Goal: Check status: Check status

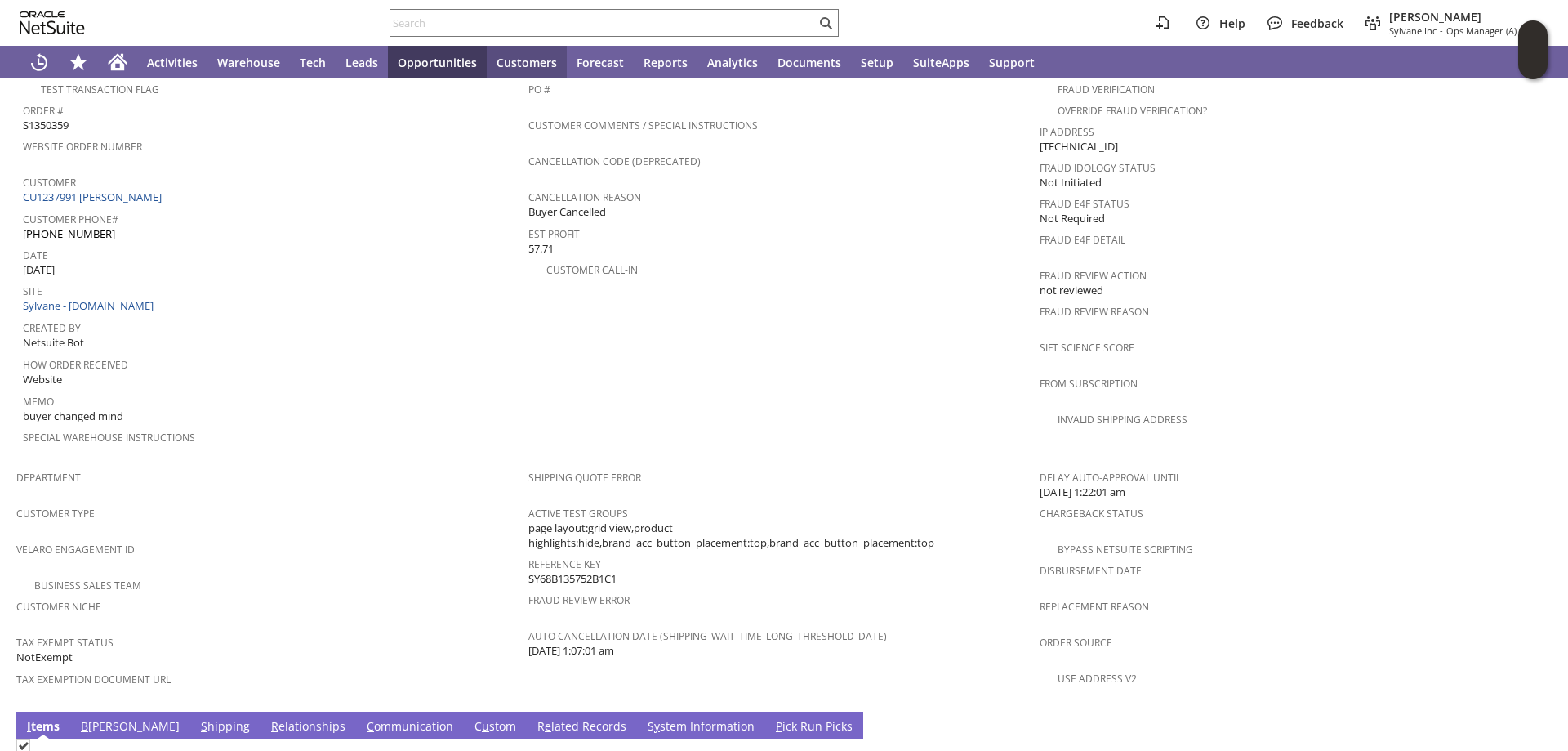
scroll to position [928, 0]
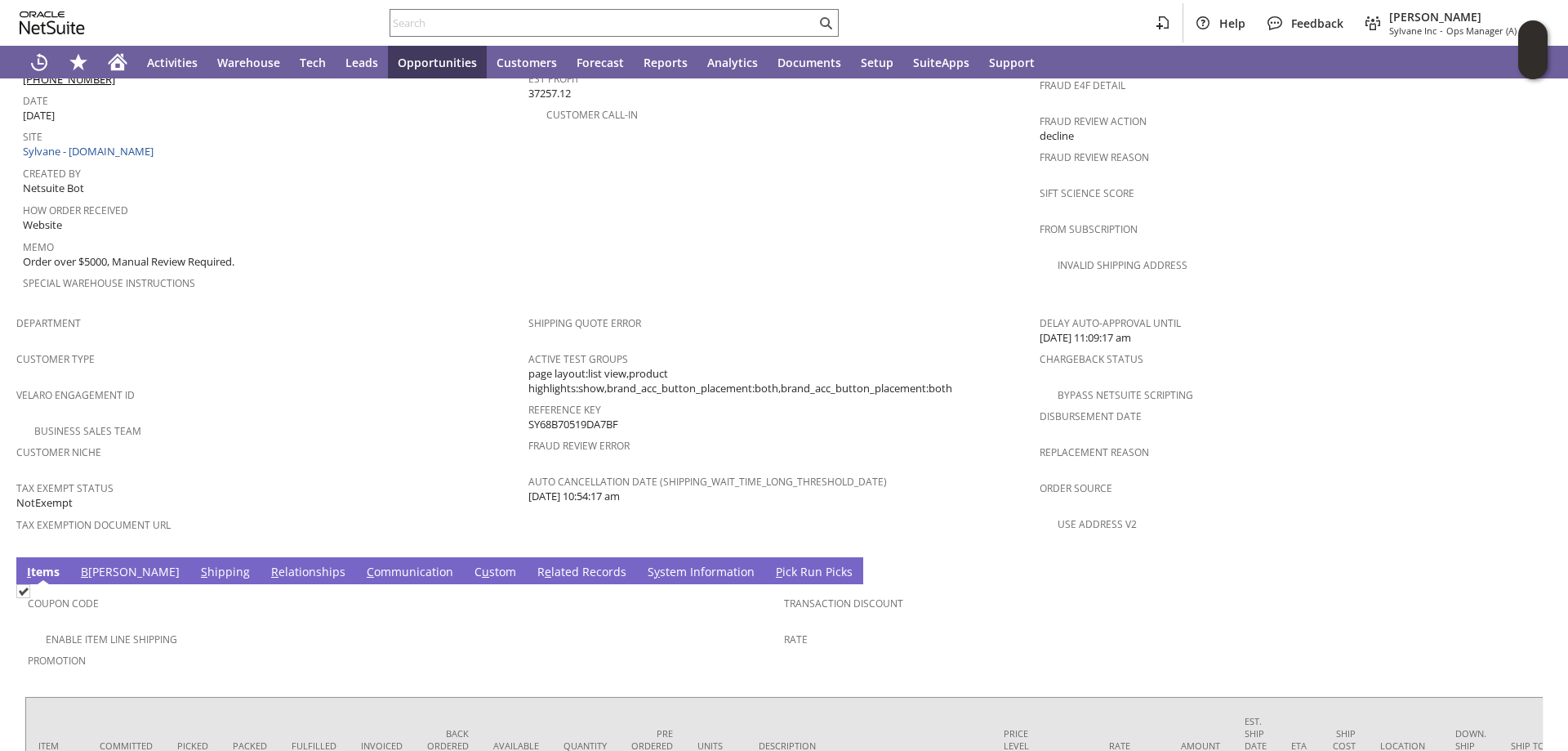
scroll to position [899, 0]
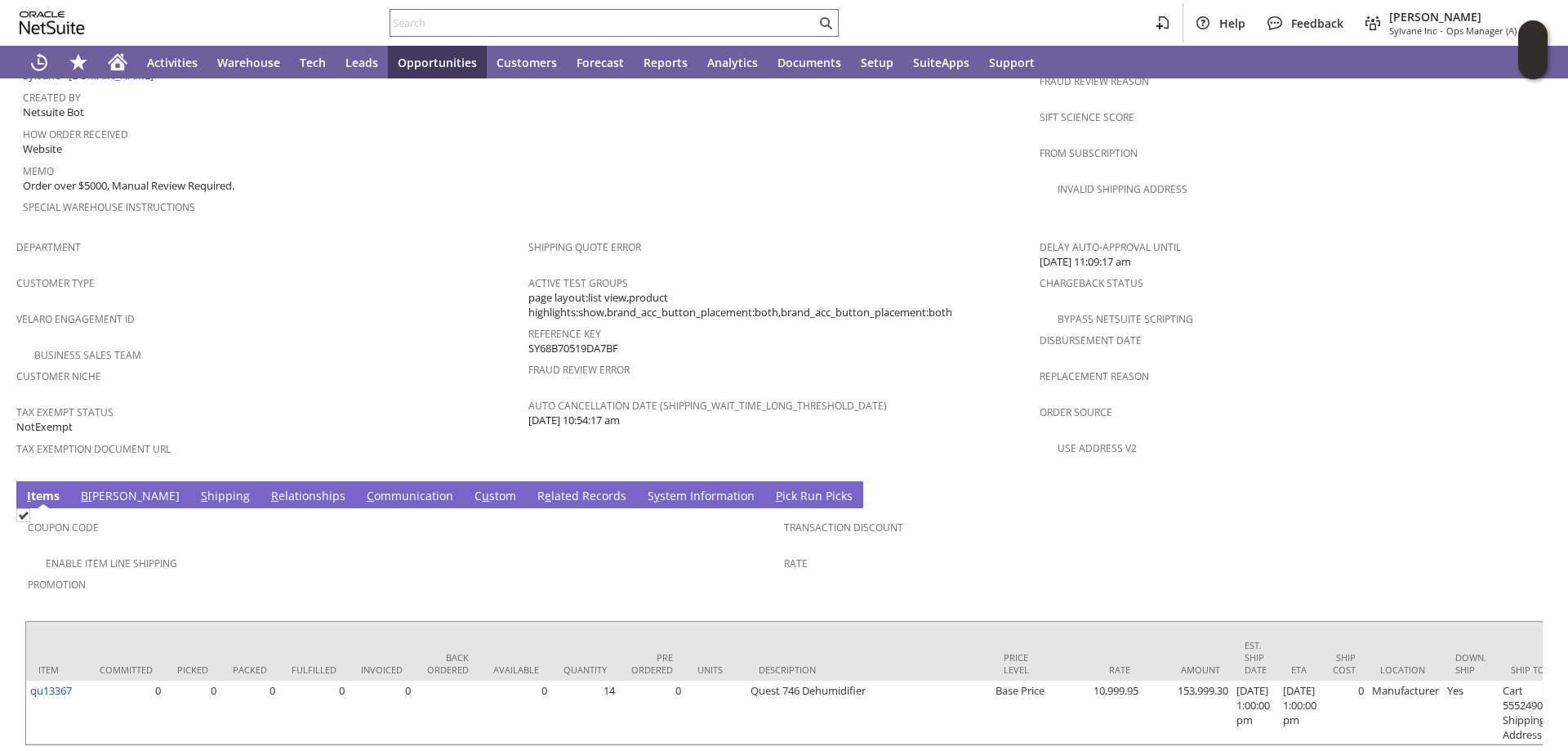
click at [197, 488] on link "S hipping" at bounding box center [225, 496] width 57 height 18
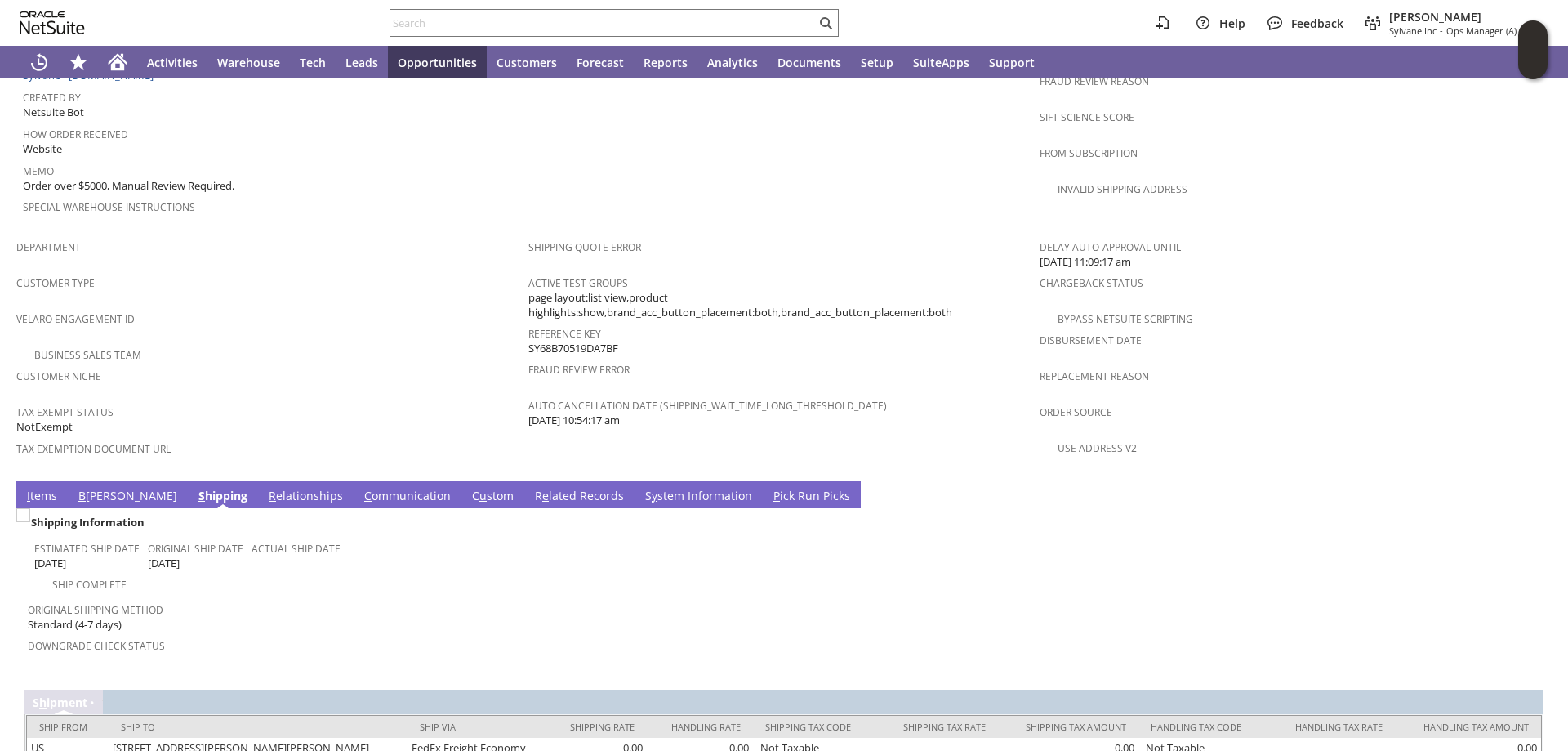
click at [360, 488] on link "C ommunication" at bounding box center [407, 496] width 94 height 18
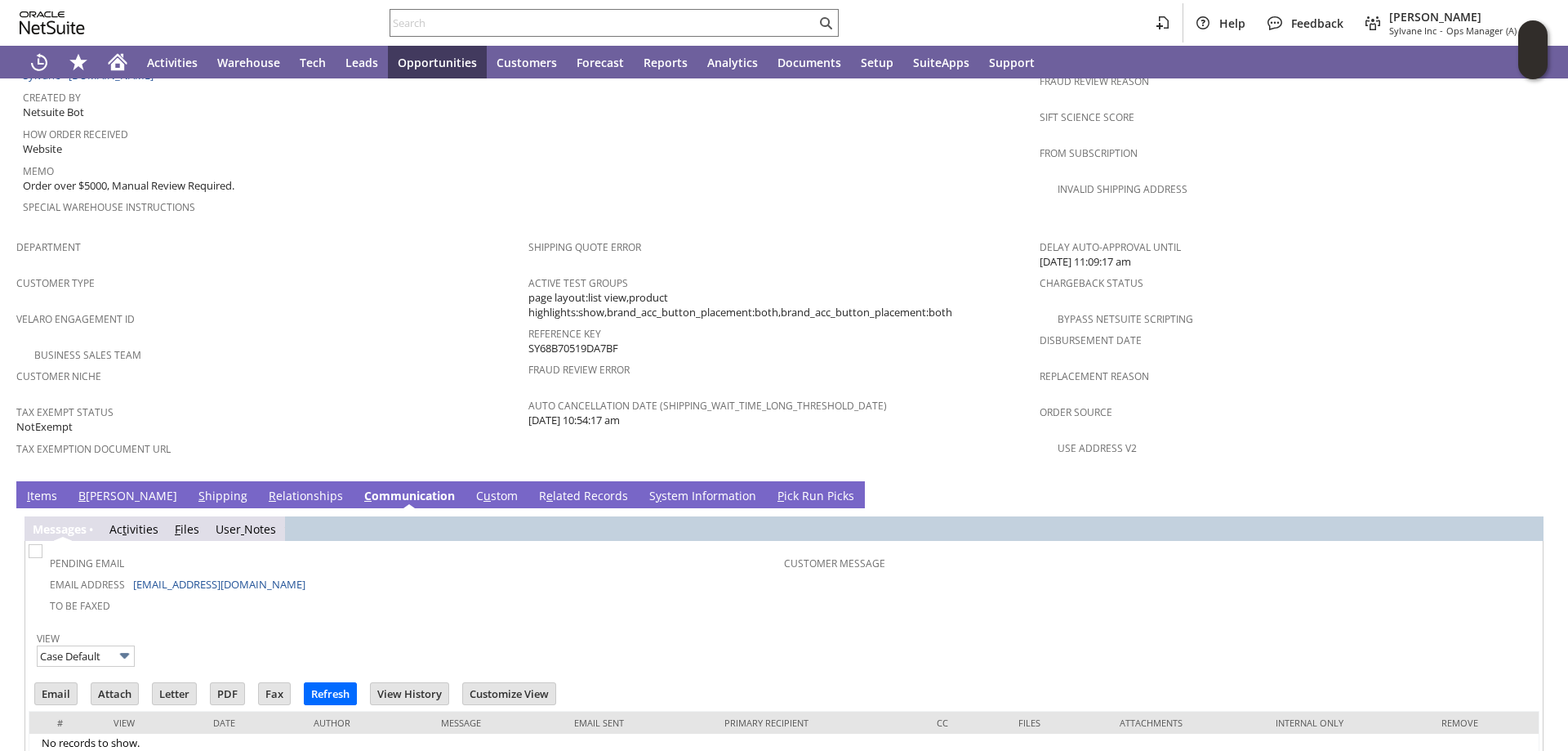
scroll to position [0, 0]
click at [93, 488] on link "B illing" at bounding box center [128, 496] width 107 height 18
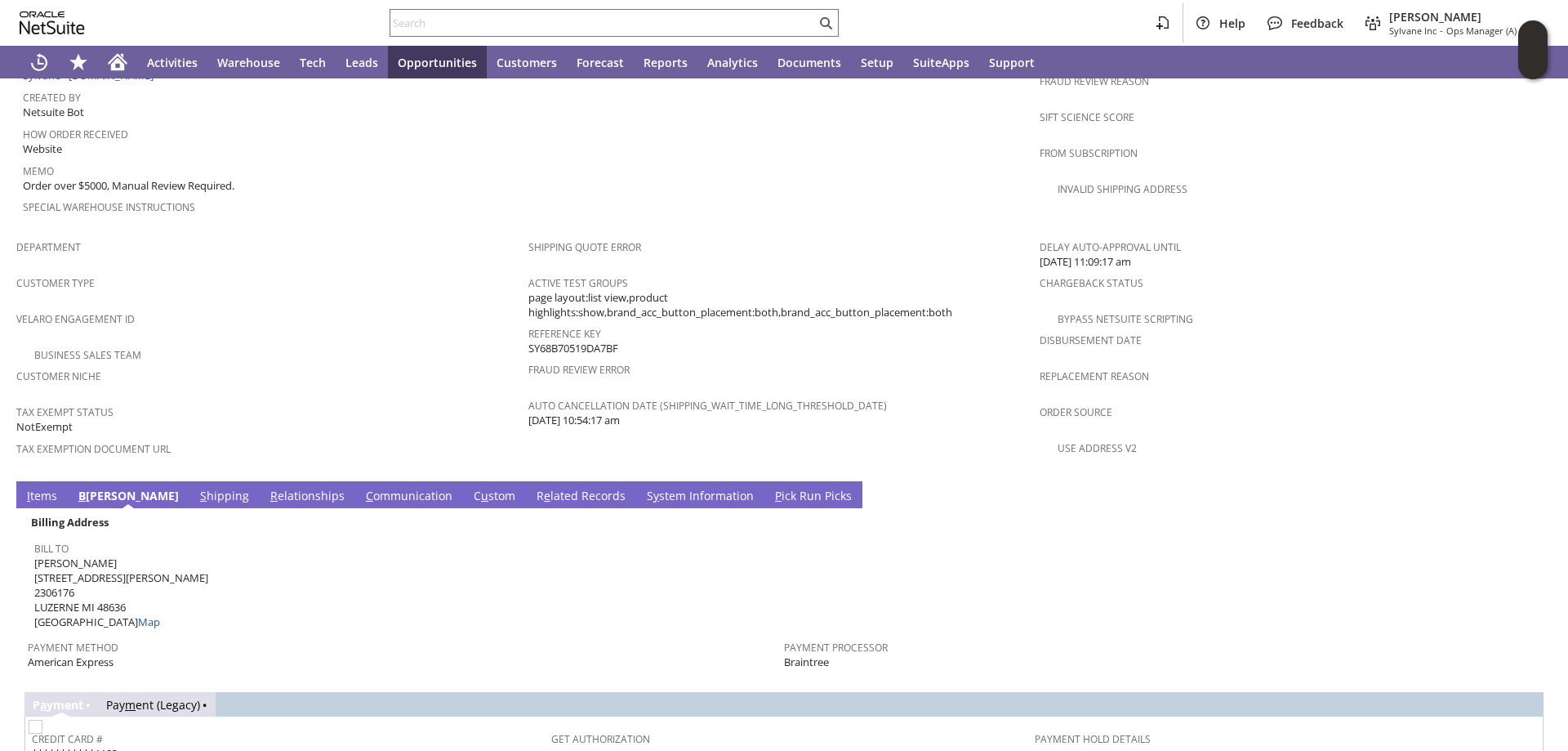
click at [196, 488] on link "S hipping" at bounding box center [224, 496] width 57 height 18
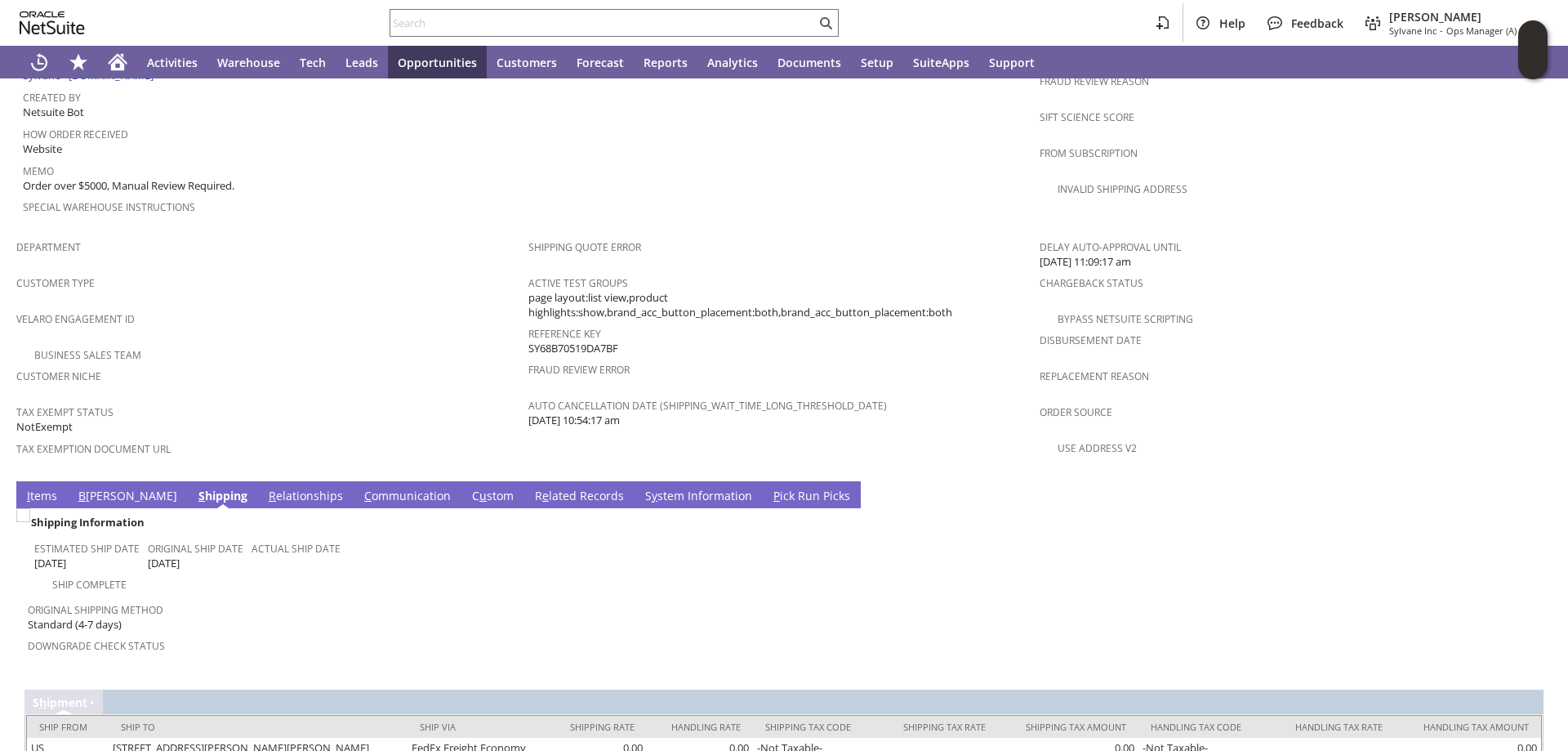
click at [92, 488] on link "B illing" at bounding box center [128, 496] width 107 height 18
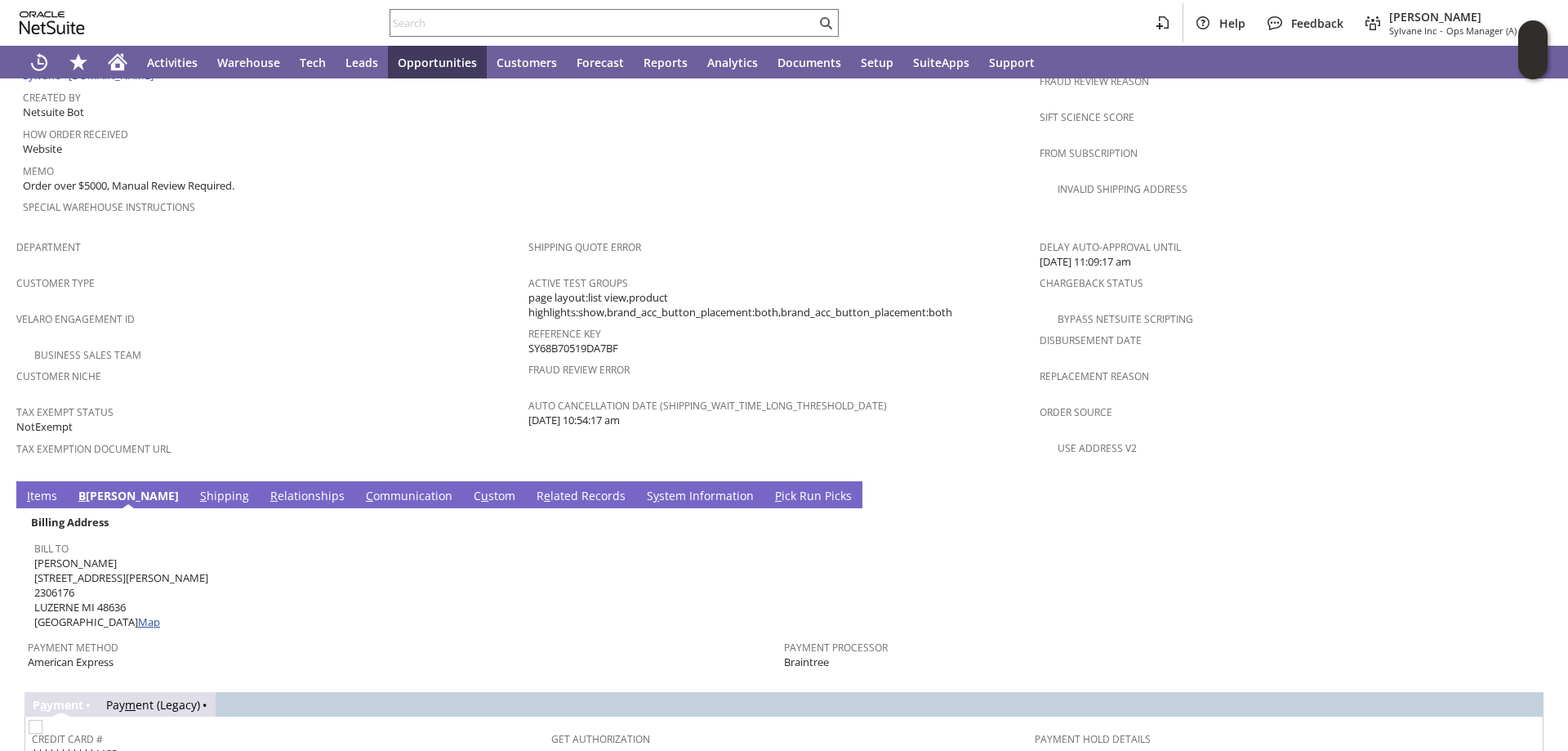
click at [138, 615] on link "Map" at bounding box center [149, 622] width 22 height 15
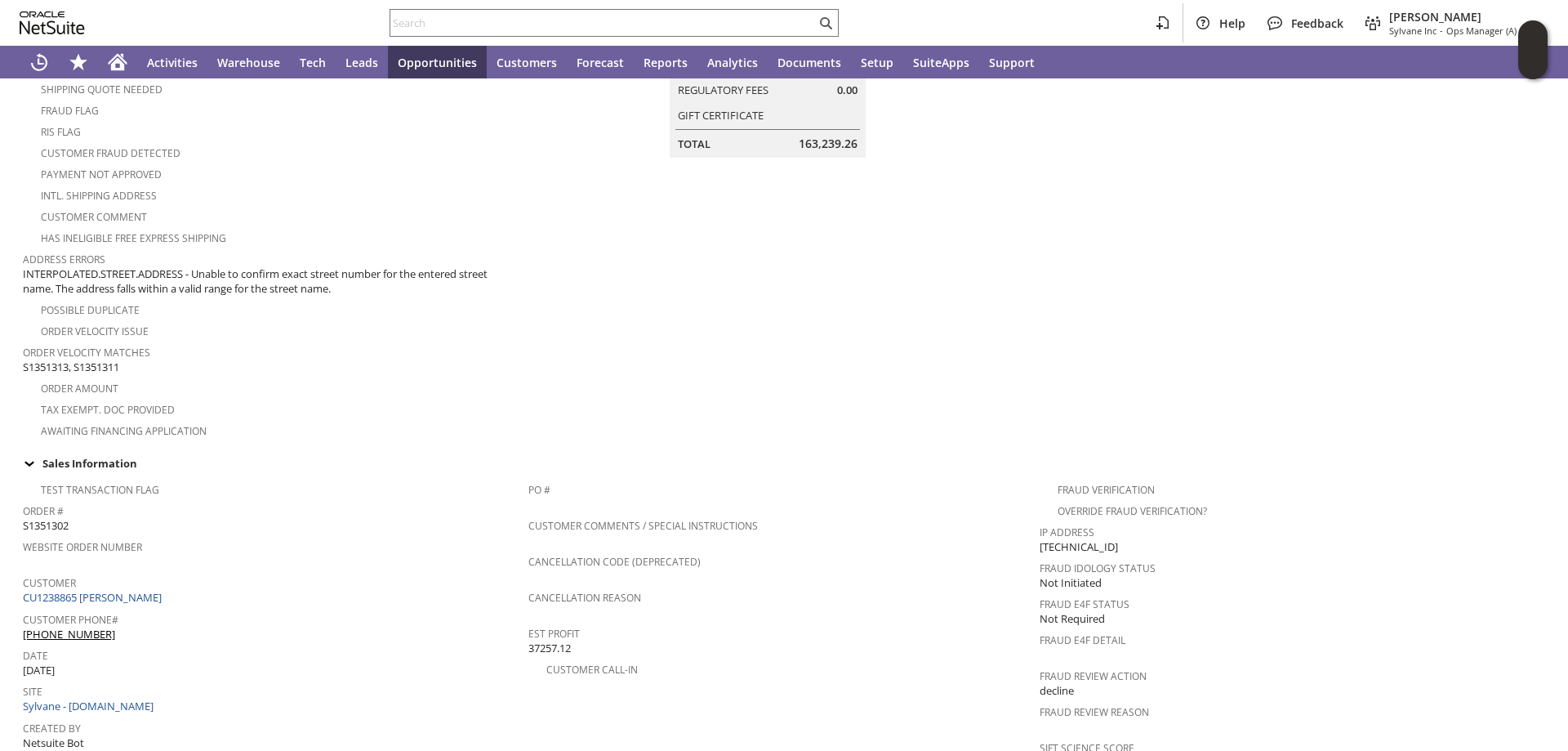
scroll to position [408, 0]
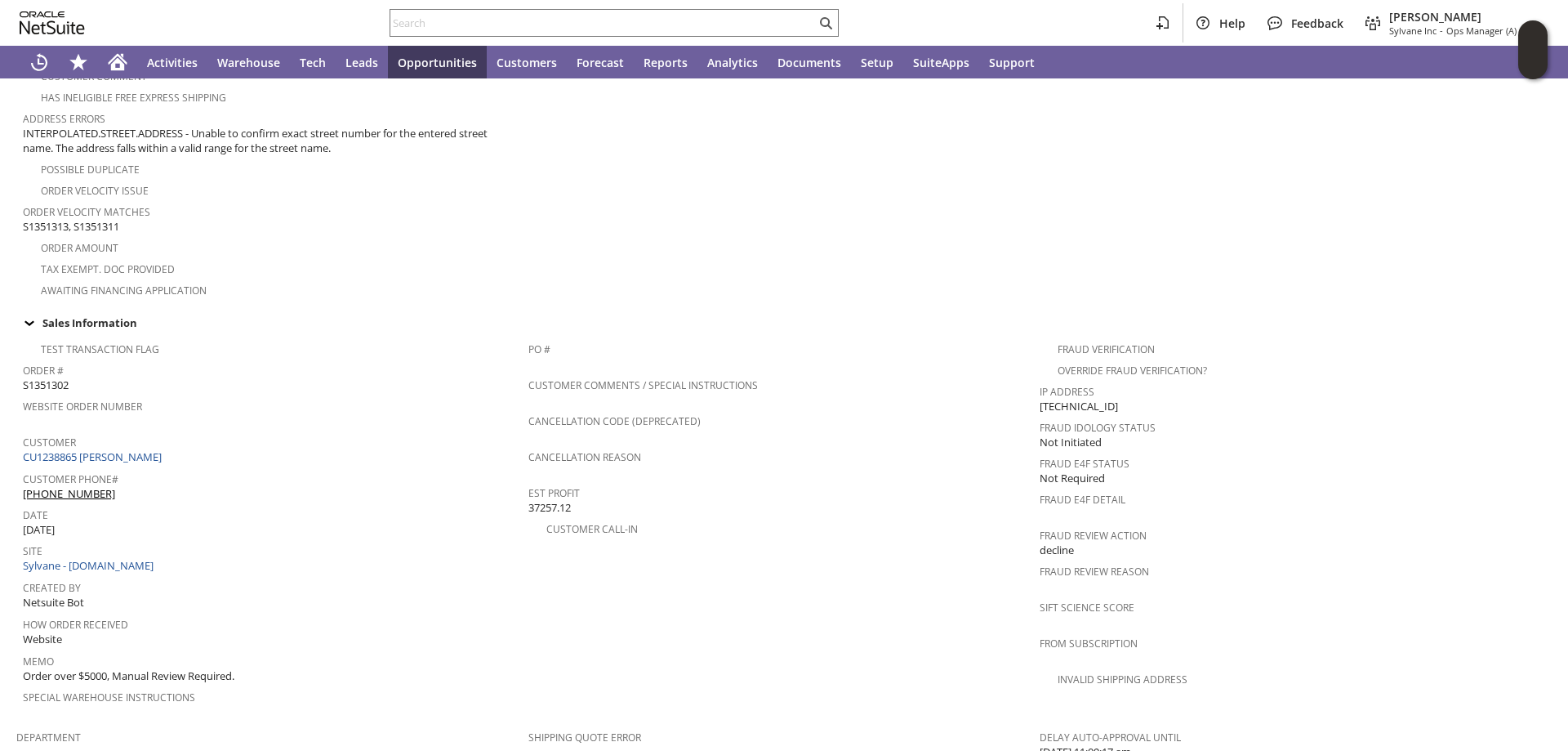
click at [52, 377] on span "S1351302" at bounding box center [45, 385] width 46 height 16
copy span "S1351302"
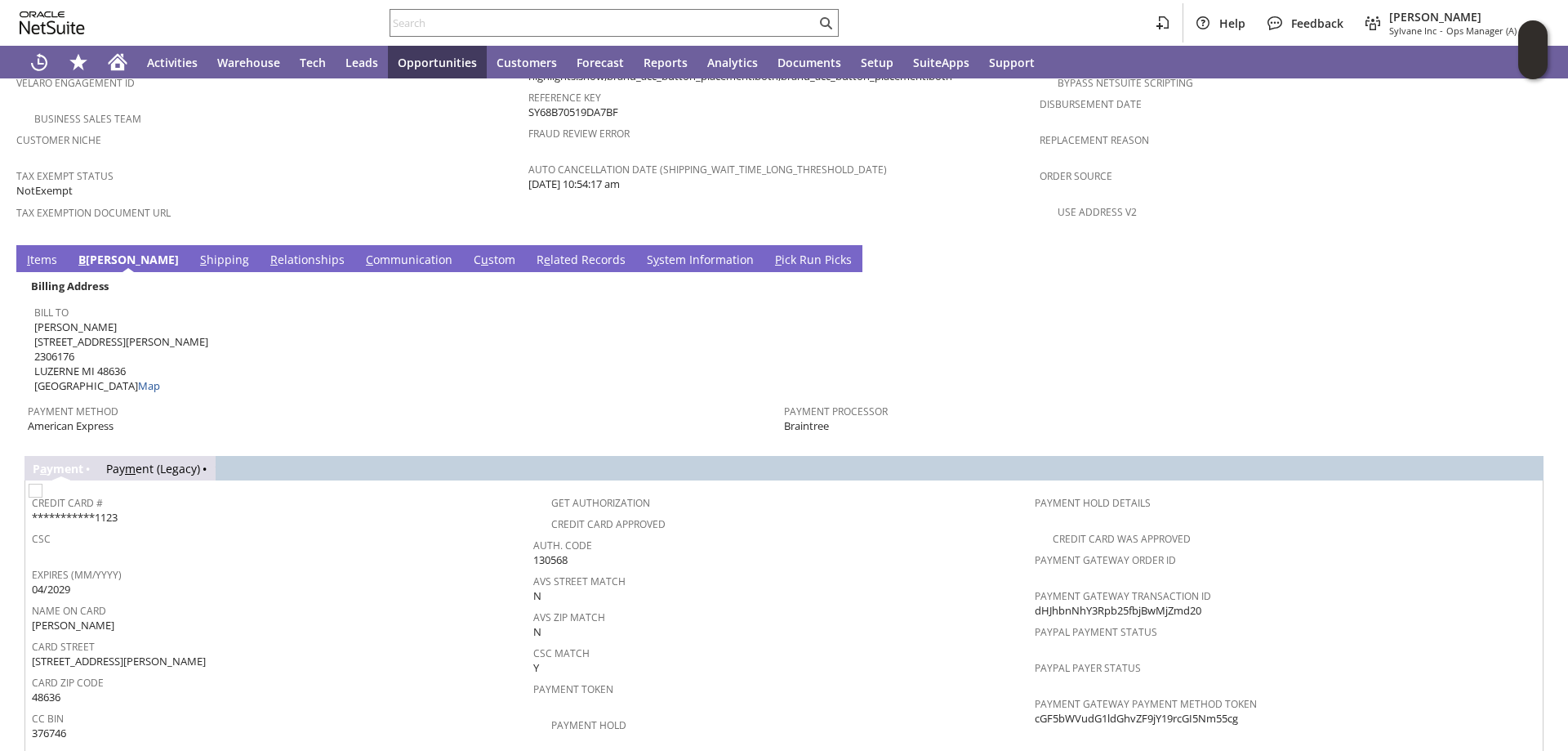
scroll to position [1144, 0]
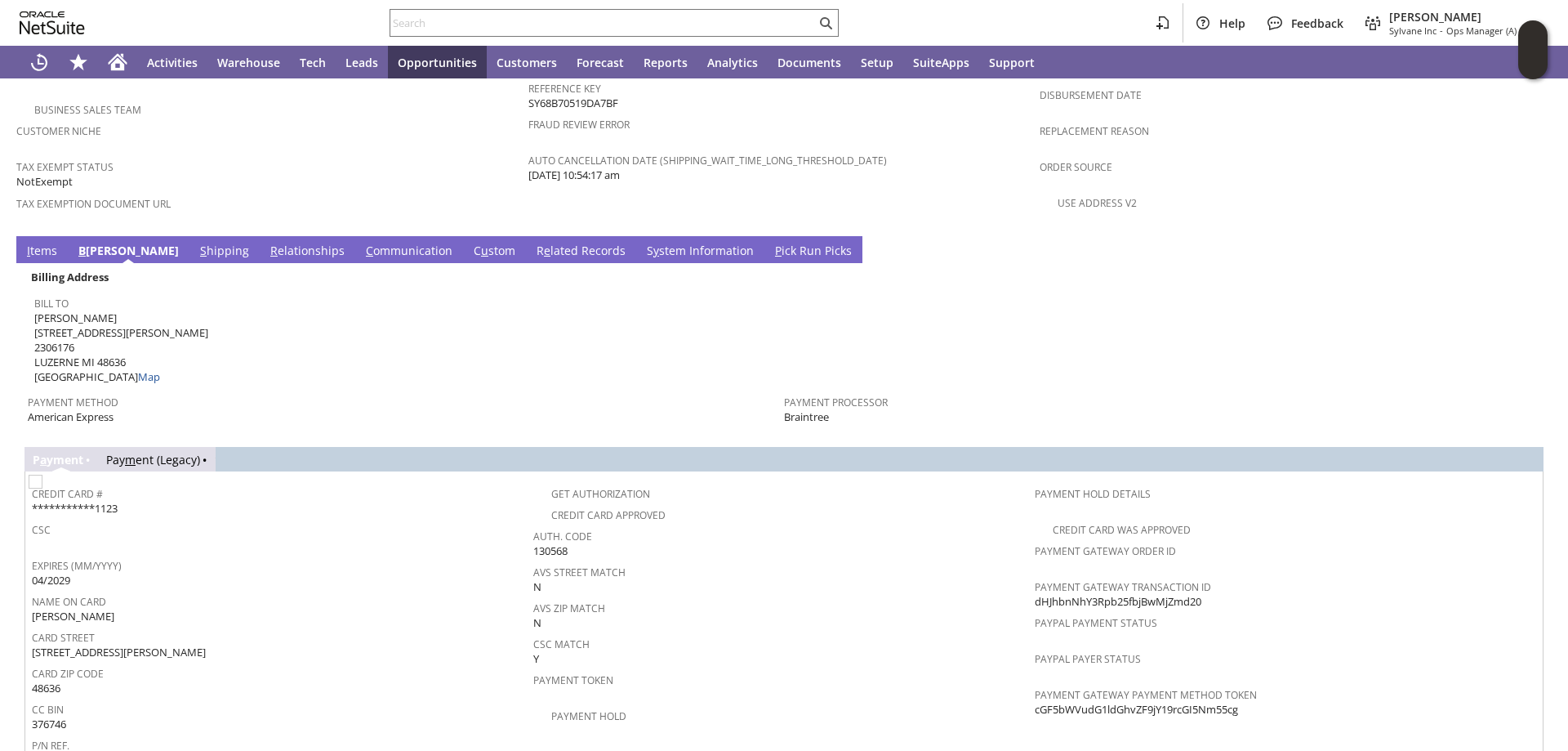
click at [49, 243] on link "I tems" at bounding box center [41, 251] width 38 height 18
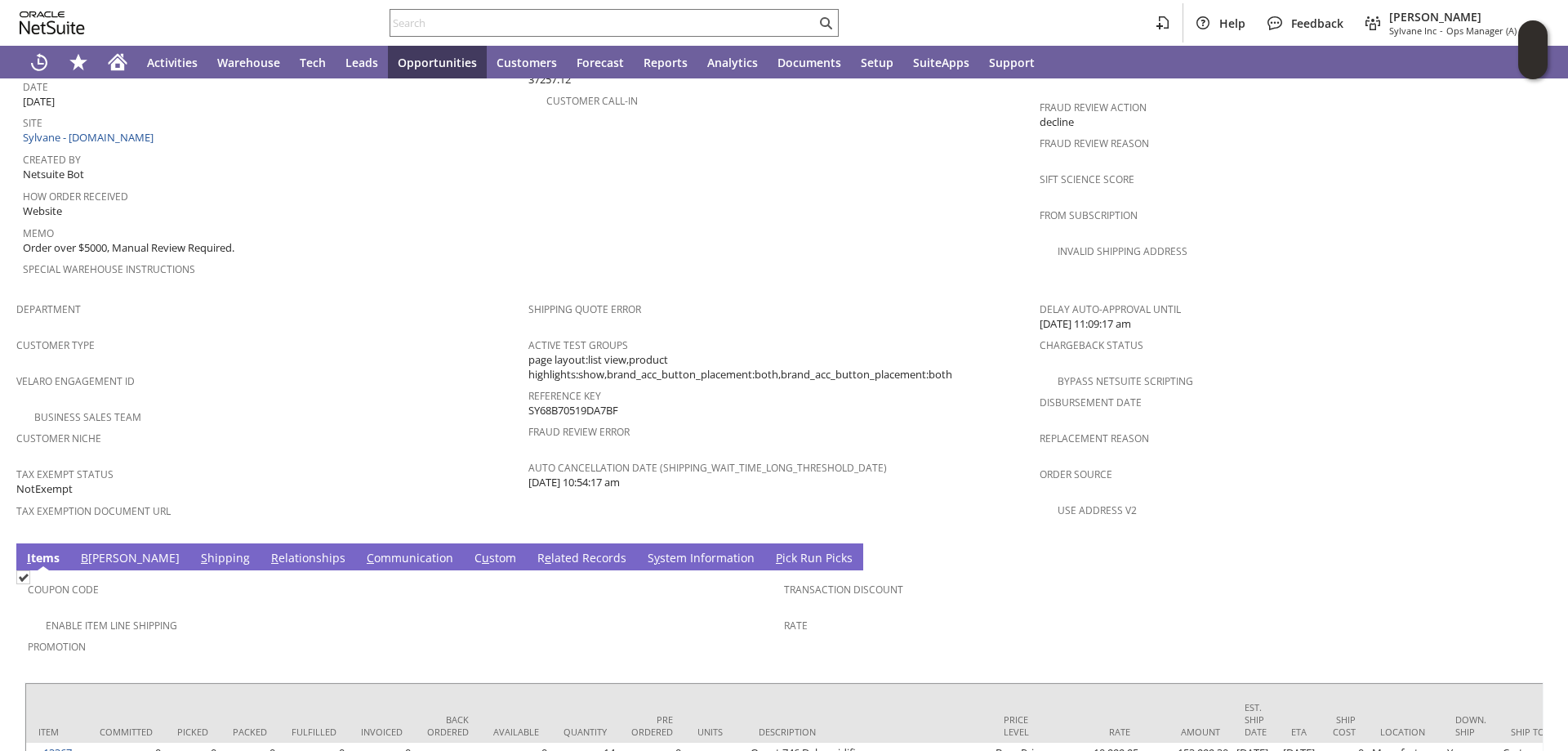
scroll to position [928, 0]
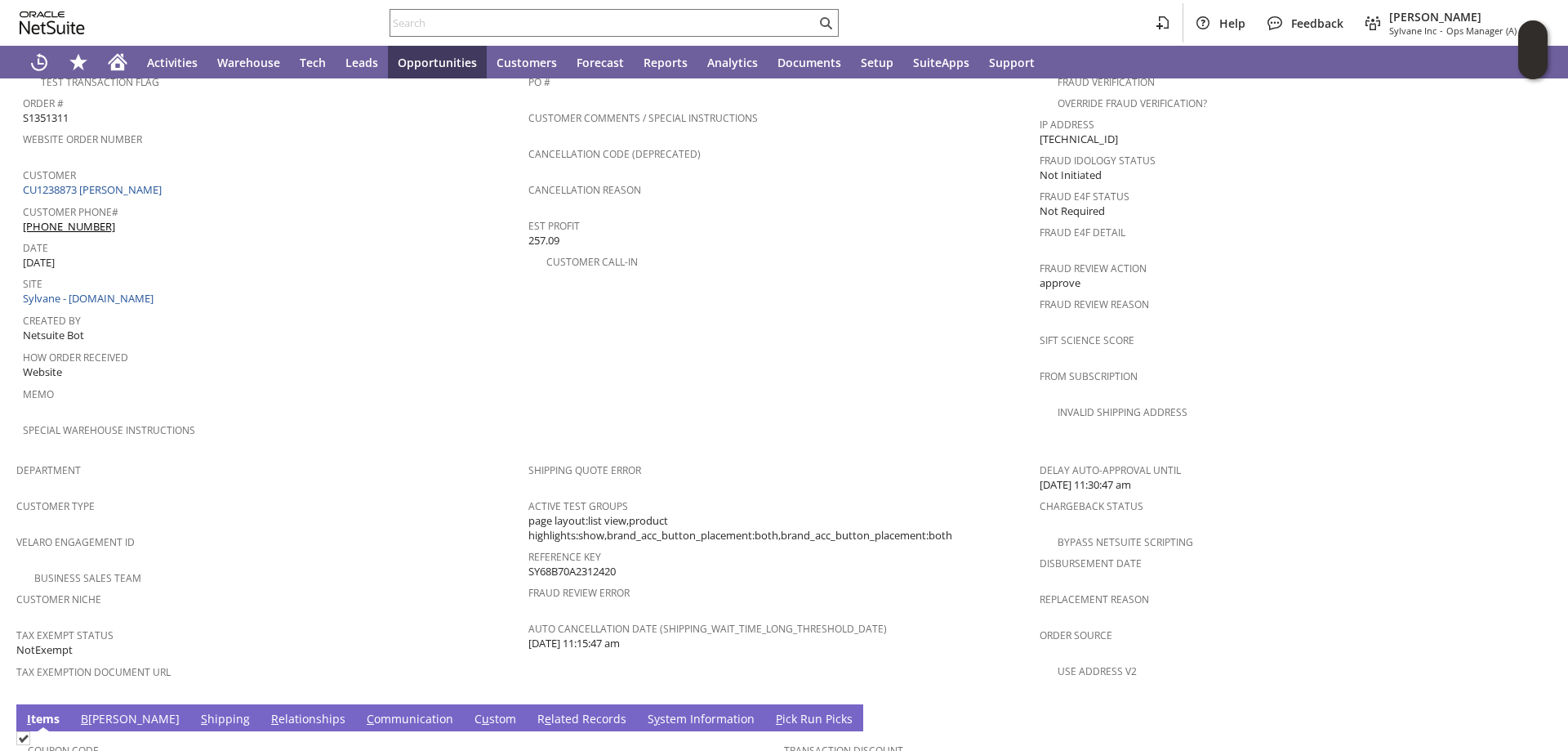
scroll to position [942, 0]
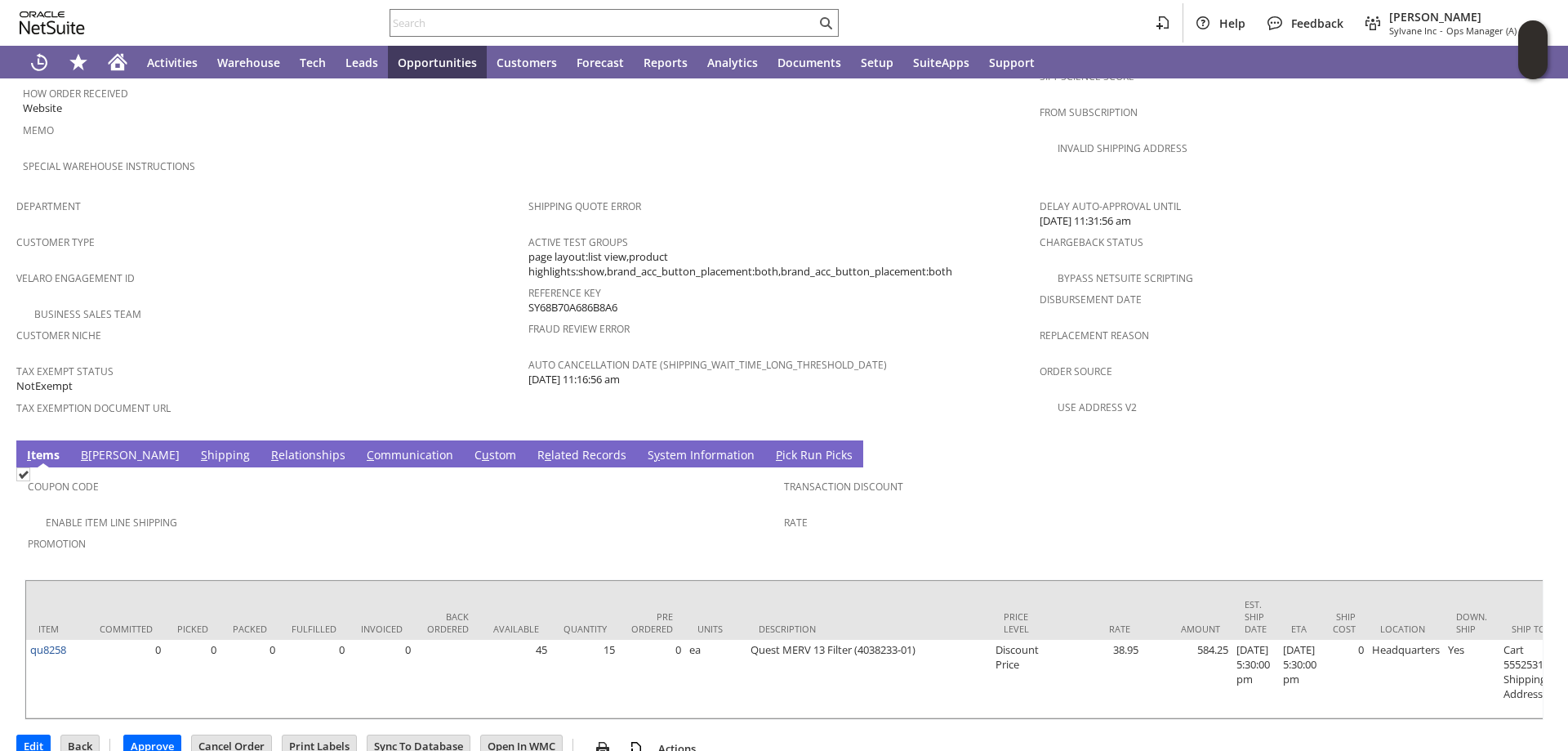
scroll to position [942, 0]
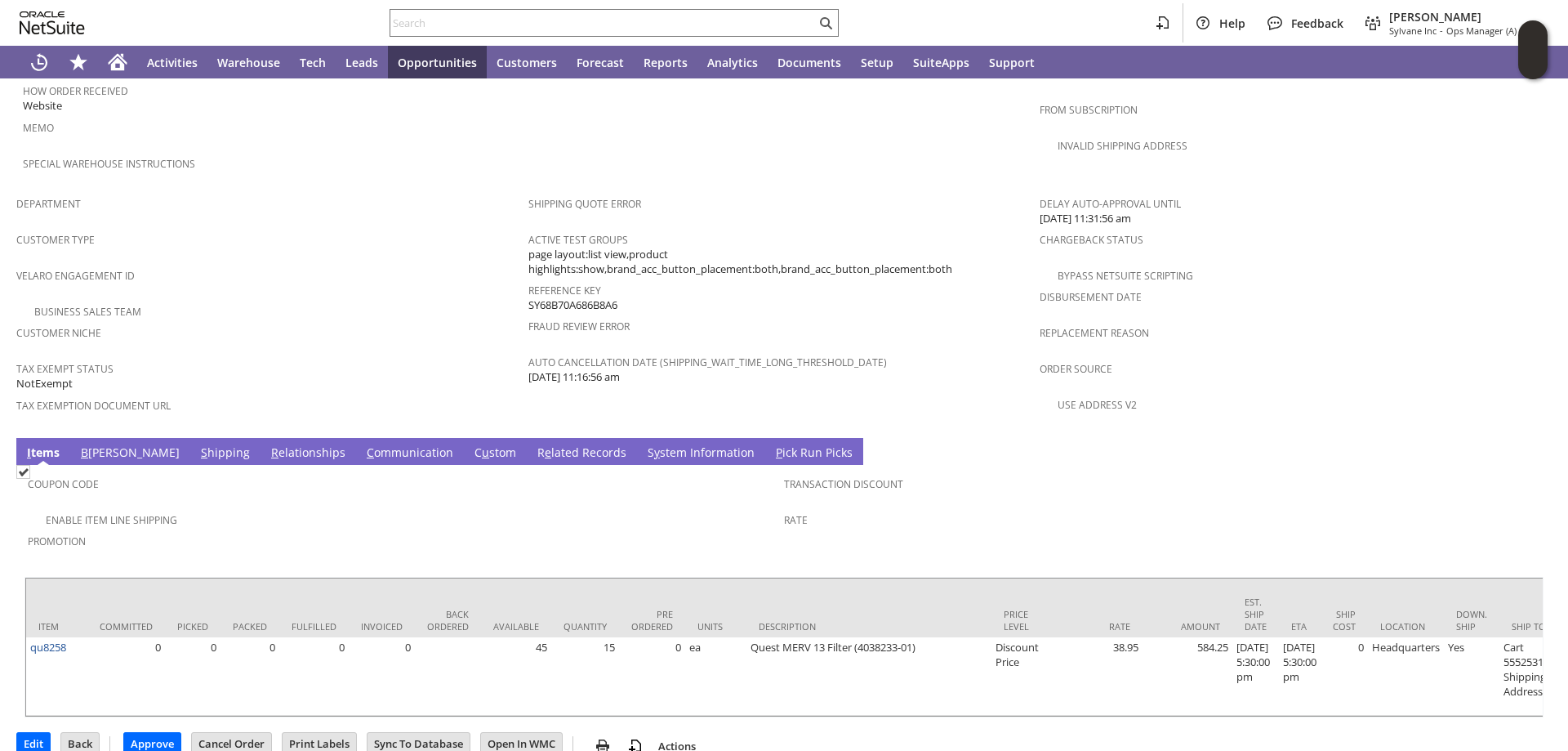
click at [356, 438] on td "C ommunication" at bounding box center [409, 451] width 107 height 27
click at [362, 445] on link "C ommunication" at bounding box center [409, 453] width 94 height 18
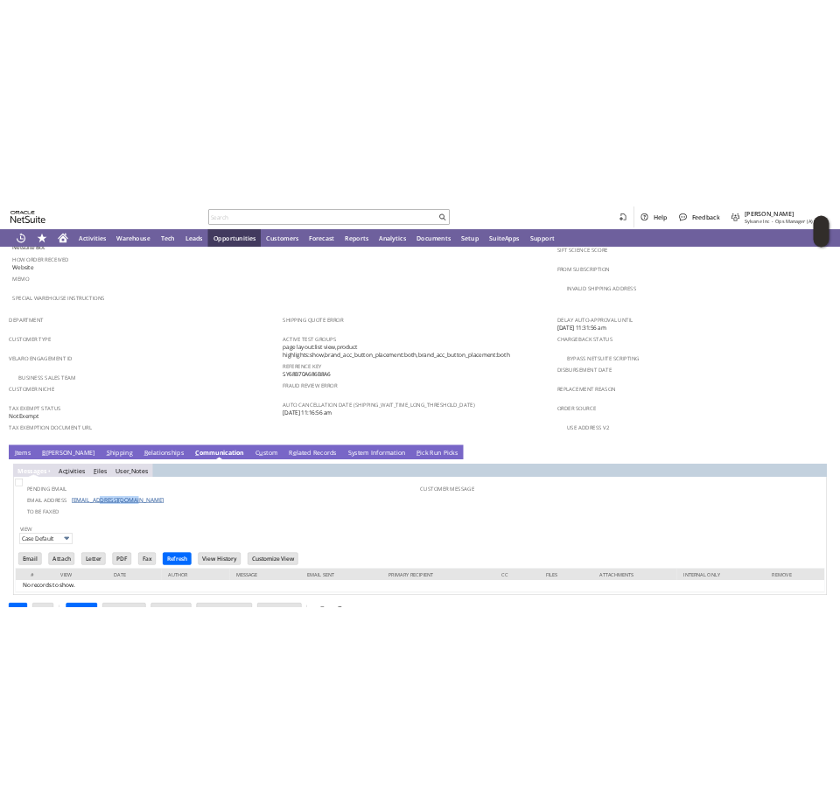
scroll to position [0, 0]
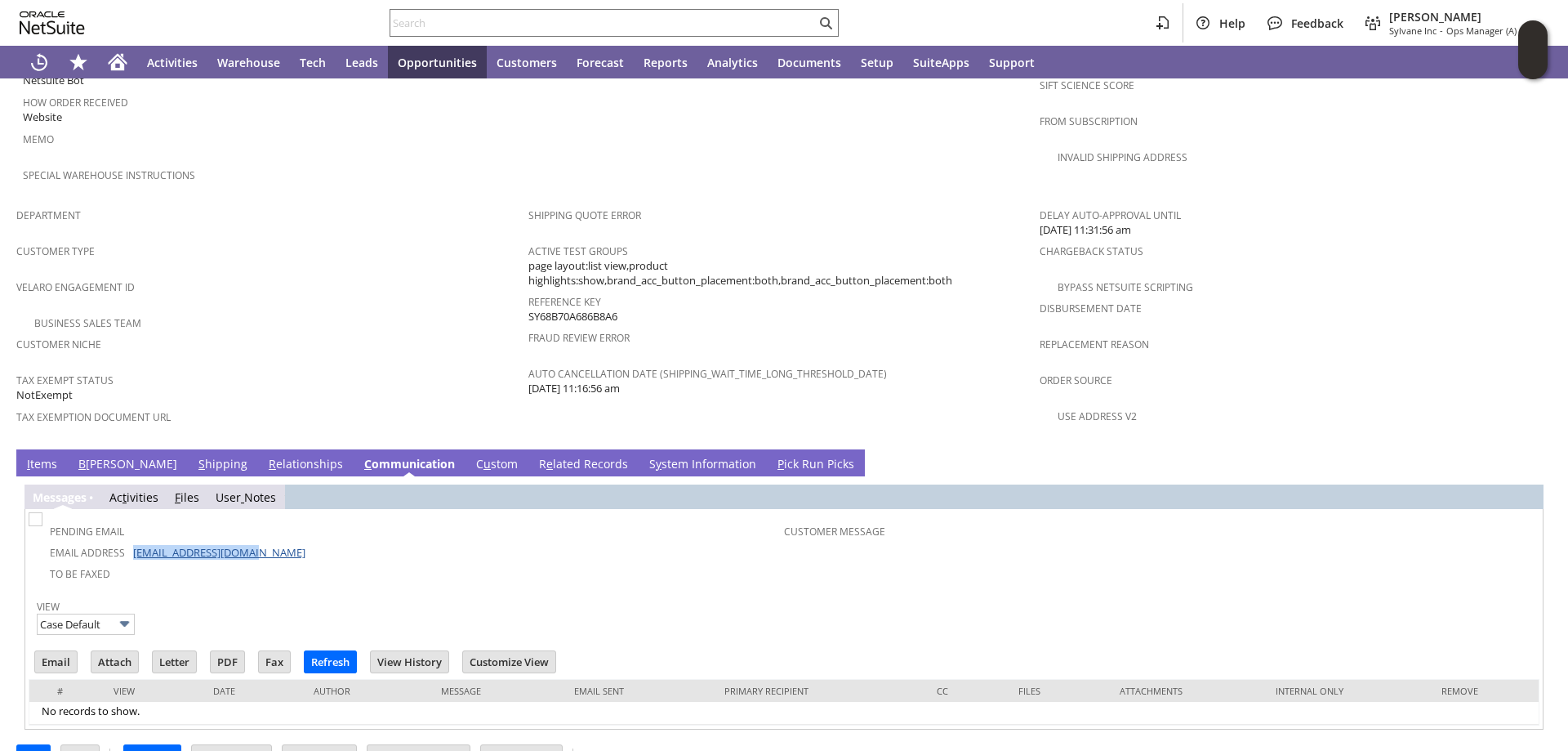
drag, startPoint x: 268, startPoint y: 510, endPoint x: 133, endPoint y: 517, distance: 135.2
click at [133, 541] on td "Email Address cfriese0316@gmail.com" at bounding box center [408, 551] width 753 height 21
copy link "[EMAIL_ADDRESS][DOMAIN_NAME]"
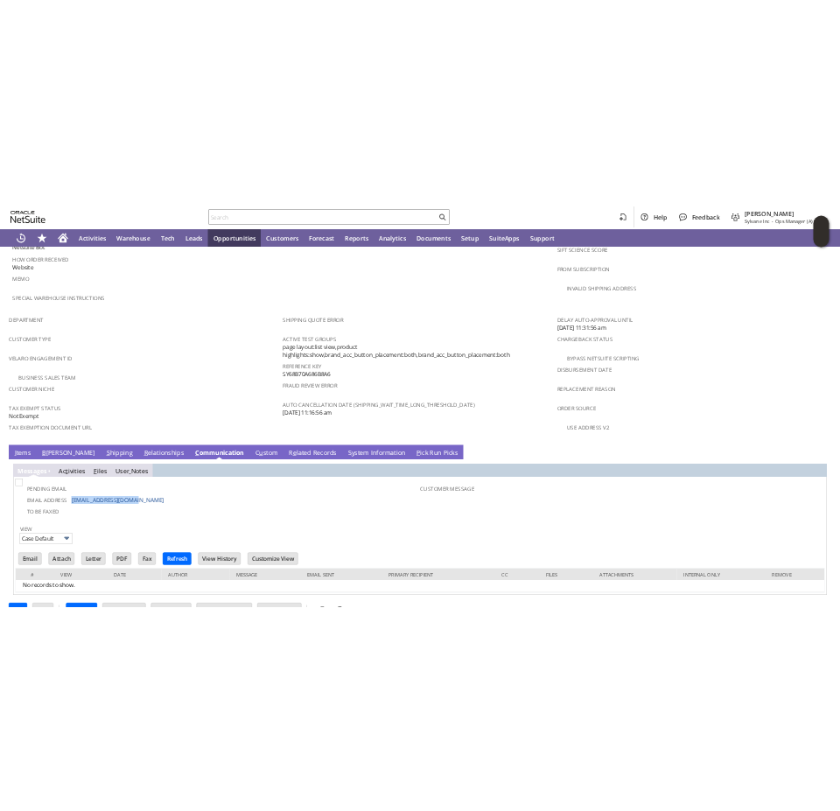
scroll to position [1078, 0]
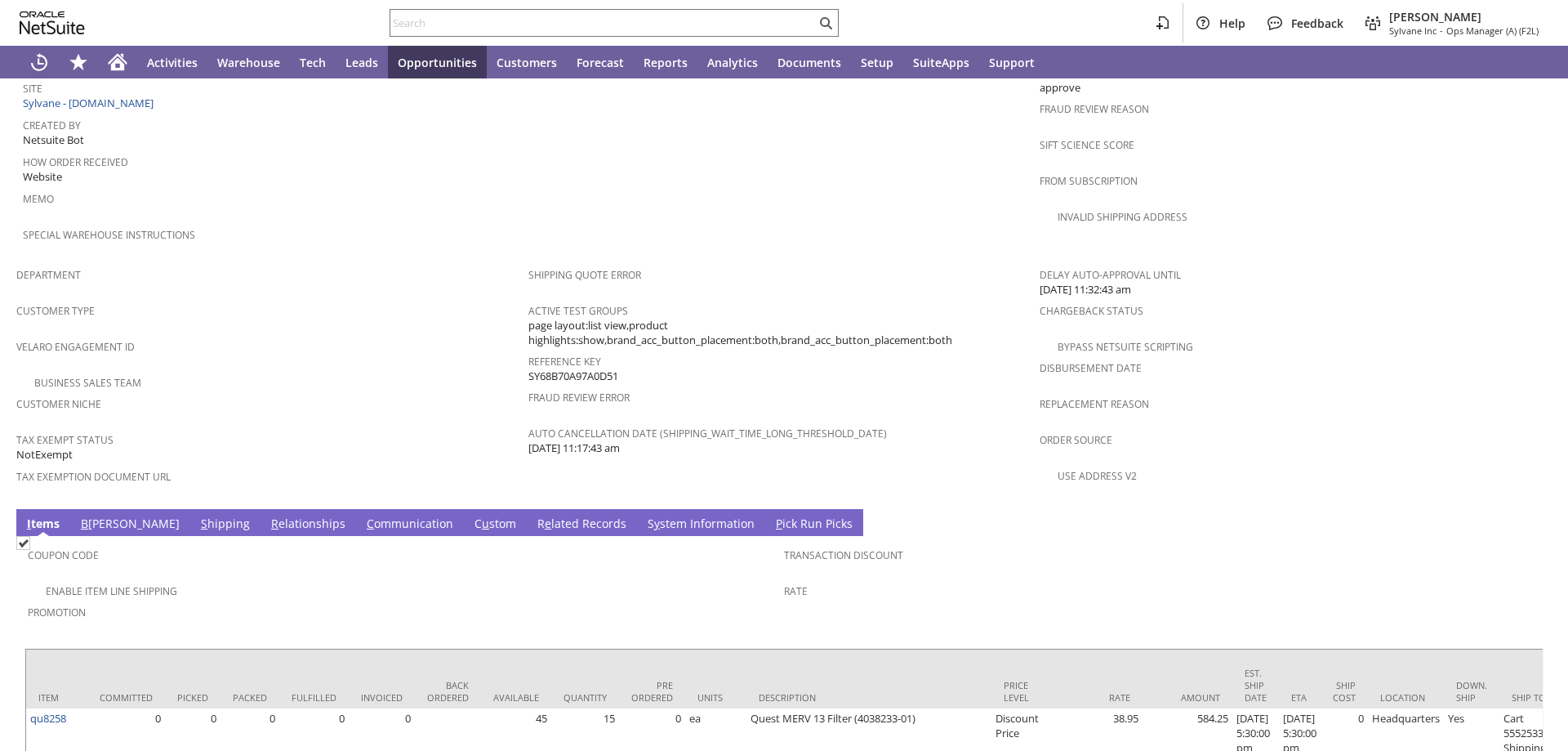
scroll to position [942, 0]
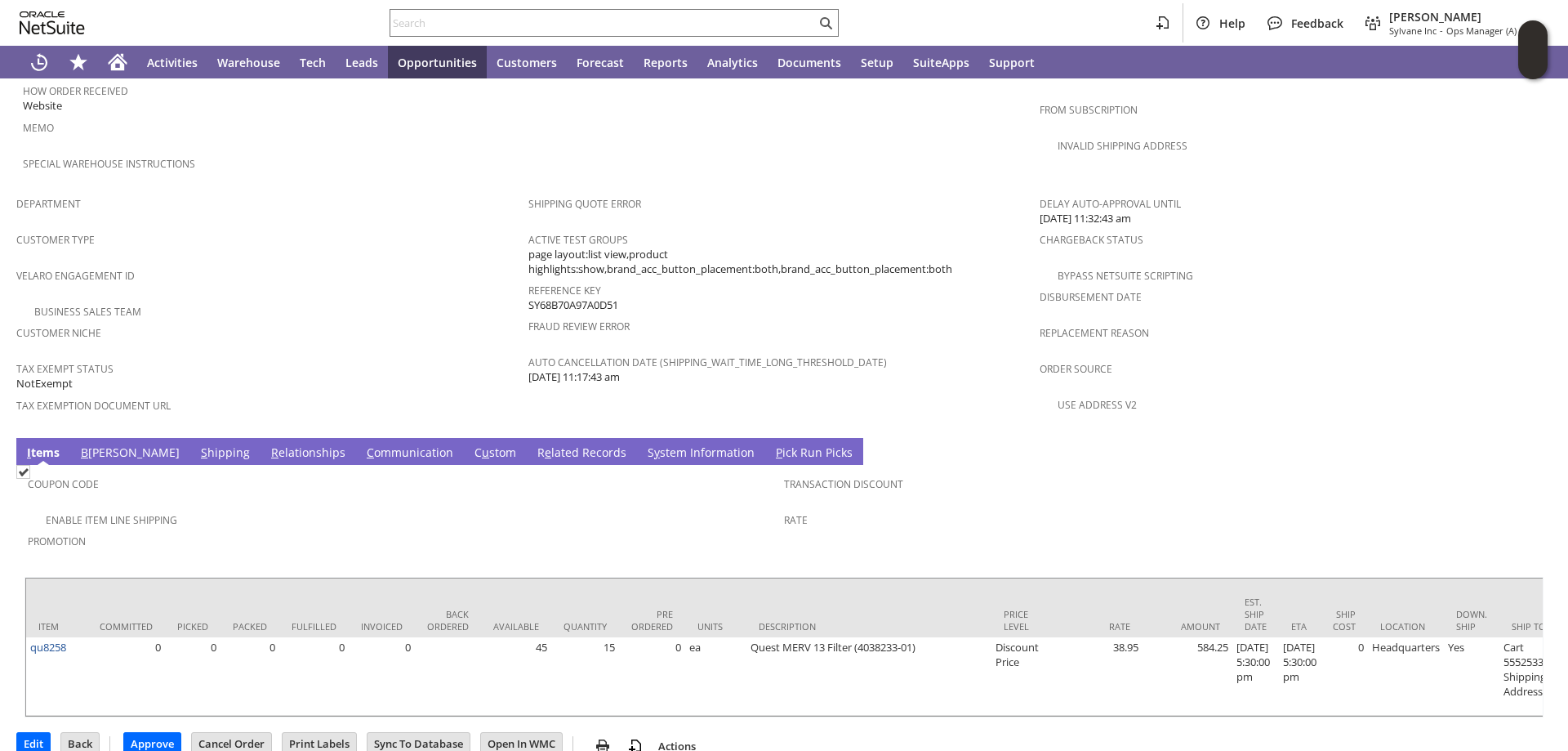
click at [197, 445] on link "S hipping" at bounding box center [225, 453] width 57 height 18
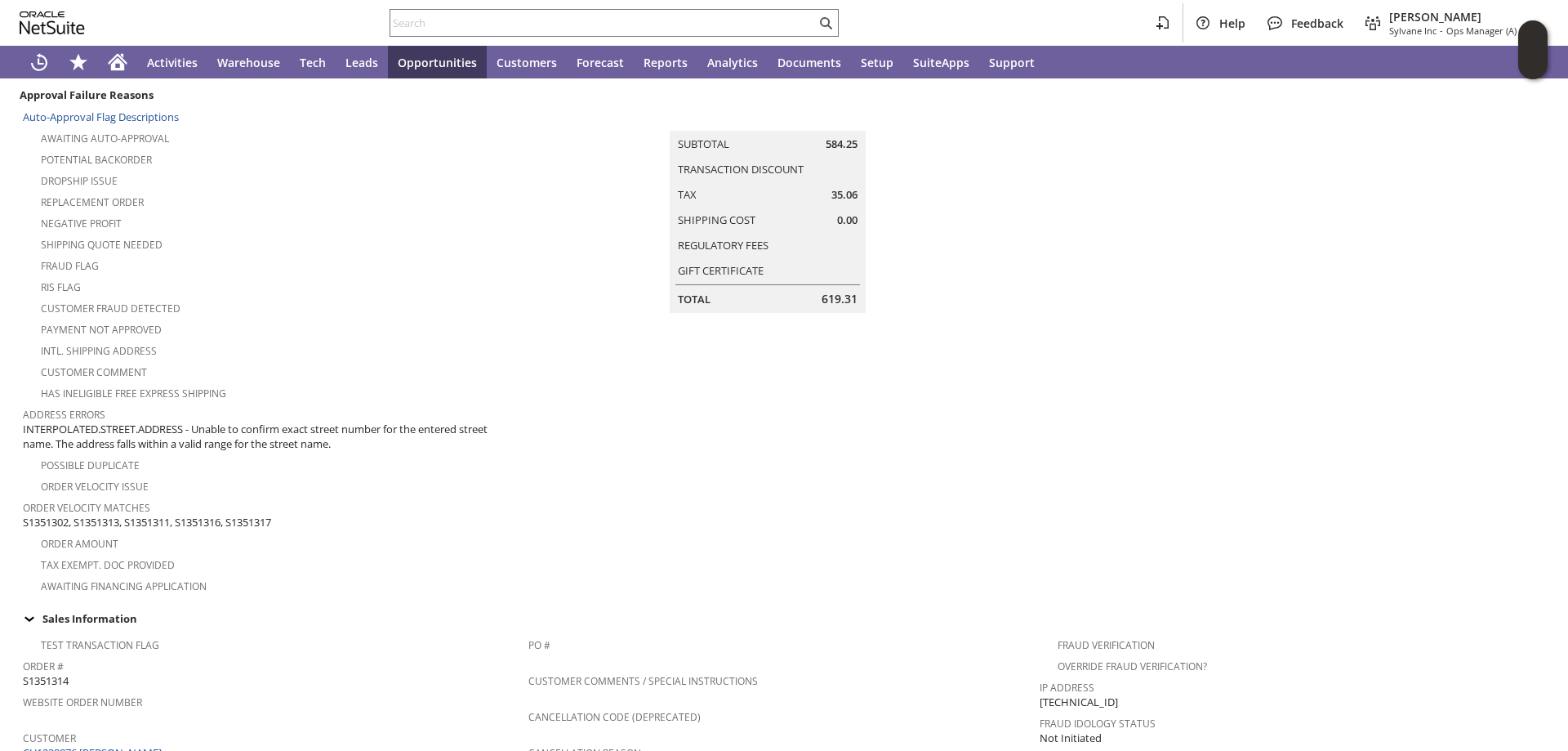
scroll to position [0, 0]
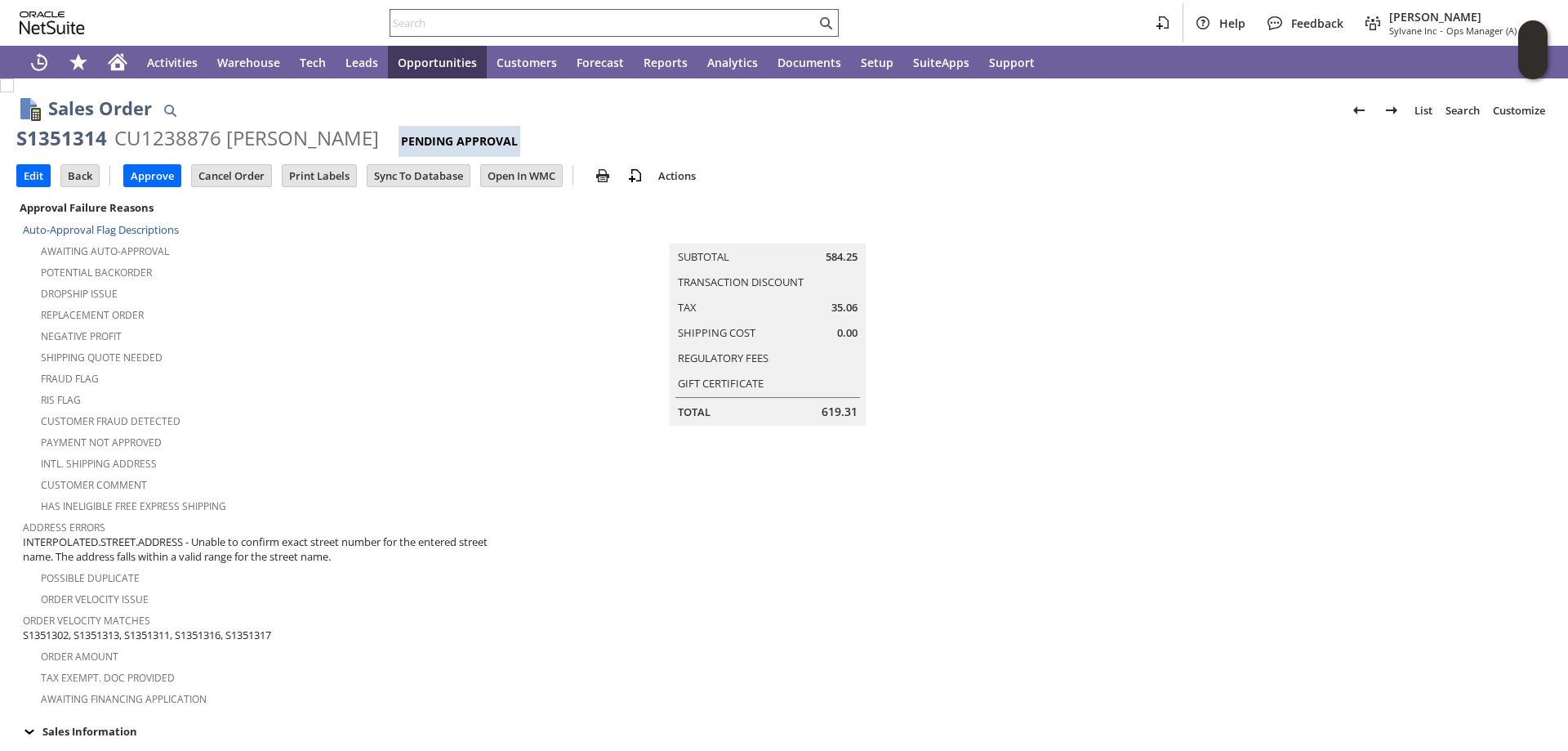
click at [442, 22] on input "text" at bounding box center [603, 22] width 426 height 20
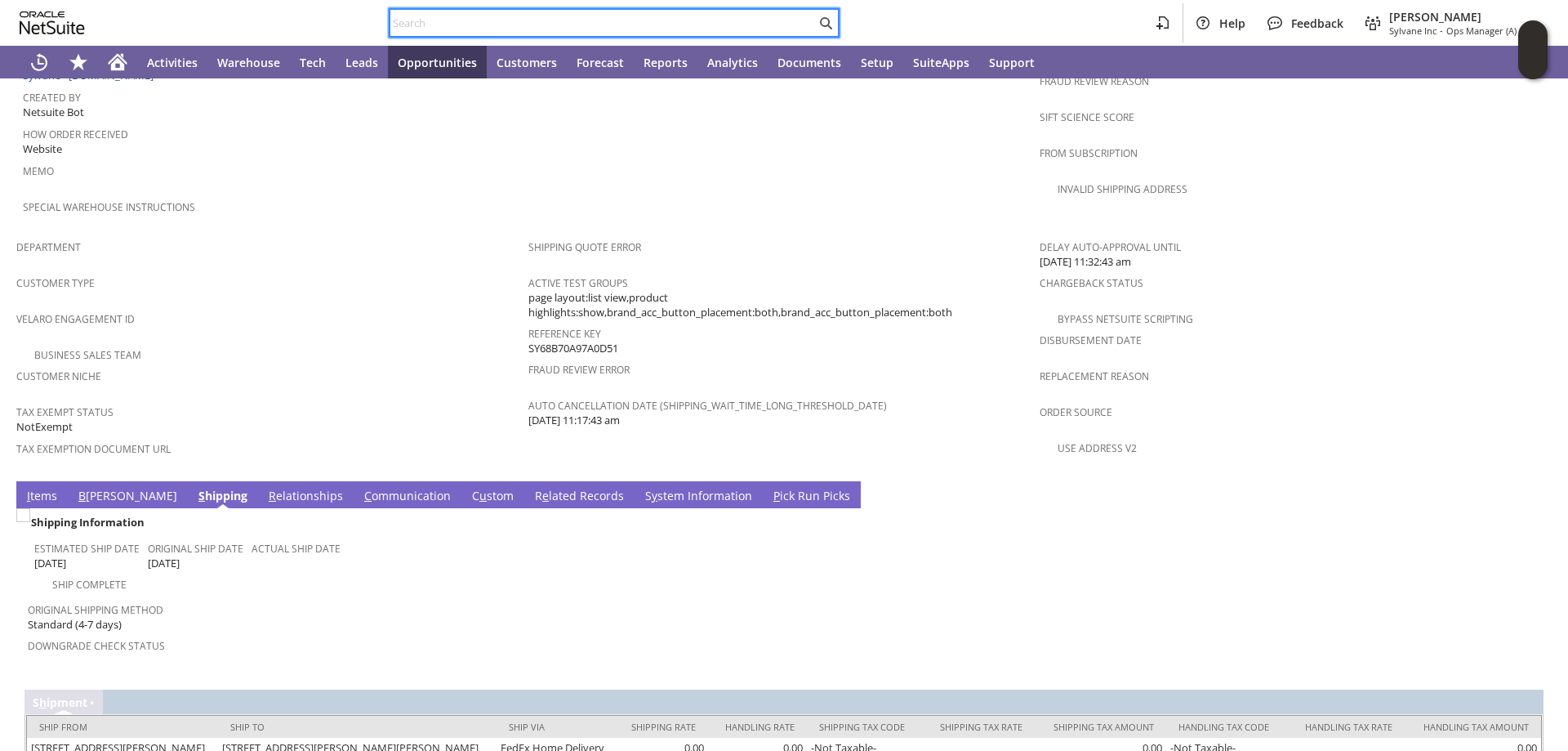
scroll to position [955, 0]
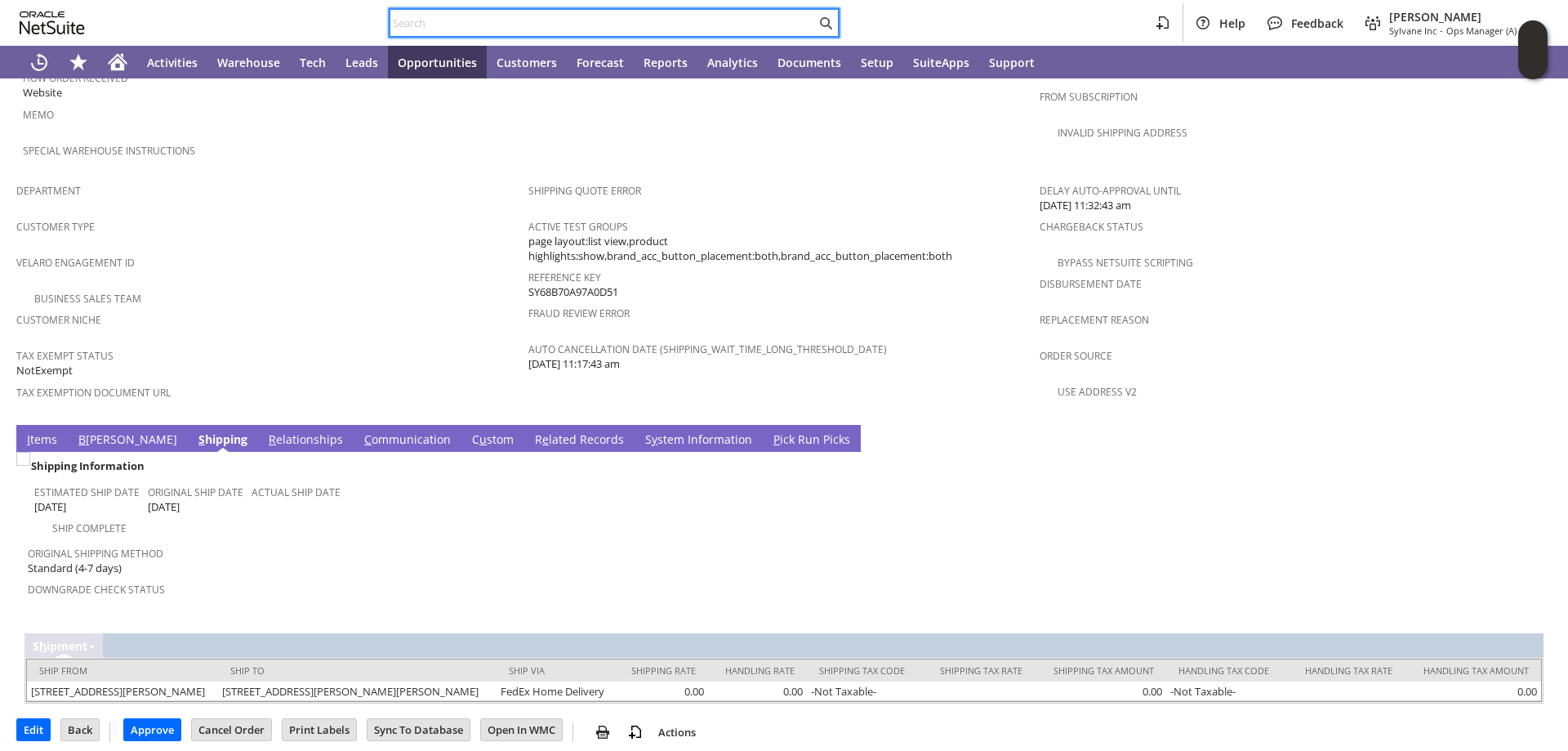
click at [35, 432] on link "I tems" at bounding box center [41, 440] width 38 height 18
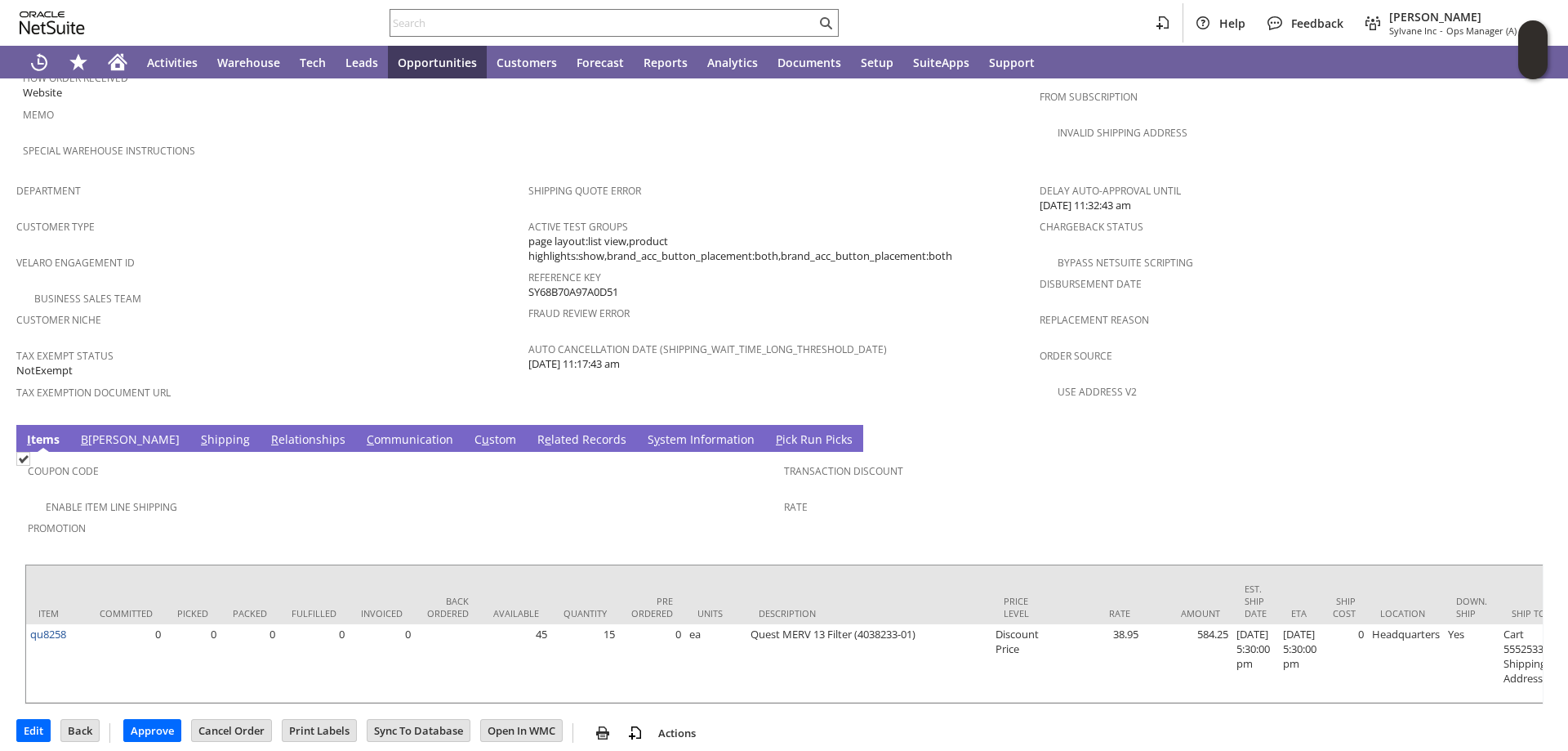
scroll to position [942, 0]
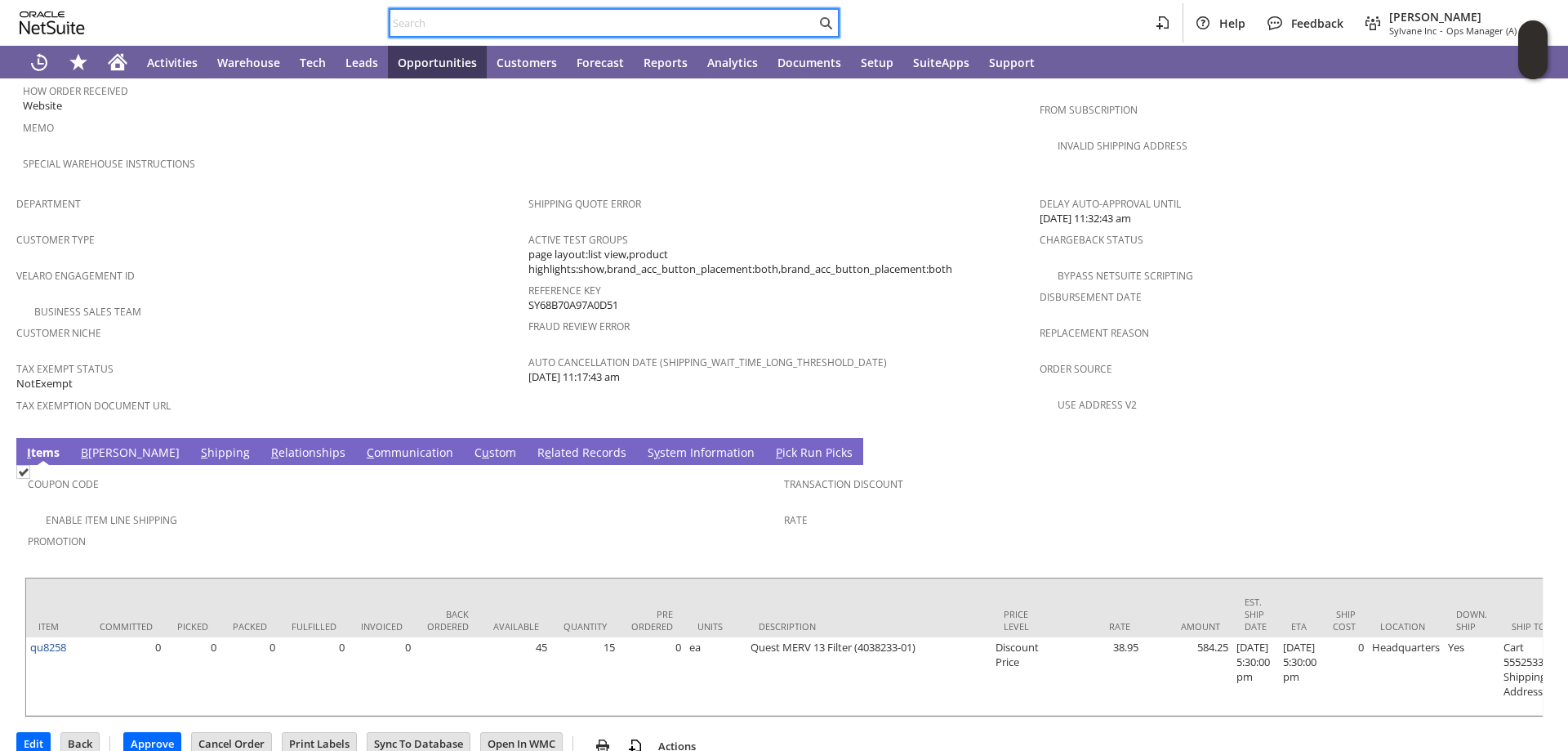
click at [439, 23] on input "text" at bounding box center [603, 22] width 426 height 20
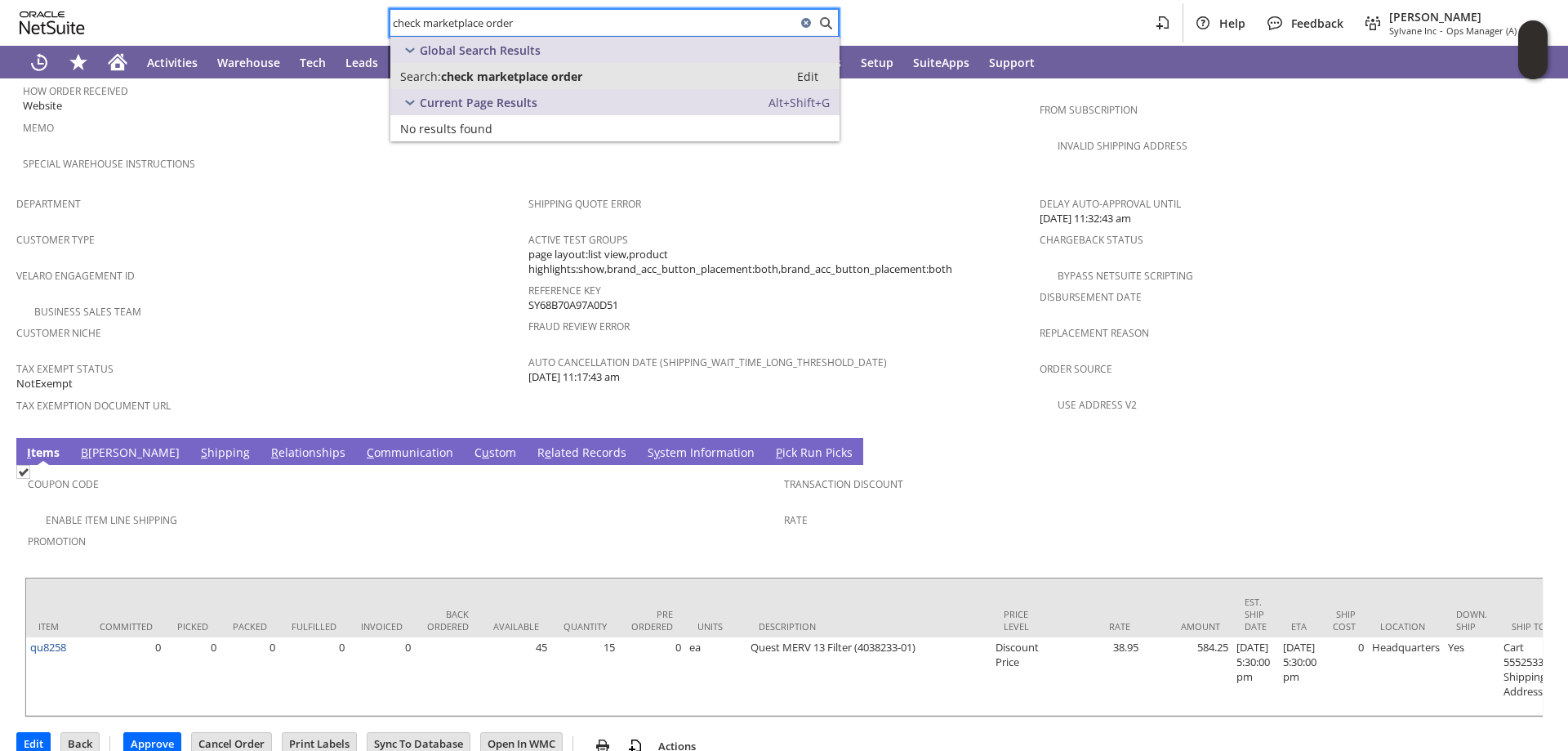
type input "check marketplace order"
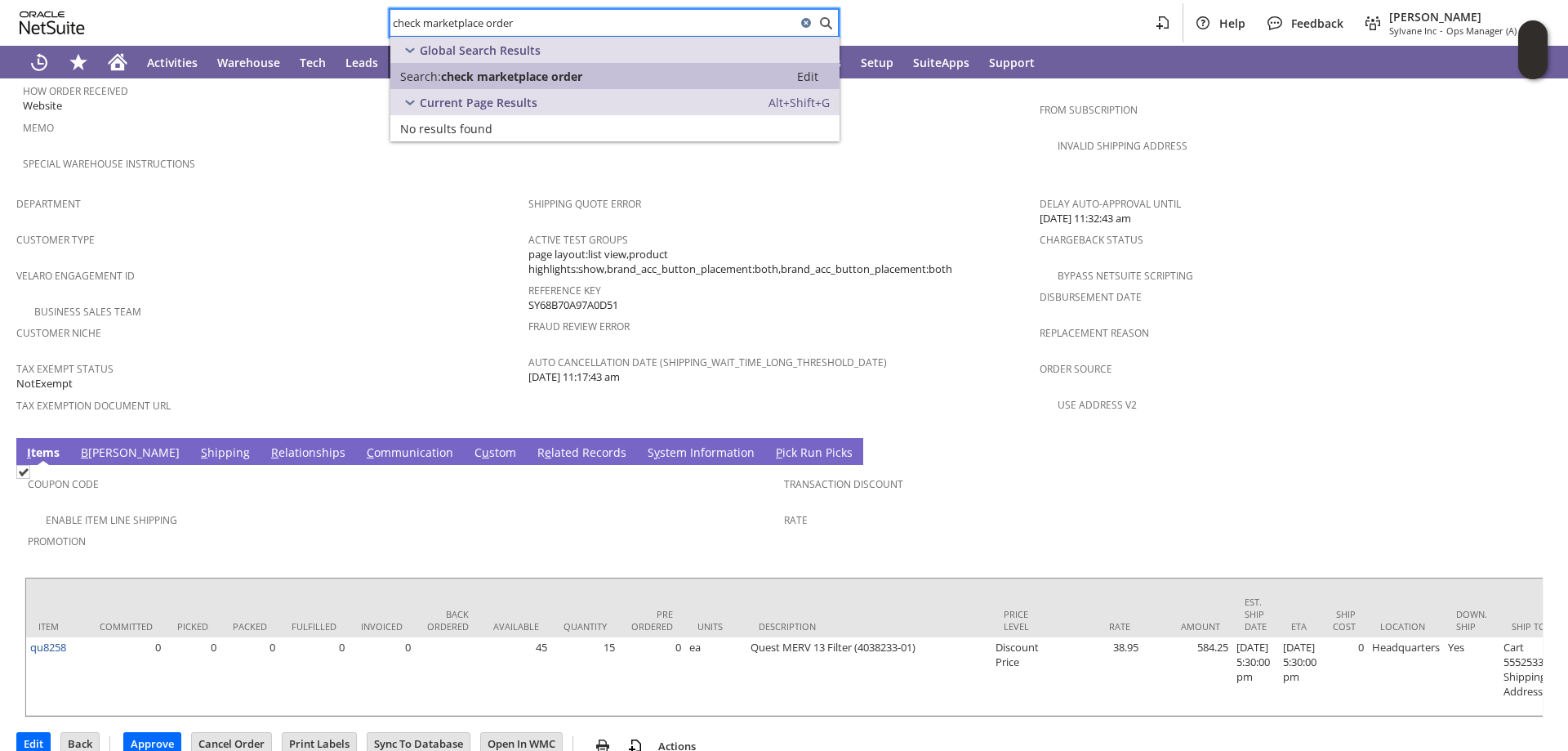
click at [525, 79] on span "check marketplace order" at bounding box center [511, 76] width 141 height 16
click at [534, 75] on span "check marketplace order" at bounding box center [511, 76] width 141 height 16
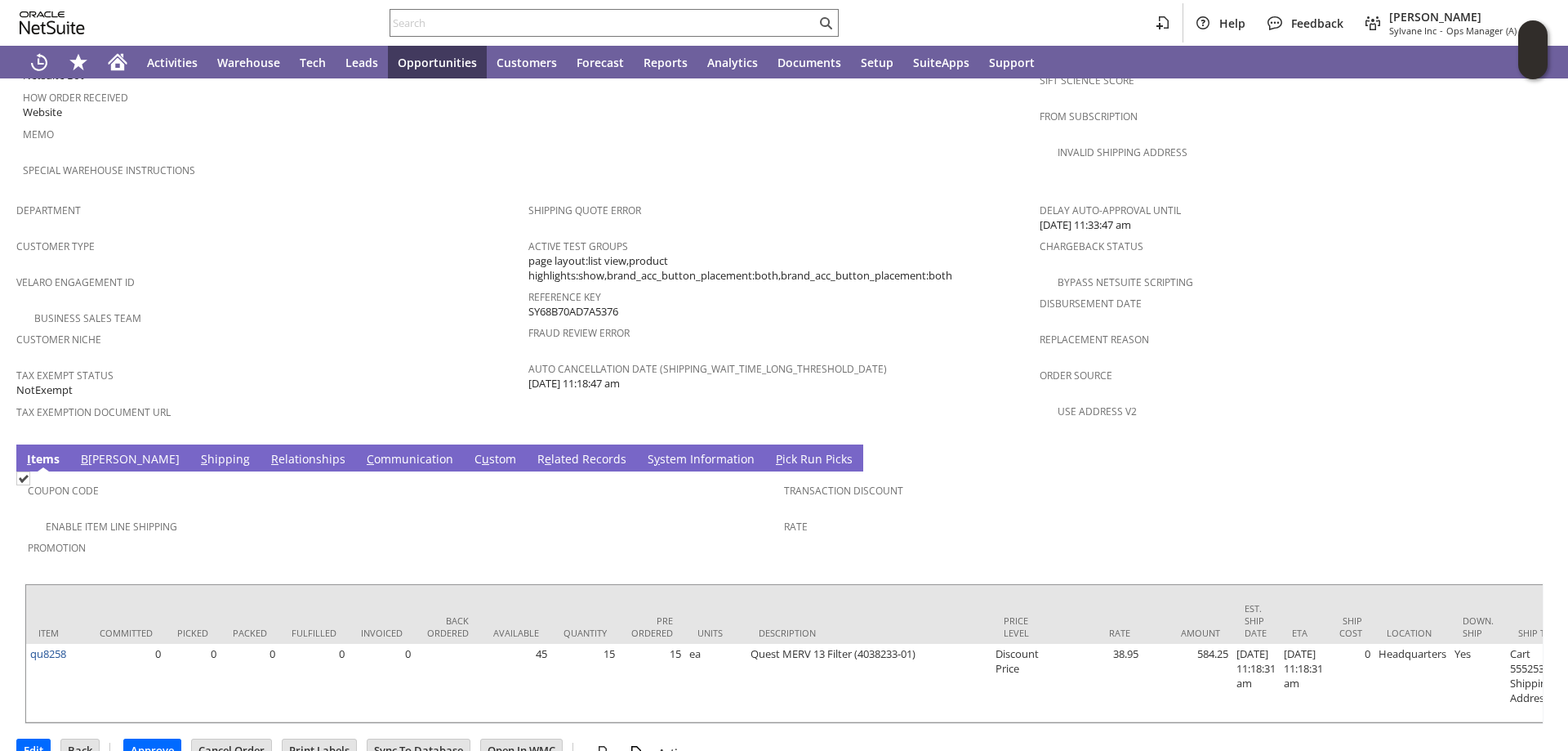
scroll to position [942, 0]
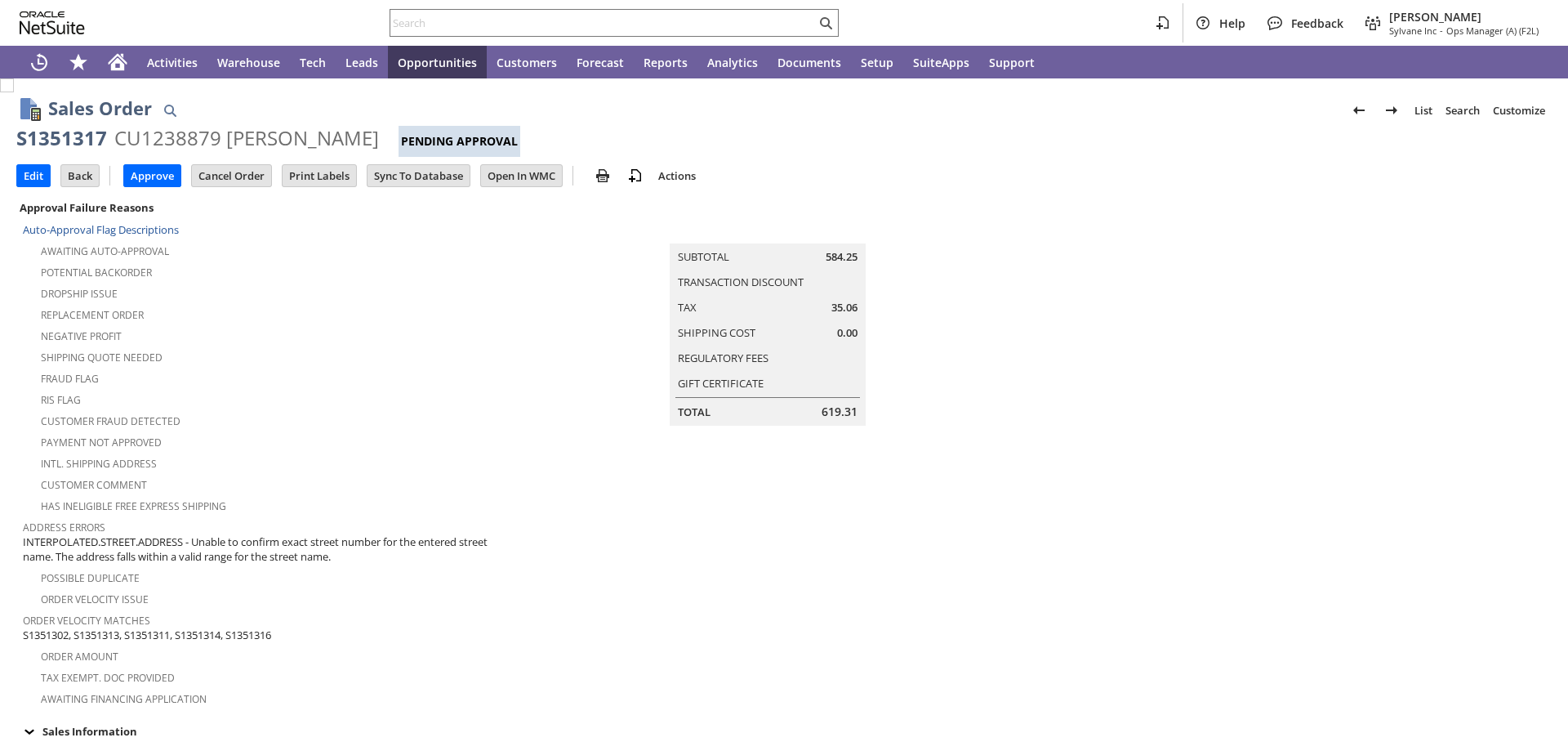
scroll to position [942, 0]
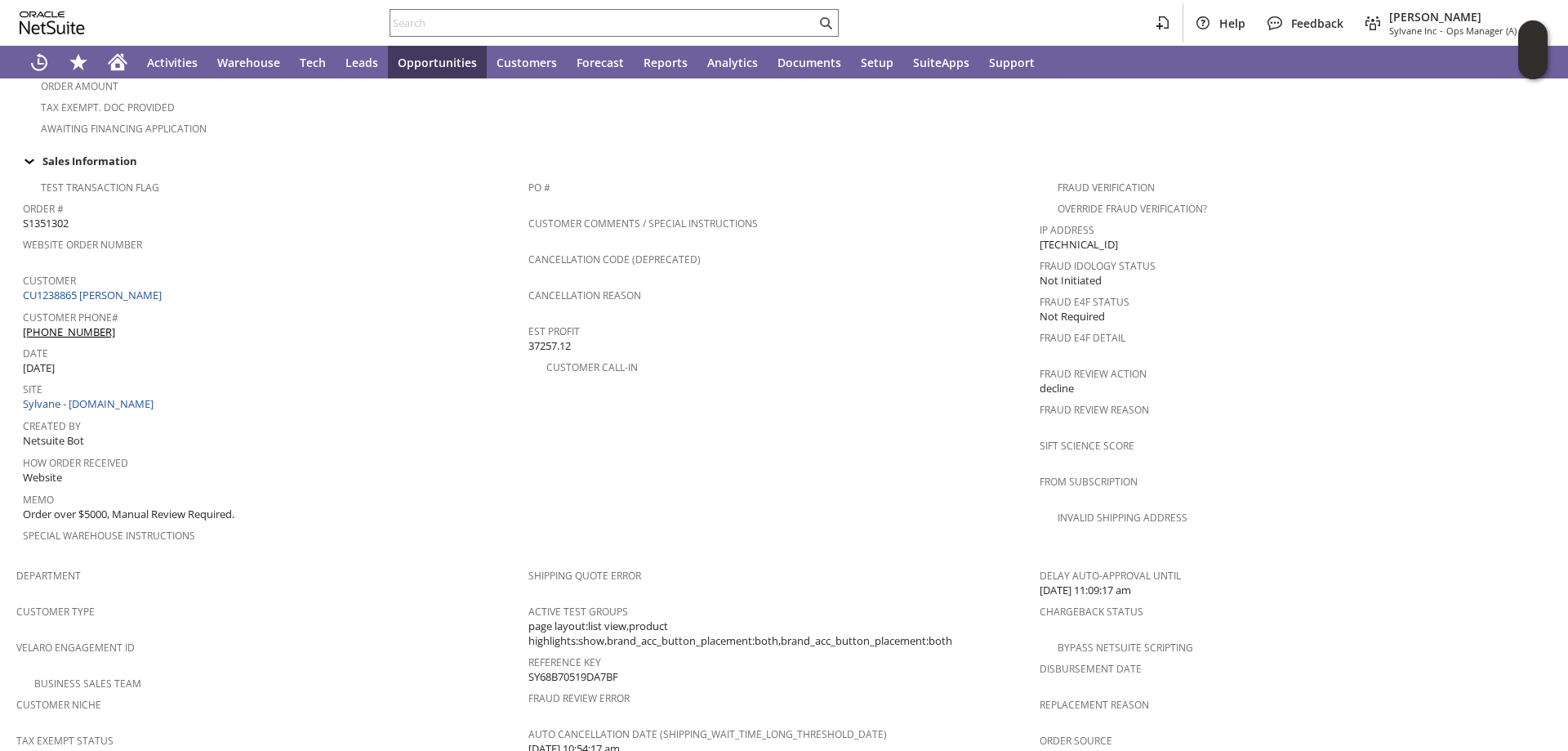
scroll to position [572, 0]
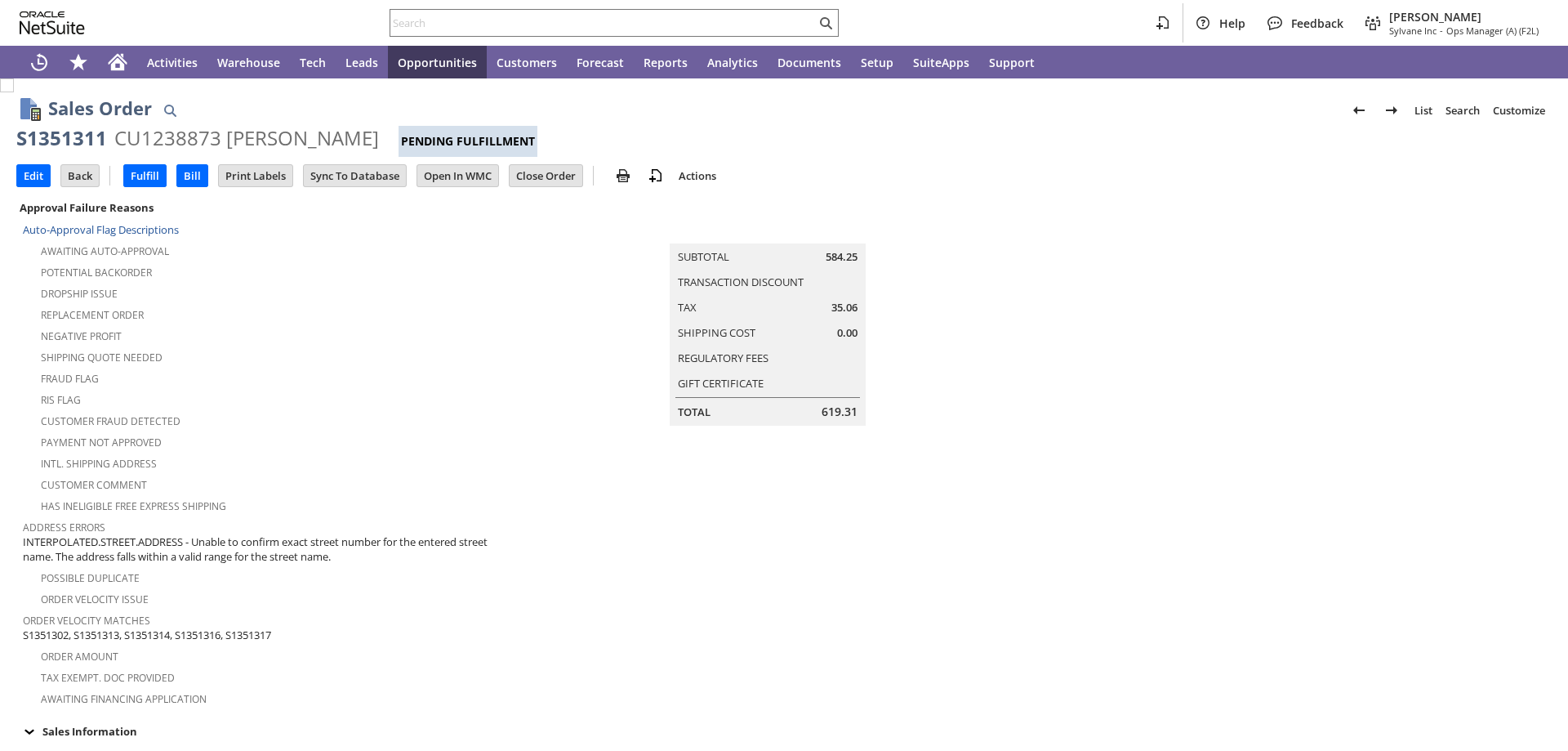
scroll to position [942, 0]
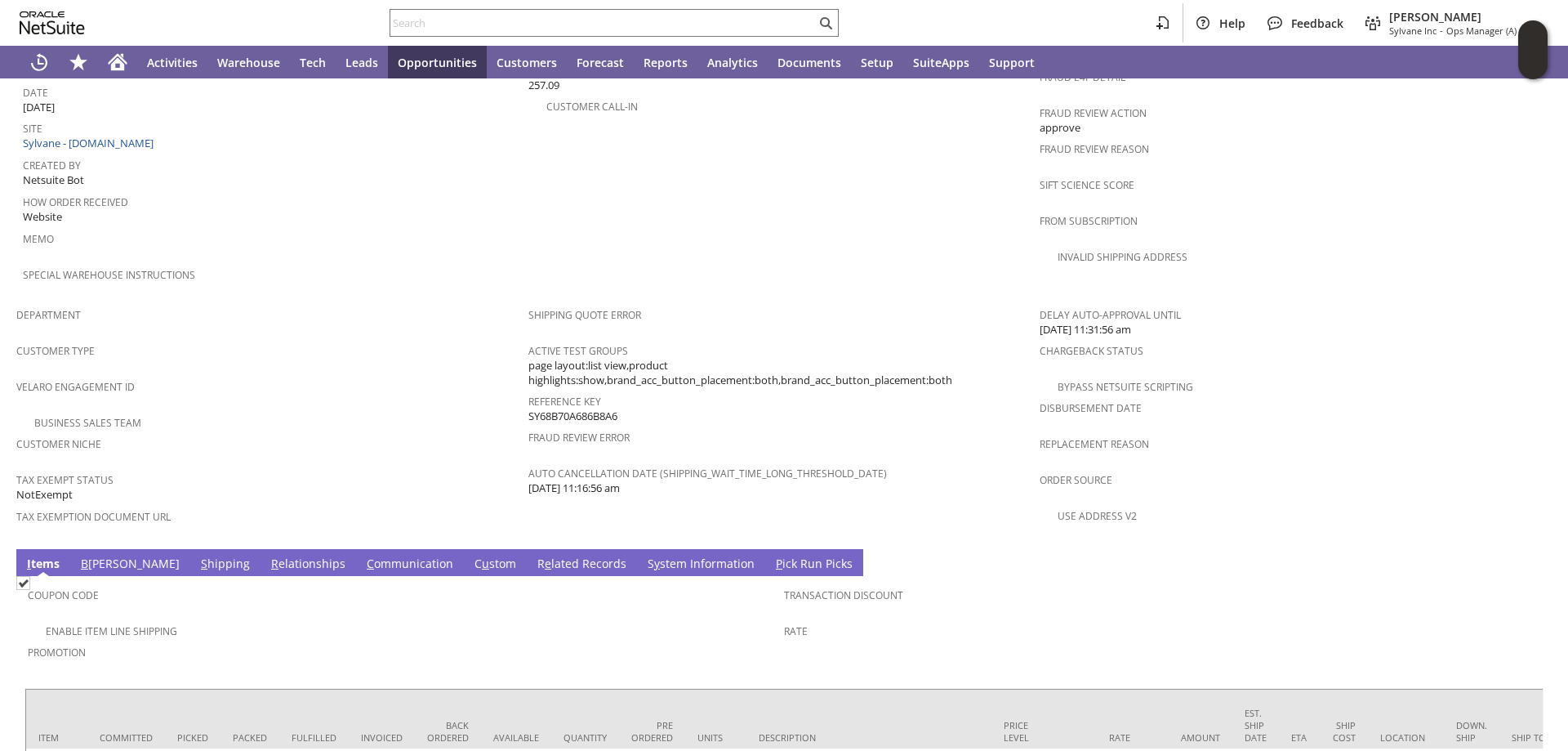
scroll to position [942, 0]
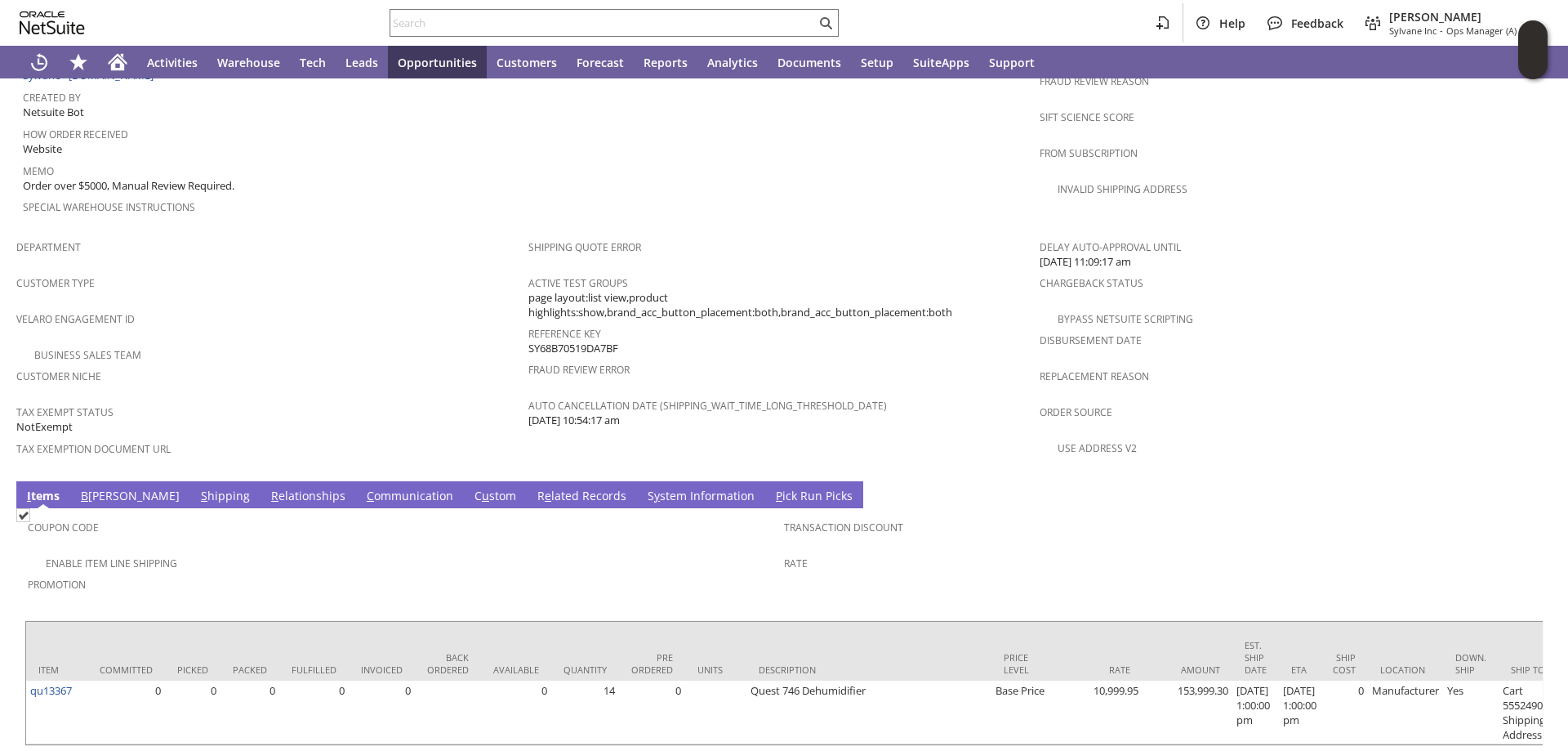
click at [362, 488] on link "C ommunication" at bounding box center [409, 496] width 94 height 18
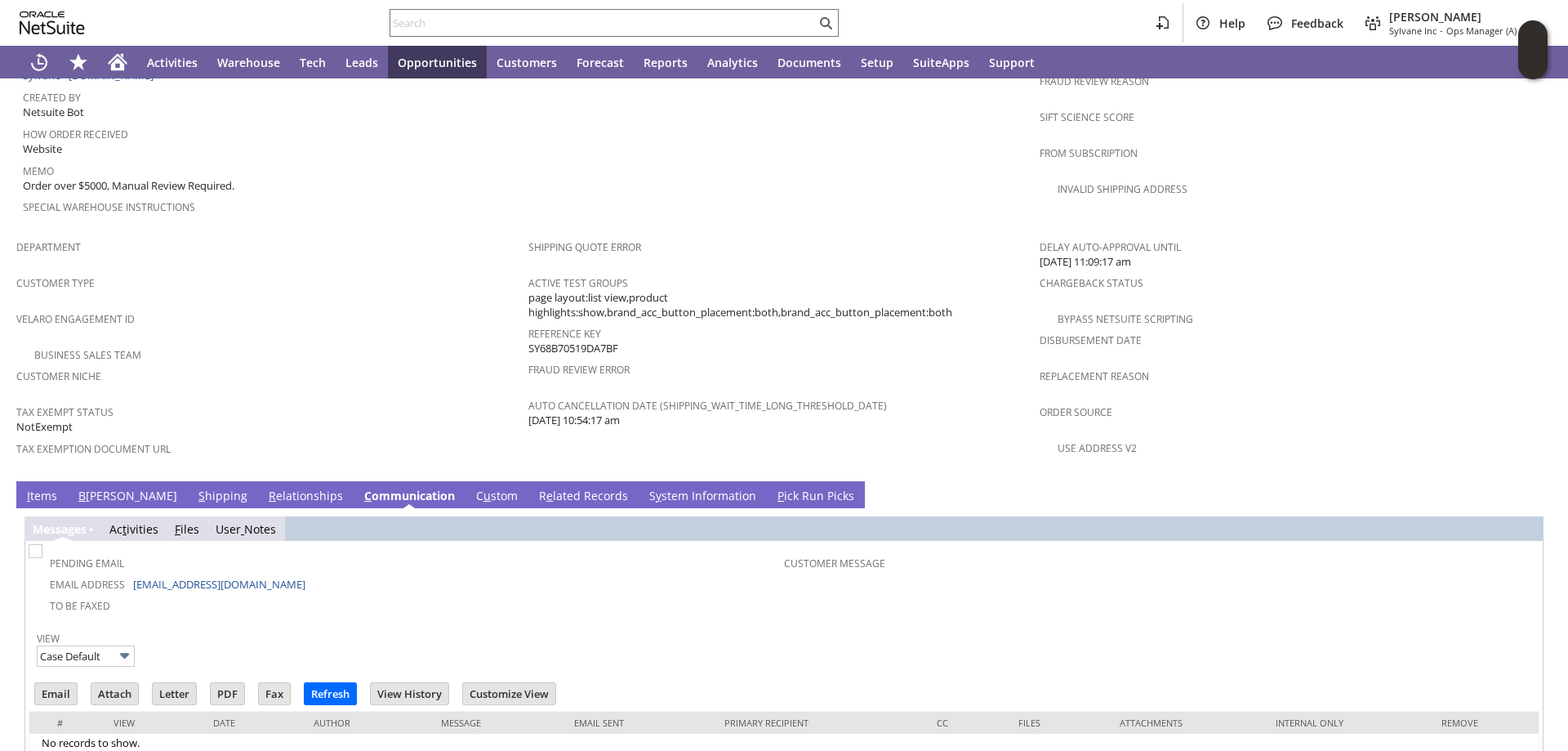
scroll to position [0, 0]
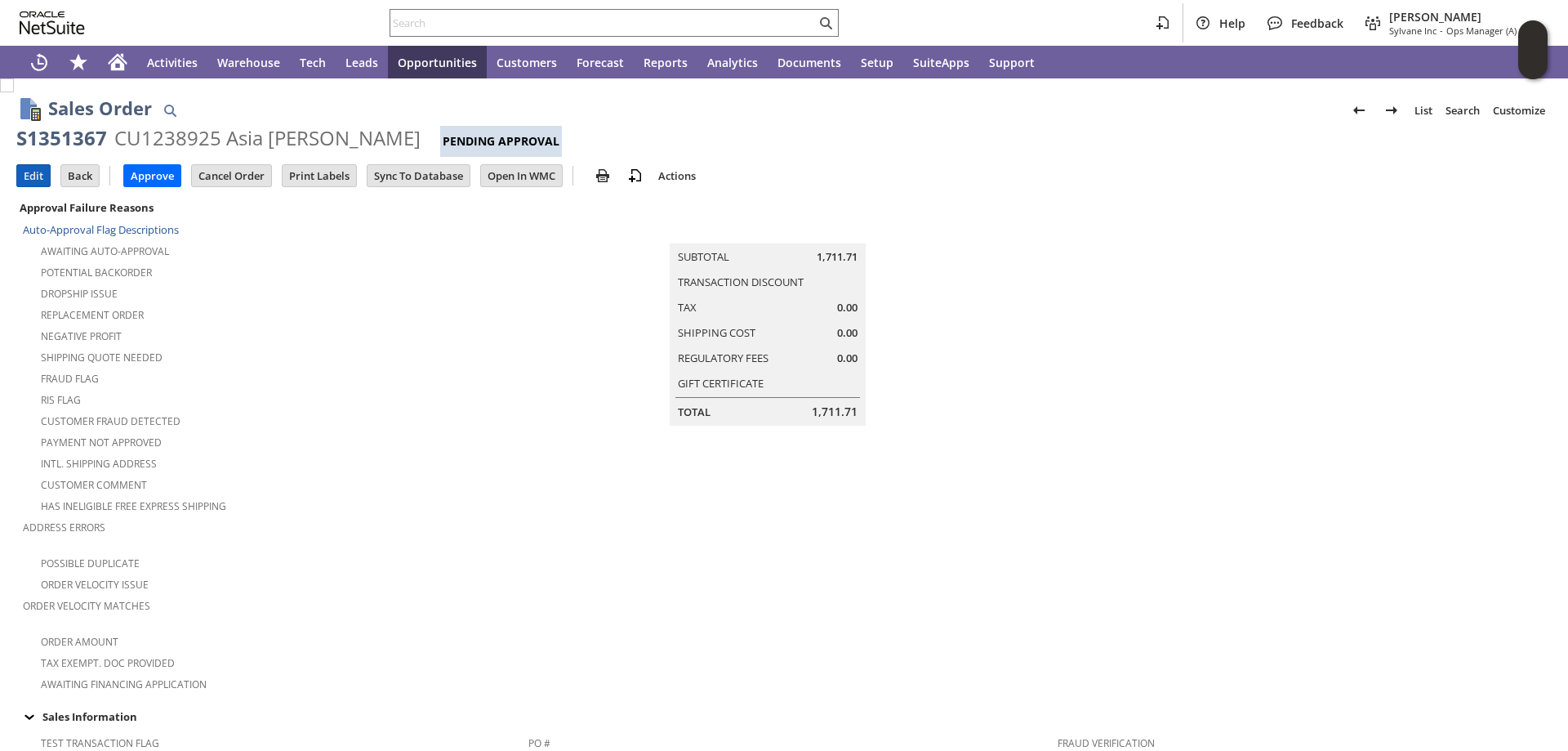
click at [31, 174] on input "Edit" at bounding box center [33, 176] width 33 height 21
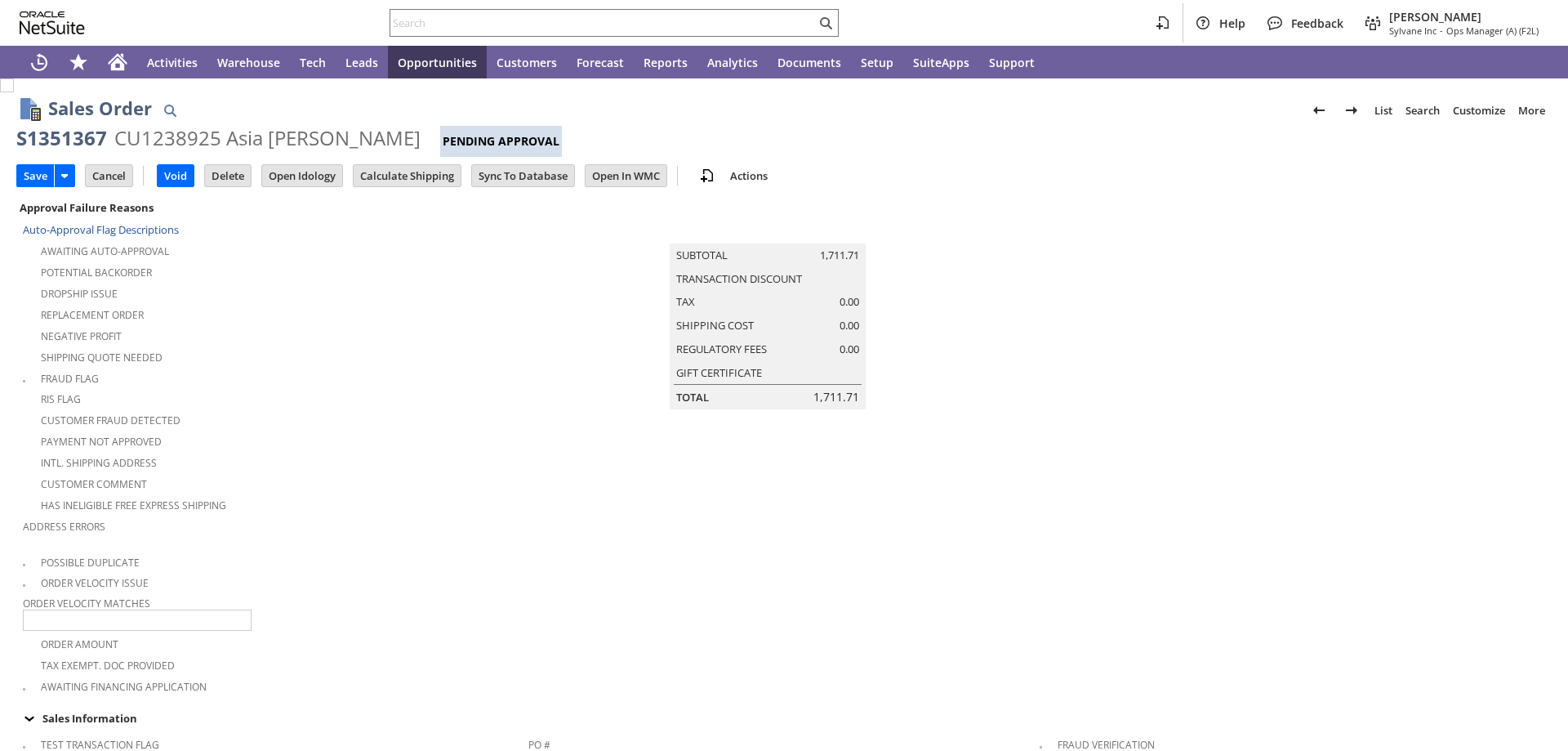
type input "Add"
type input "Copy Previous"
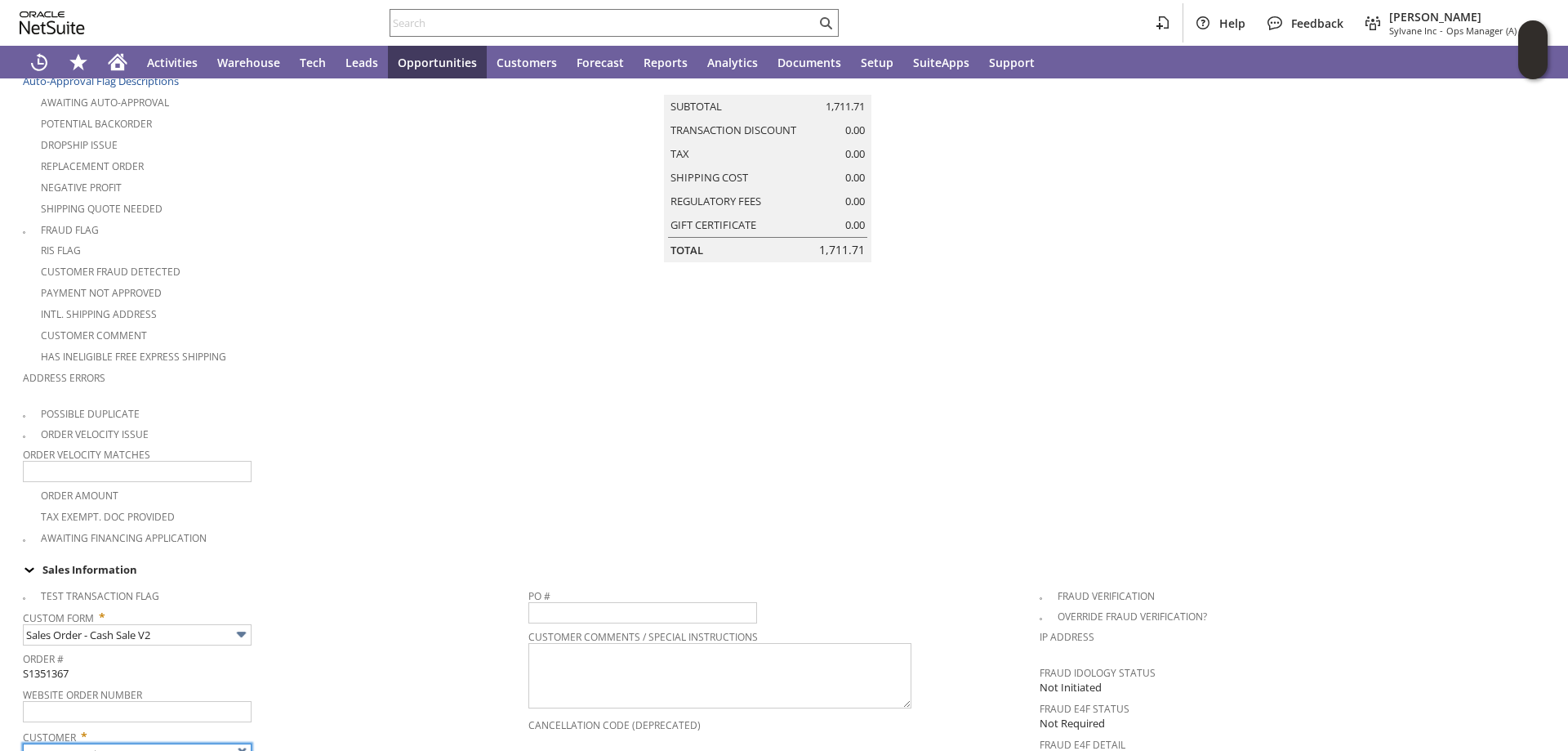
type input "Intelligent Recommendations ⁰"
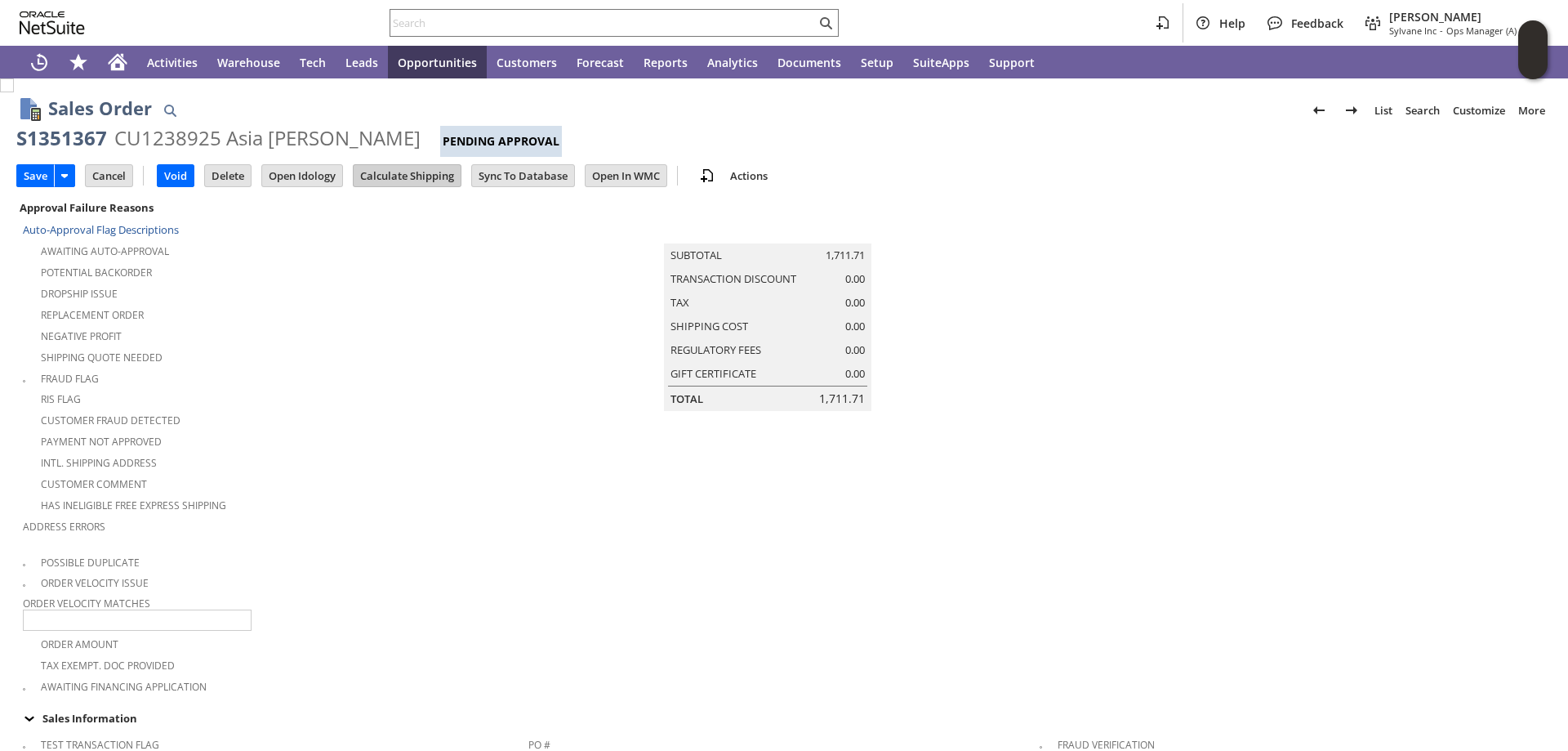
click at [408, 169] on input "Calculate Shipping" at bounding box center [407, 176] width 107 height 21
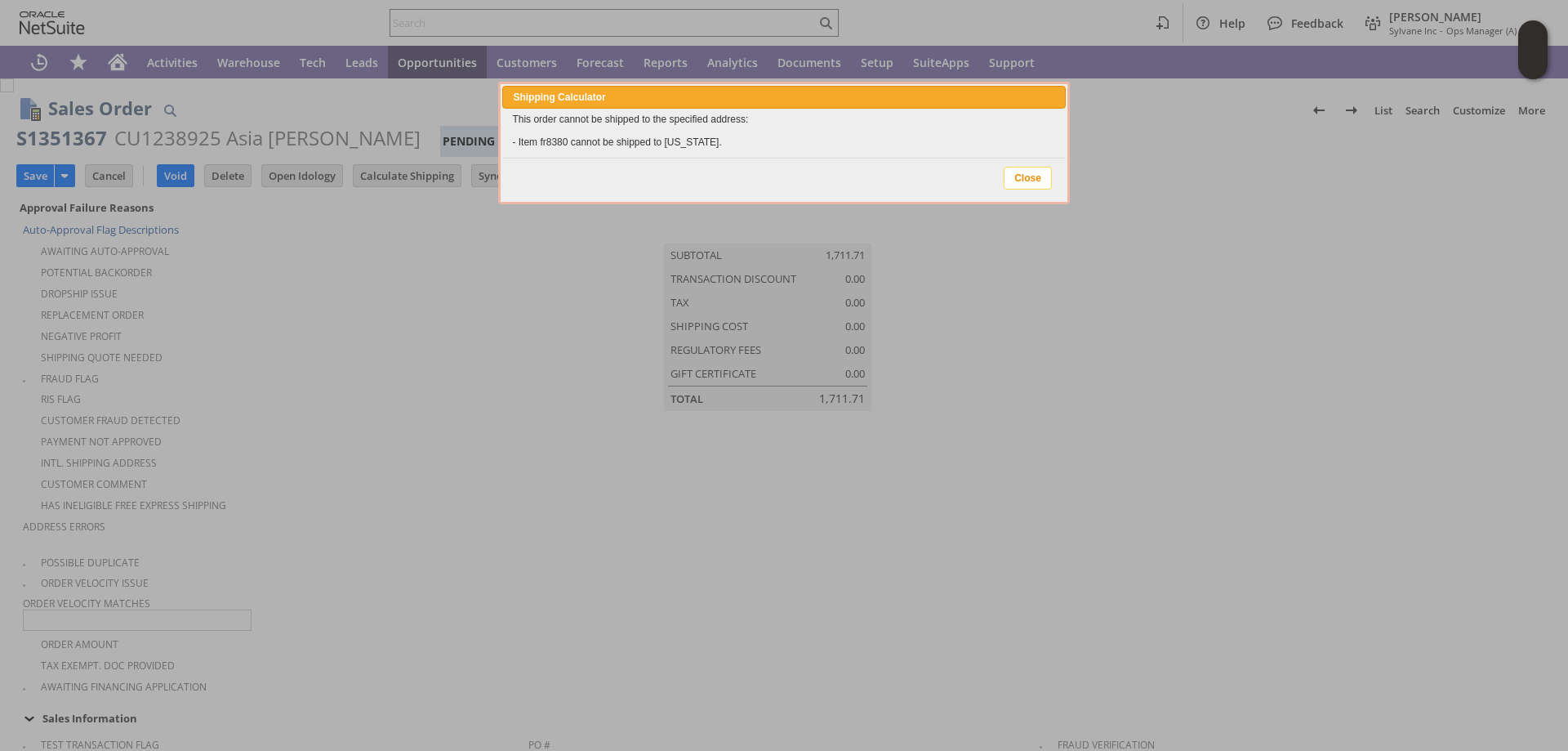
click at [1034, 177] on span "Close" at bounding box center [1028, 177] width 47 height 21
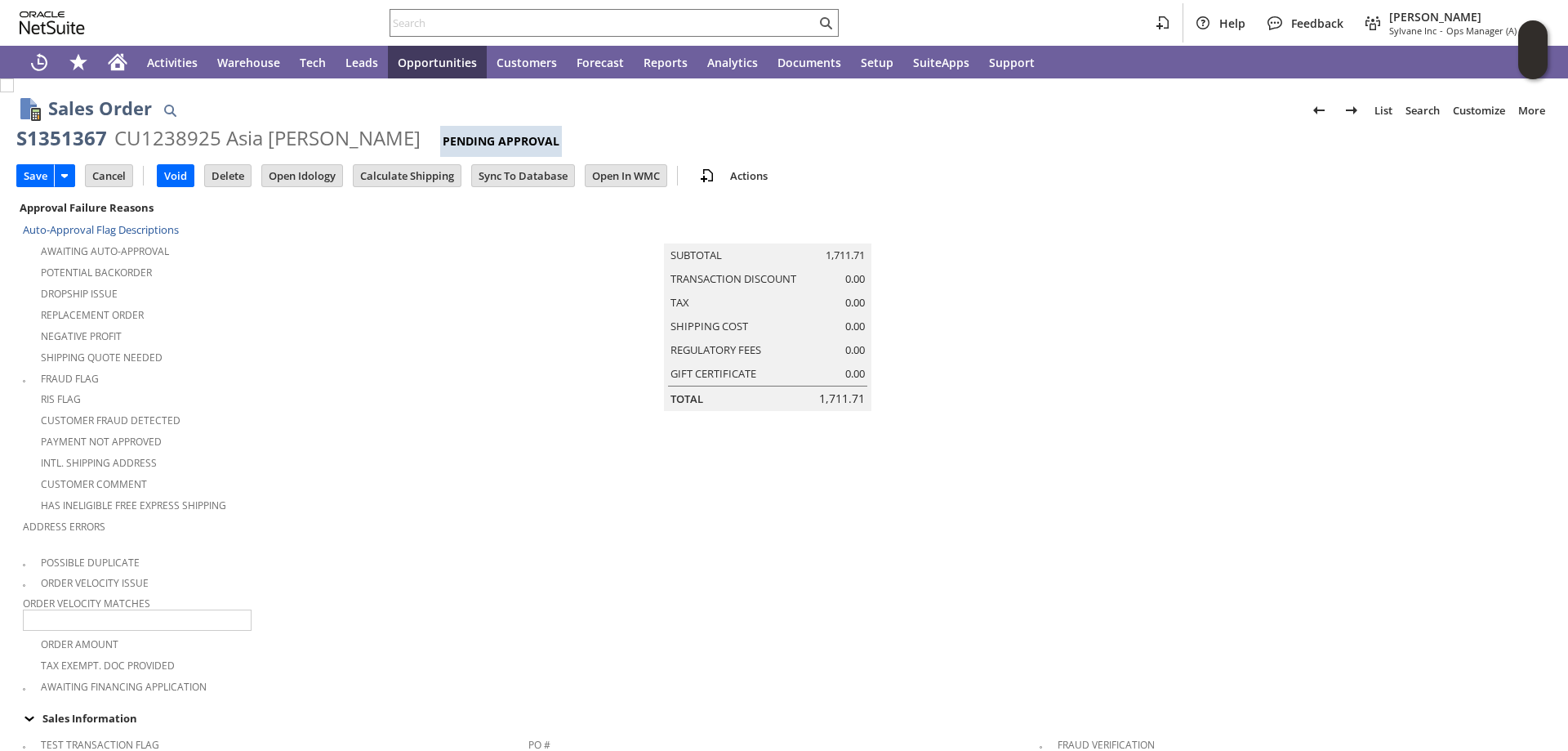
drag, startPoint x: 104, startPoint y: 173, endPoint x: 108, endPoint y: 160, distance: 13.6
click at [104, 173] on input "Cancel" at bounding box center [109, 176] width 47 height 21
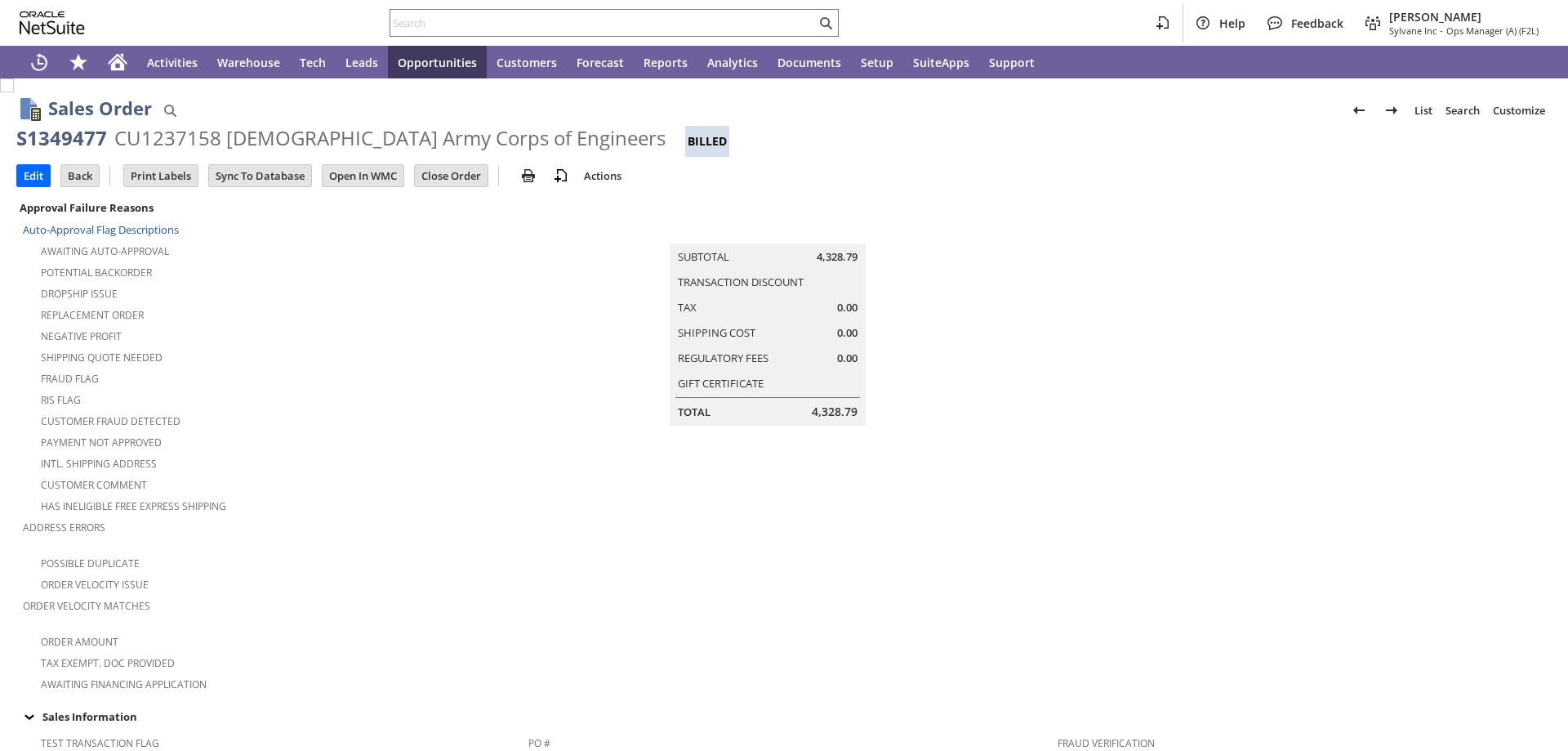
scroll to position [913, 0]
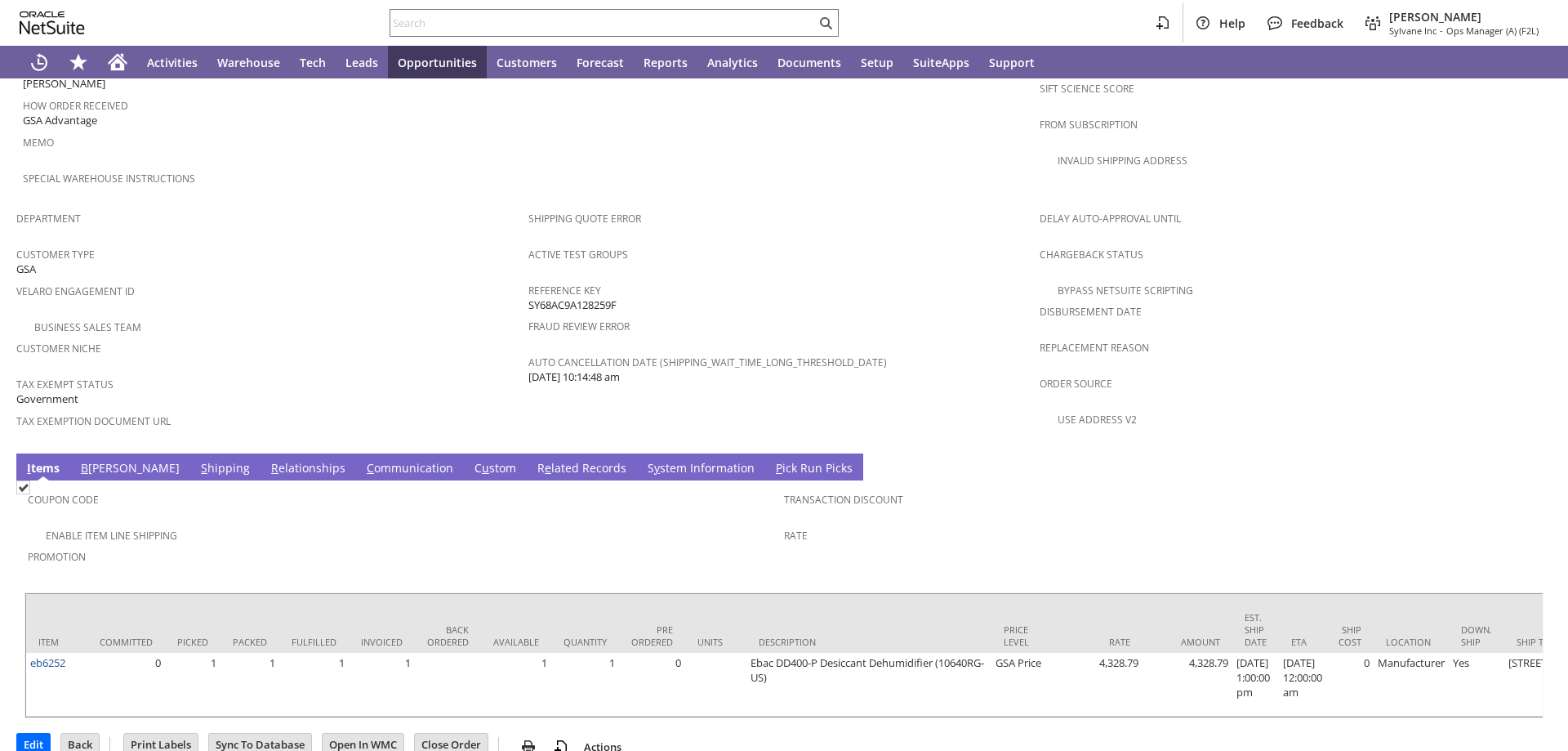
click at [197, 460] on link "S hipping" at bounding box center [225, 468] width 57 height 18
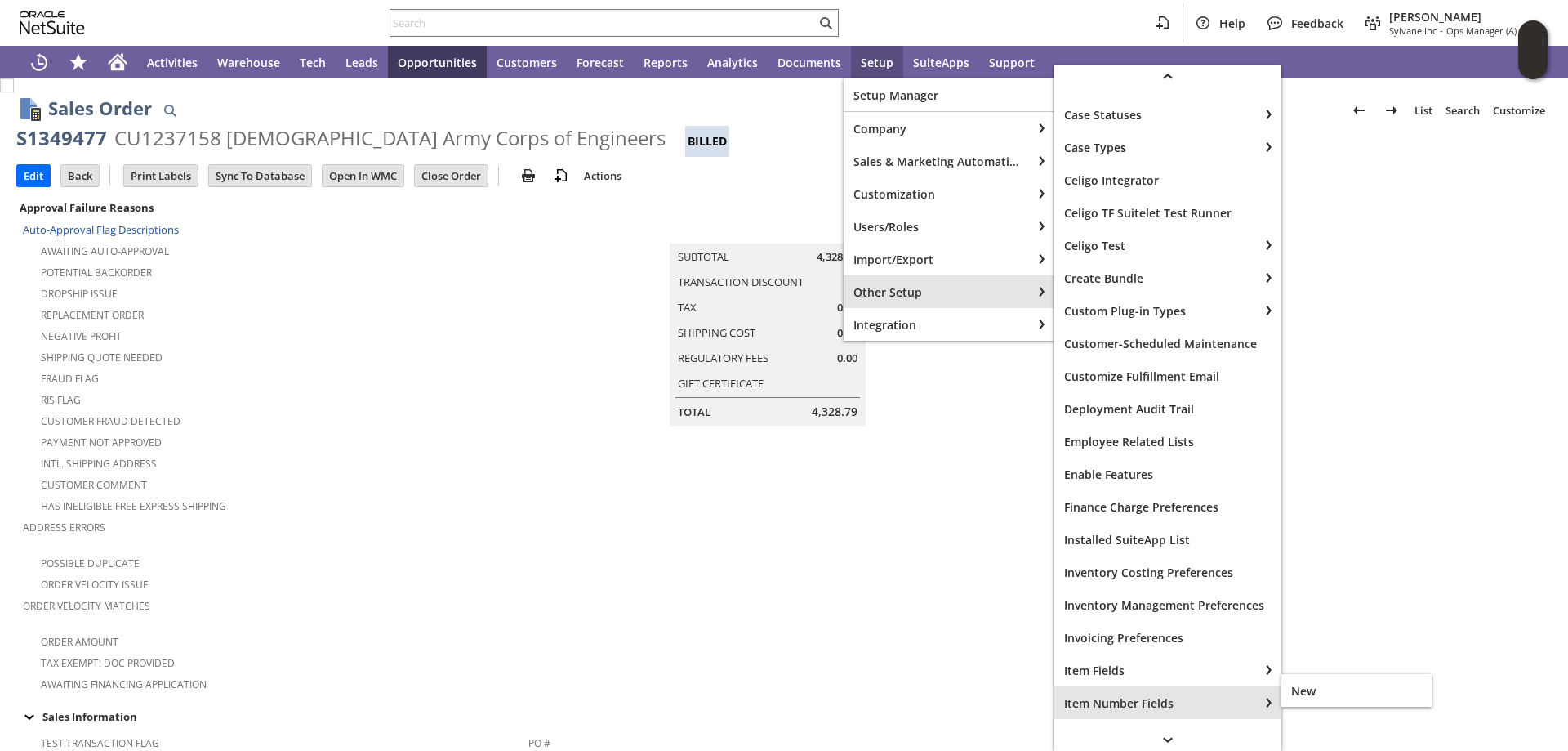
scroll to position [490, 0]
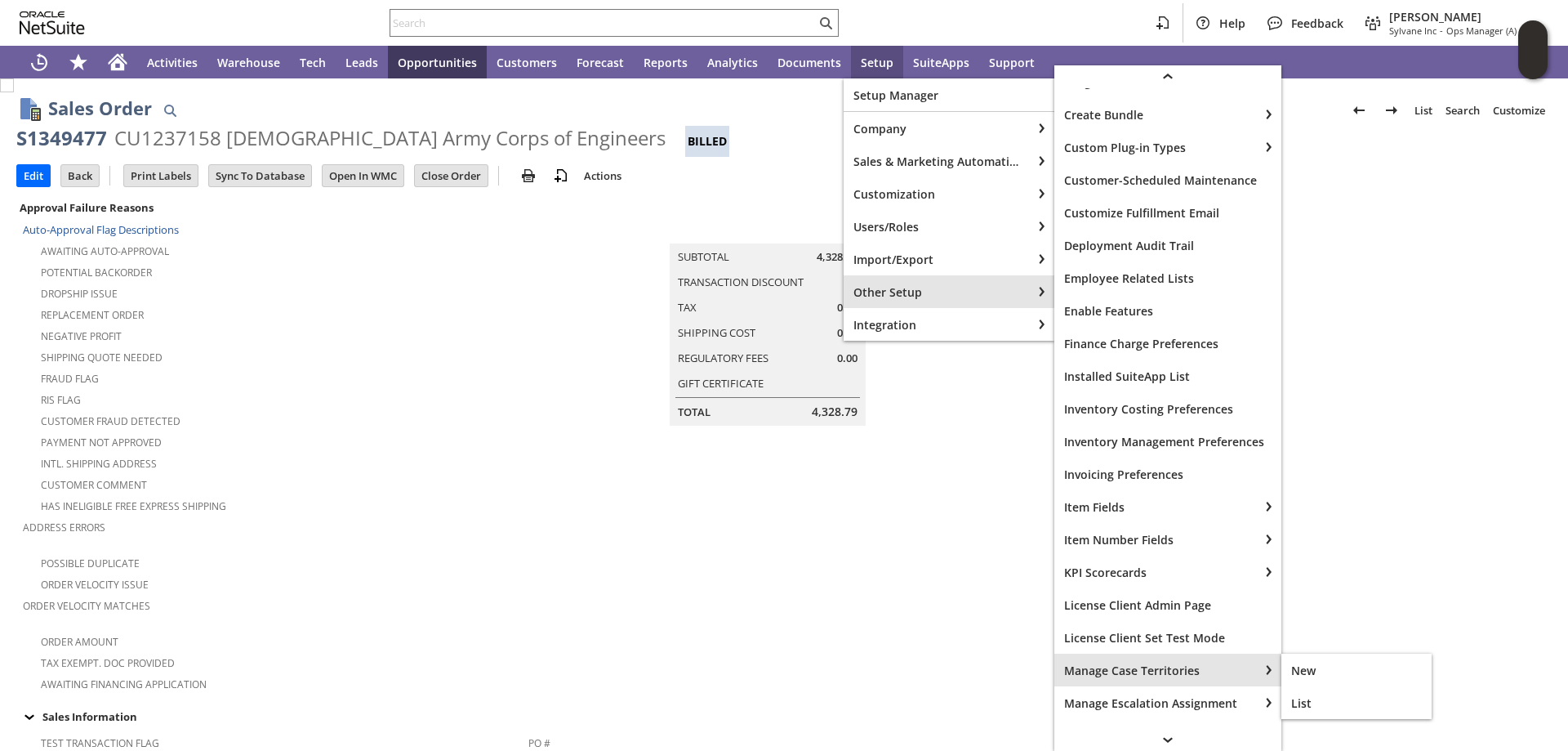
click at [1125, 670] on span "Manage Case Territories" at bounding box center [1157, 670] width 185 height 16
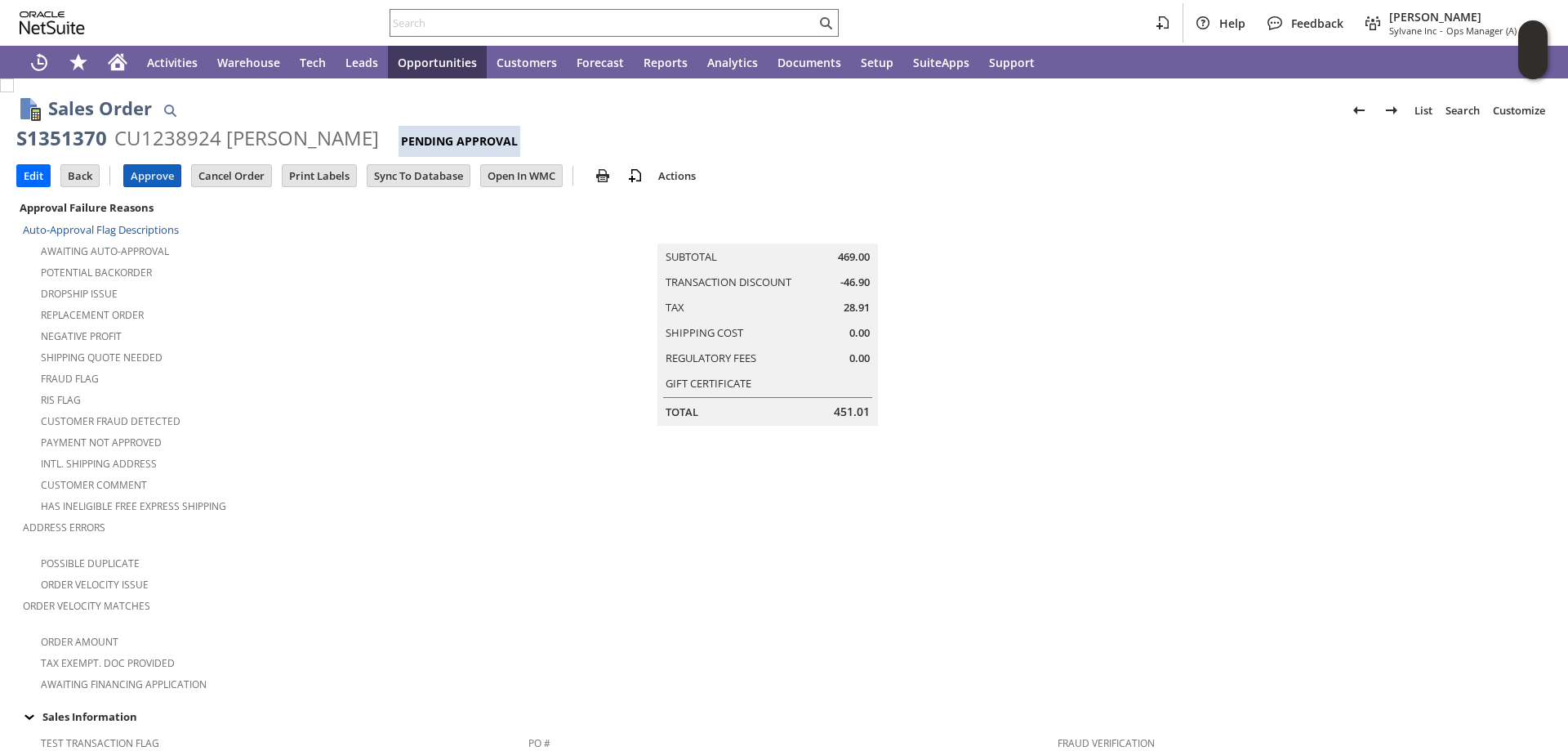
click at [141, 177] on input "Approve" at bounding box center [152, 176] width 56 height 21
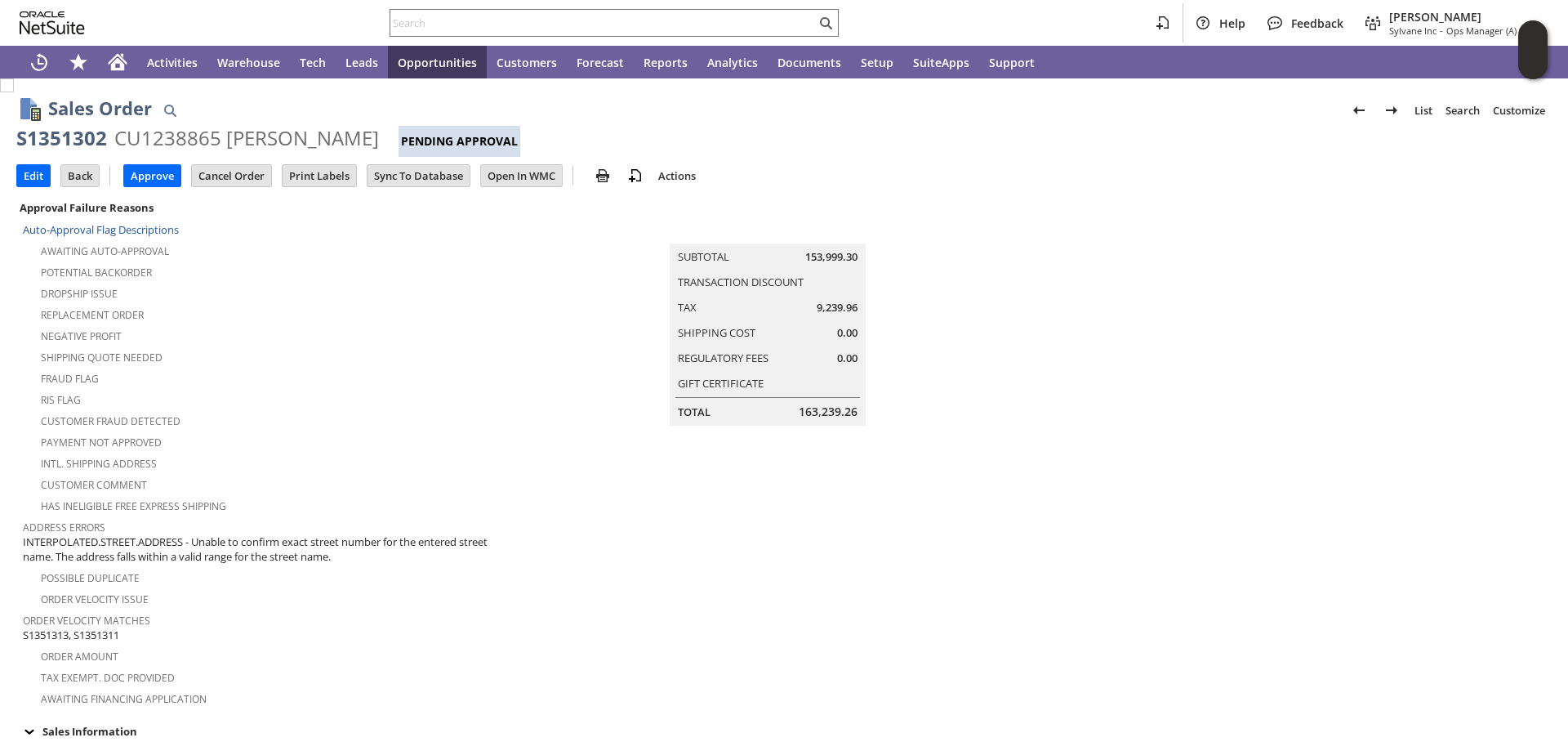
scroll to position [899, 0]
click at [407, 21] on input "text" at bounding box center [603, 22] width 426 height 20
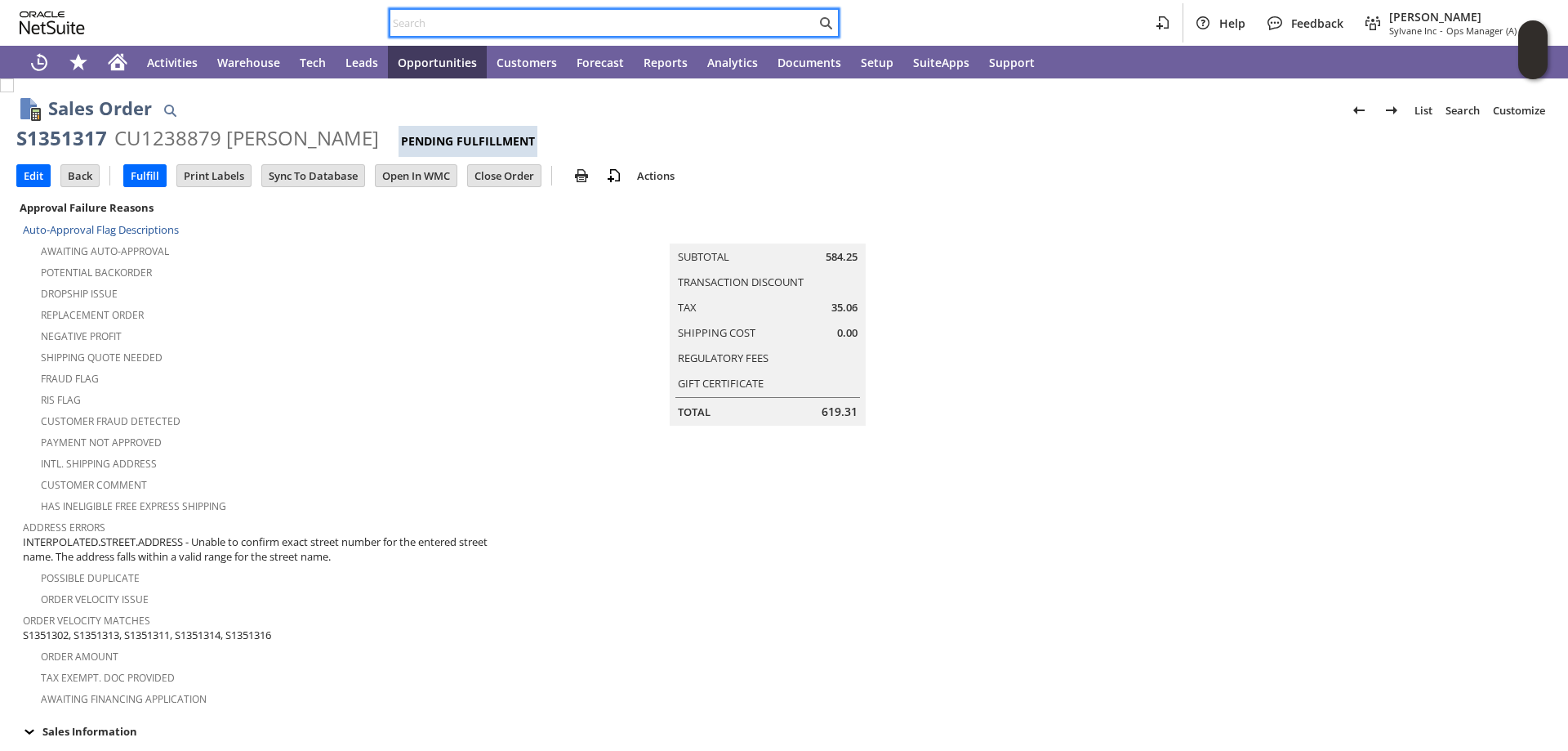
paste input "S1351387"
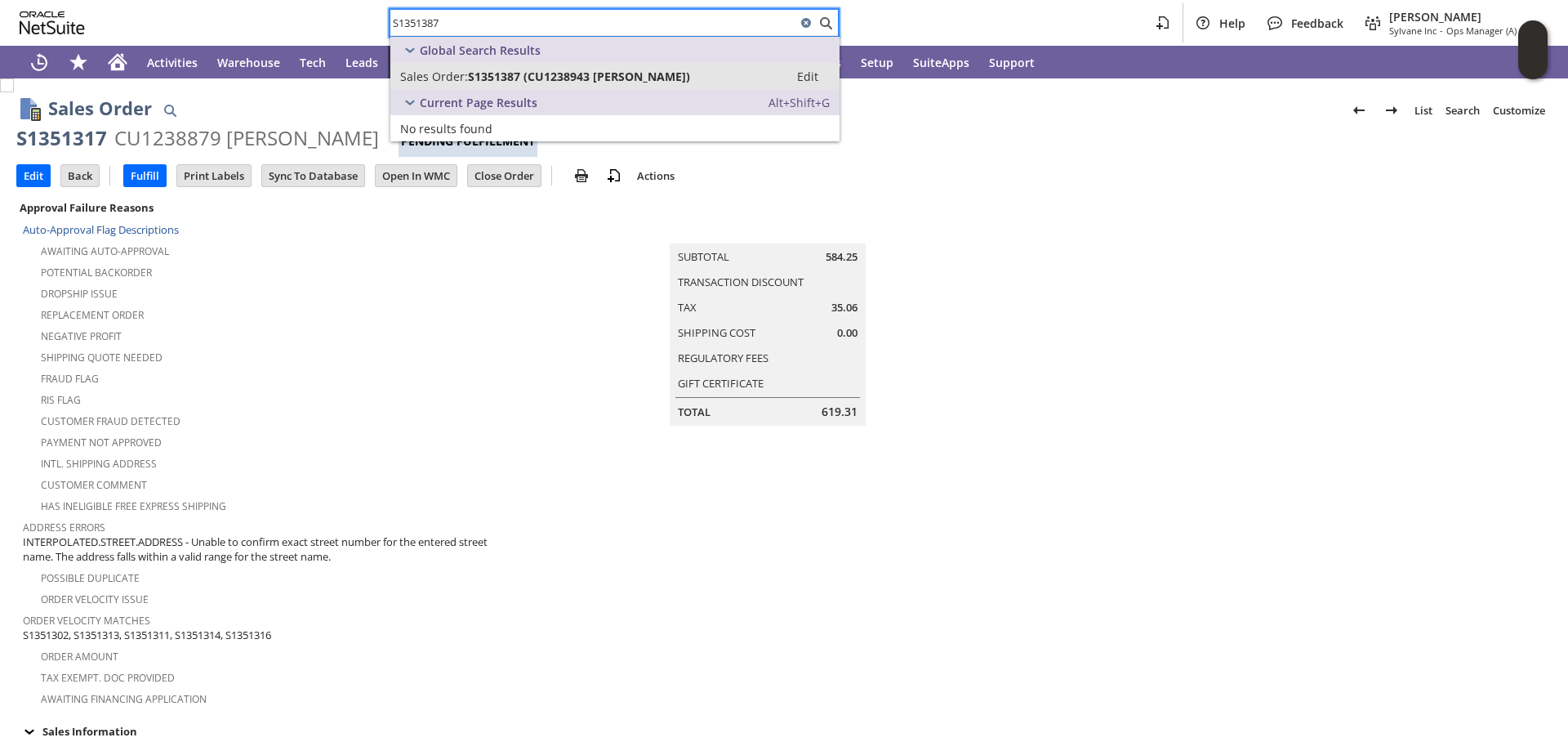
type input "S1351387"
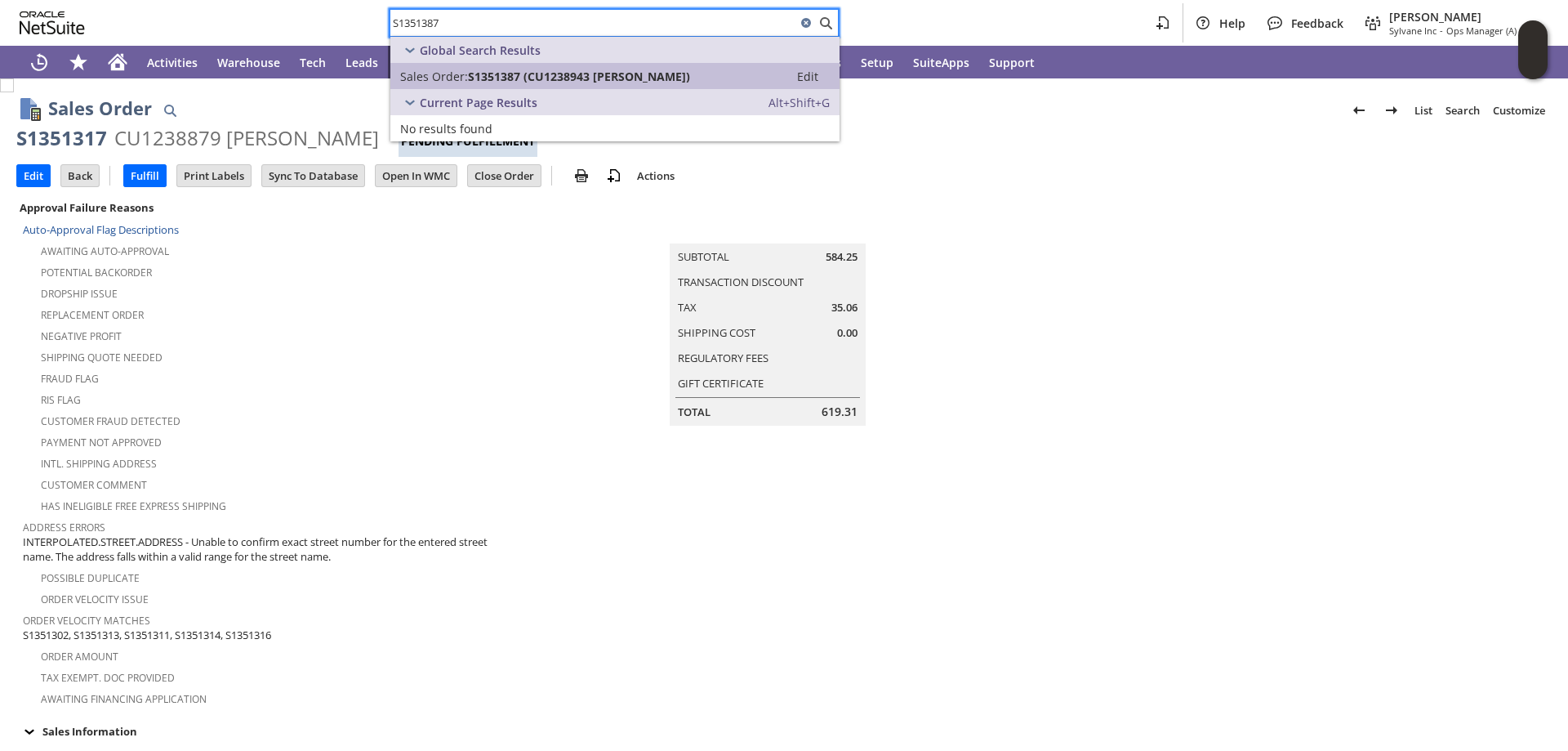
click at [461, 78] on span "Sales Order:" at bounding box center [434, 76] width 68 height 16
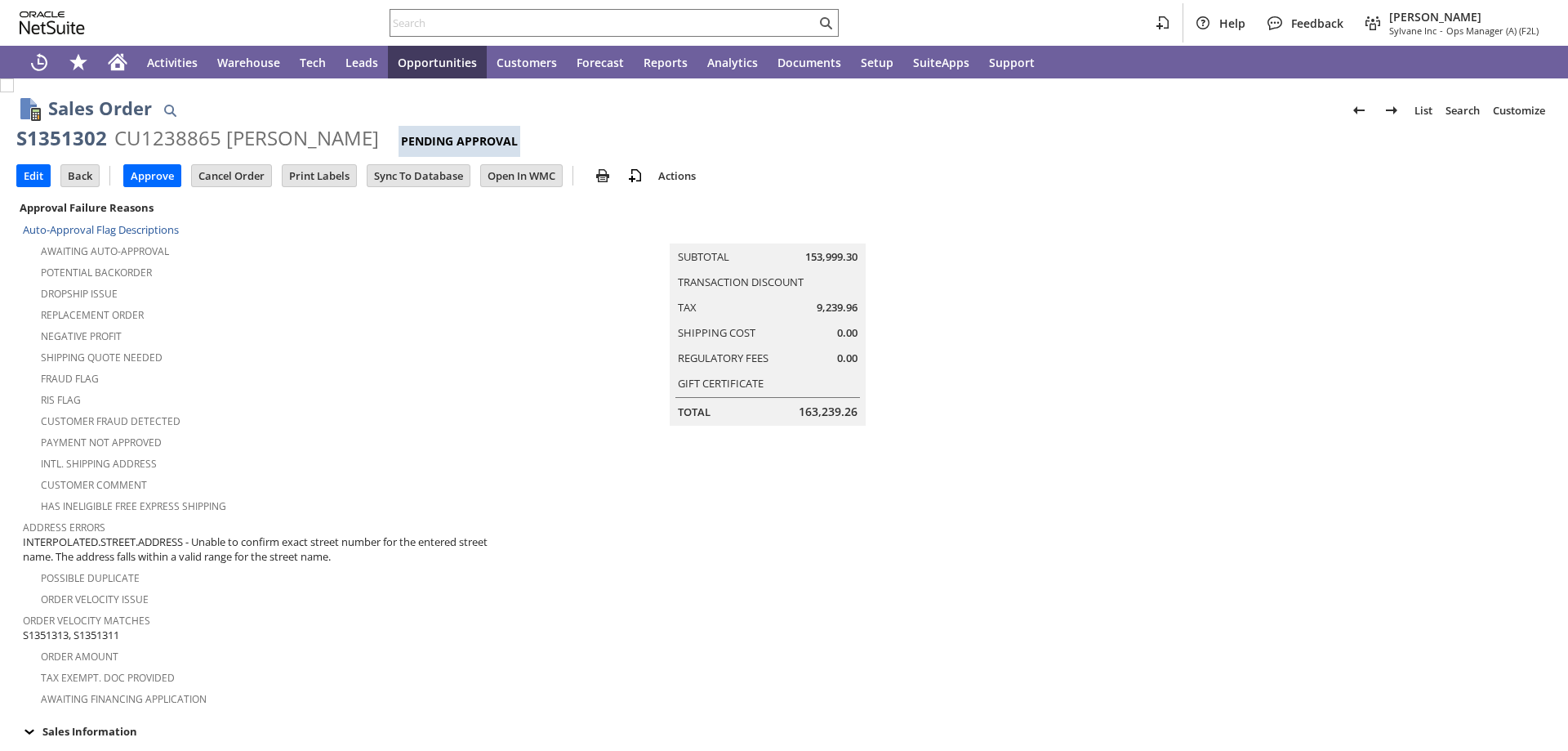
scroll to position [928, 0]
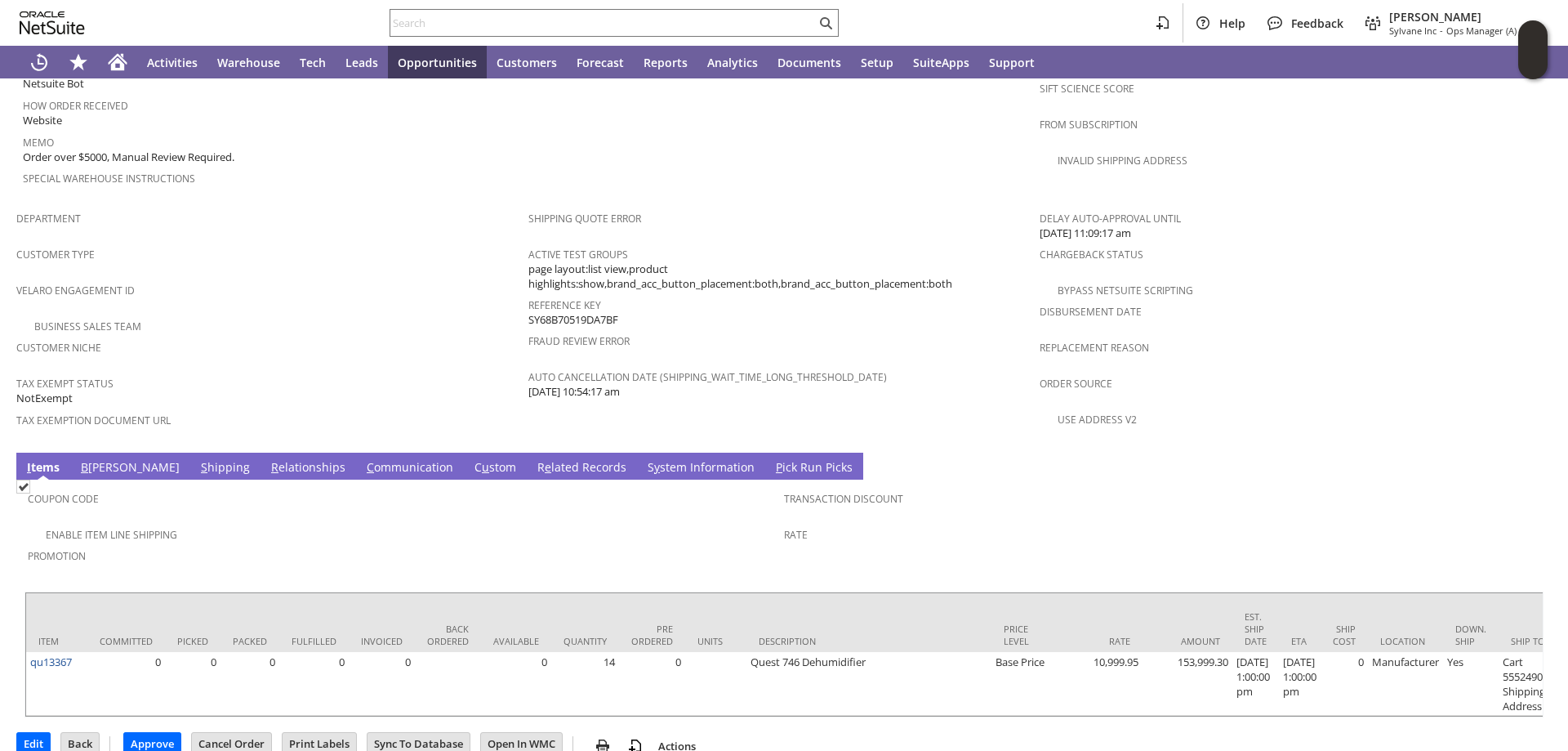
click at [100, 460] on link "B illing" at bounding box center [130, 468] width 107 height 18
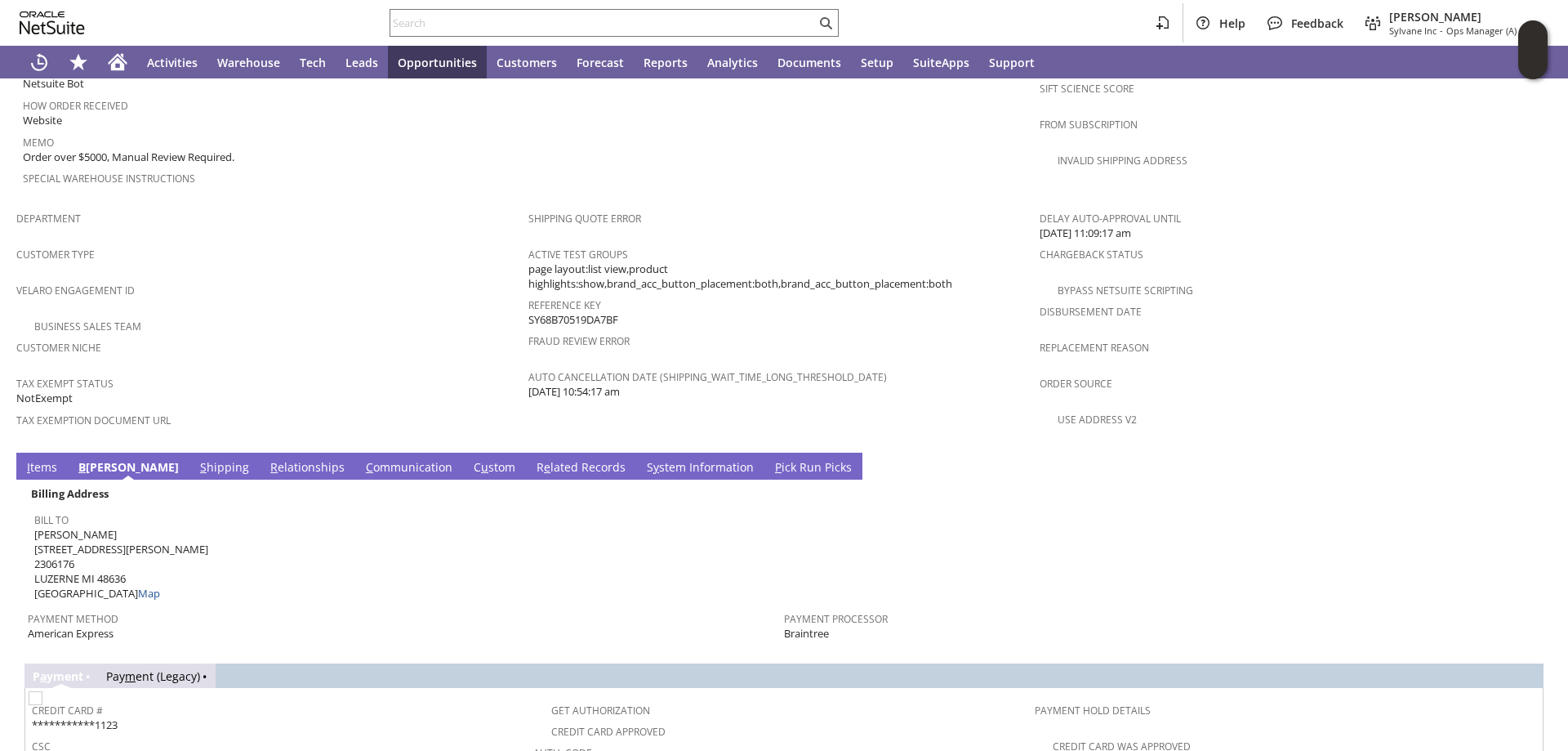
scroll to position [1091, 0]
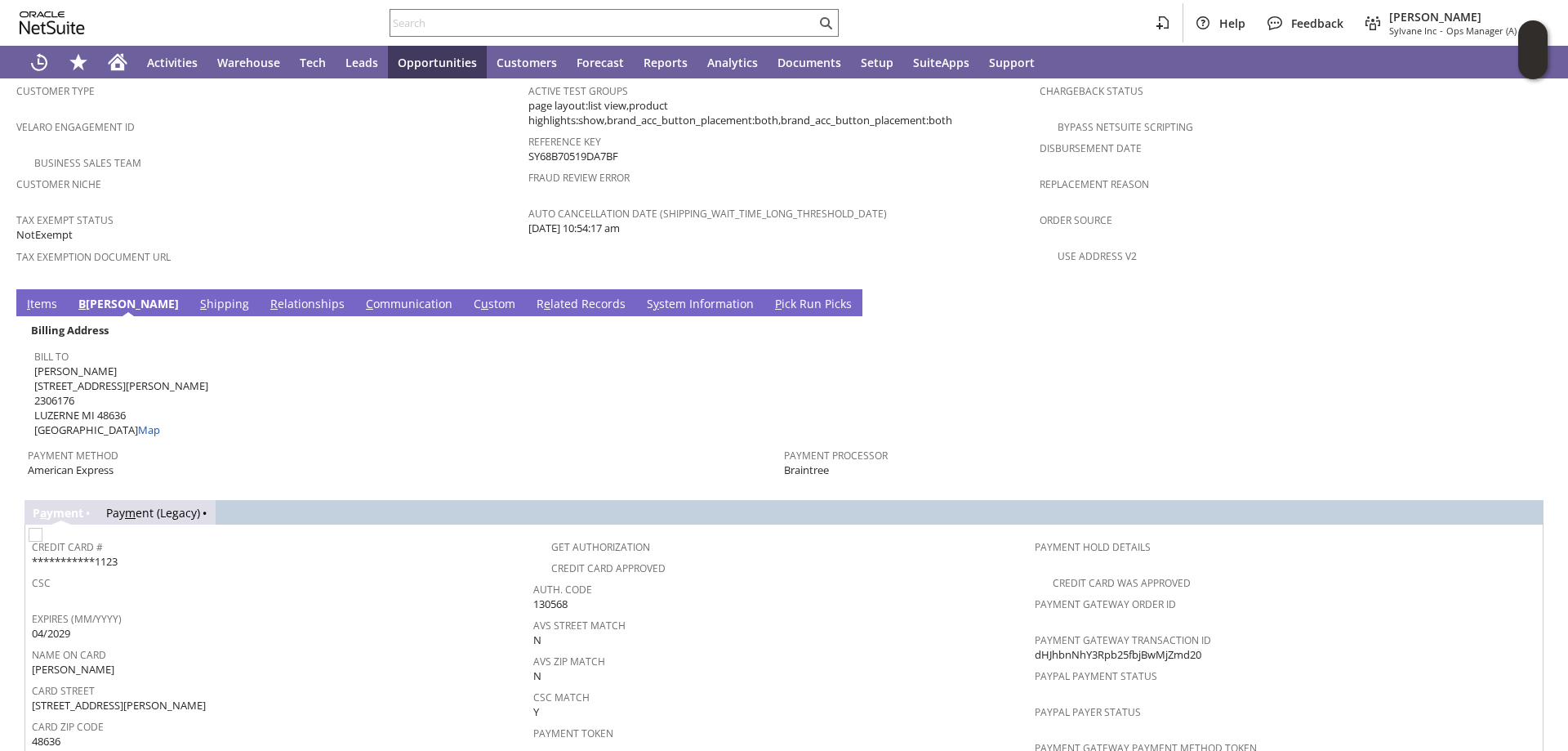
drag, startPoint x: 1204, startPoint y: 610, endPoint x: 1027, endPoint y: 612, distance: 177.0
click at [1035, 629] on div "Payment Gateway Transaction ID dHJhbnNhY3Rpb25fbjBwMjZmd20" at bounding box center [1281, 645] width 493 height 35
copy span "dHJhbnNhY3Rpb25fbjBwMjZmd20"
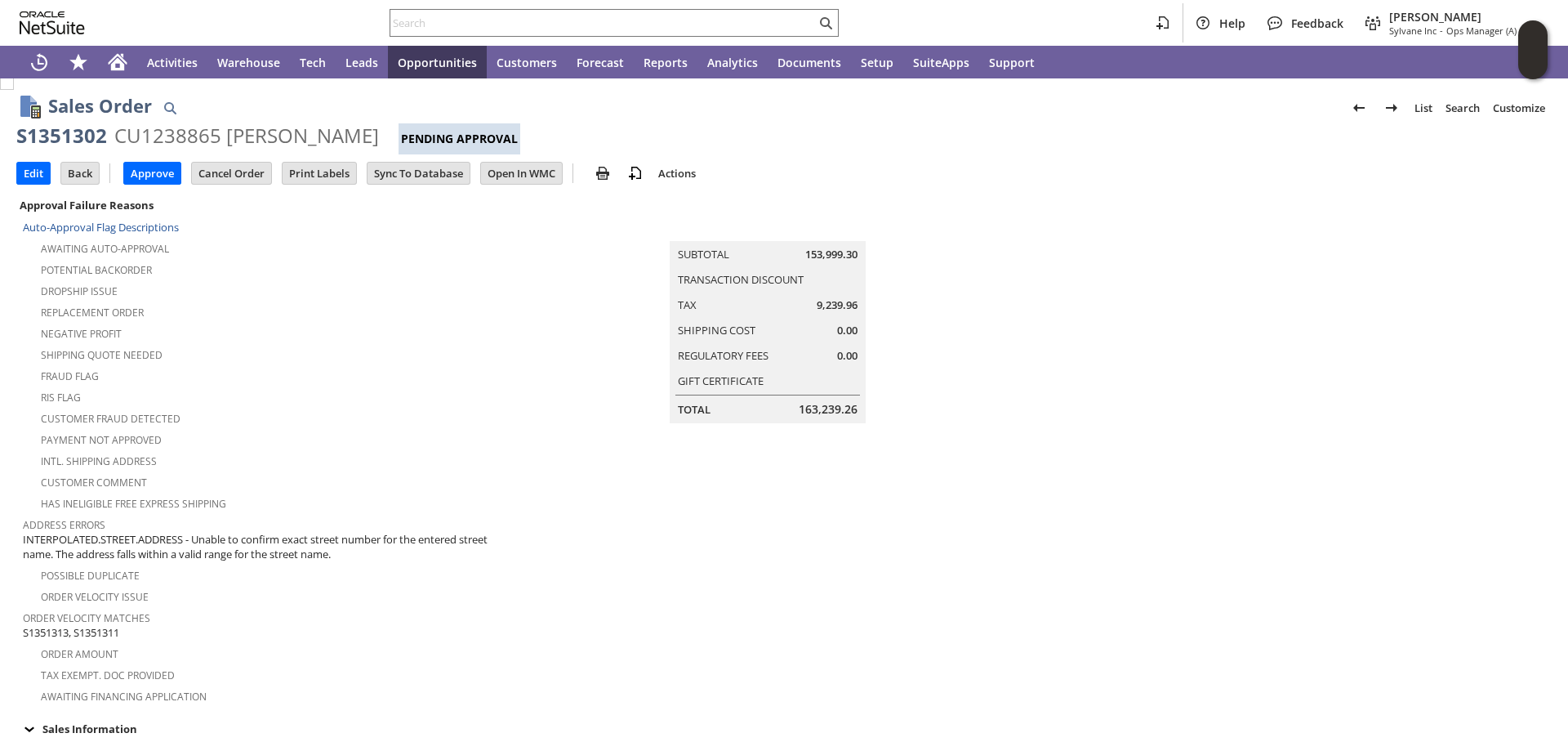
scroll to position [0, 0]
click at [27, 173] on input "Edit" at bounding box center [33, 176] width 33 height 21
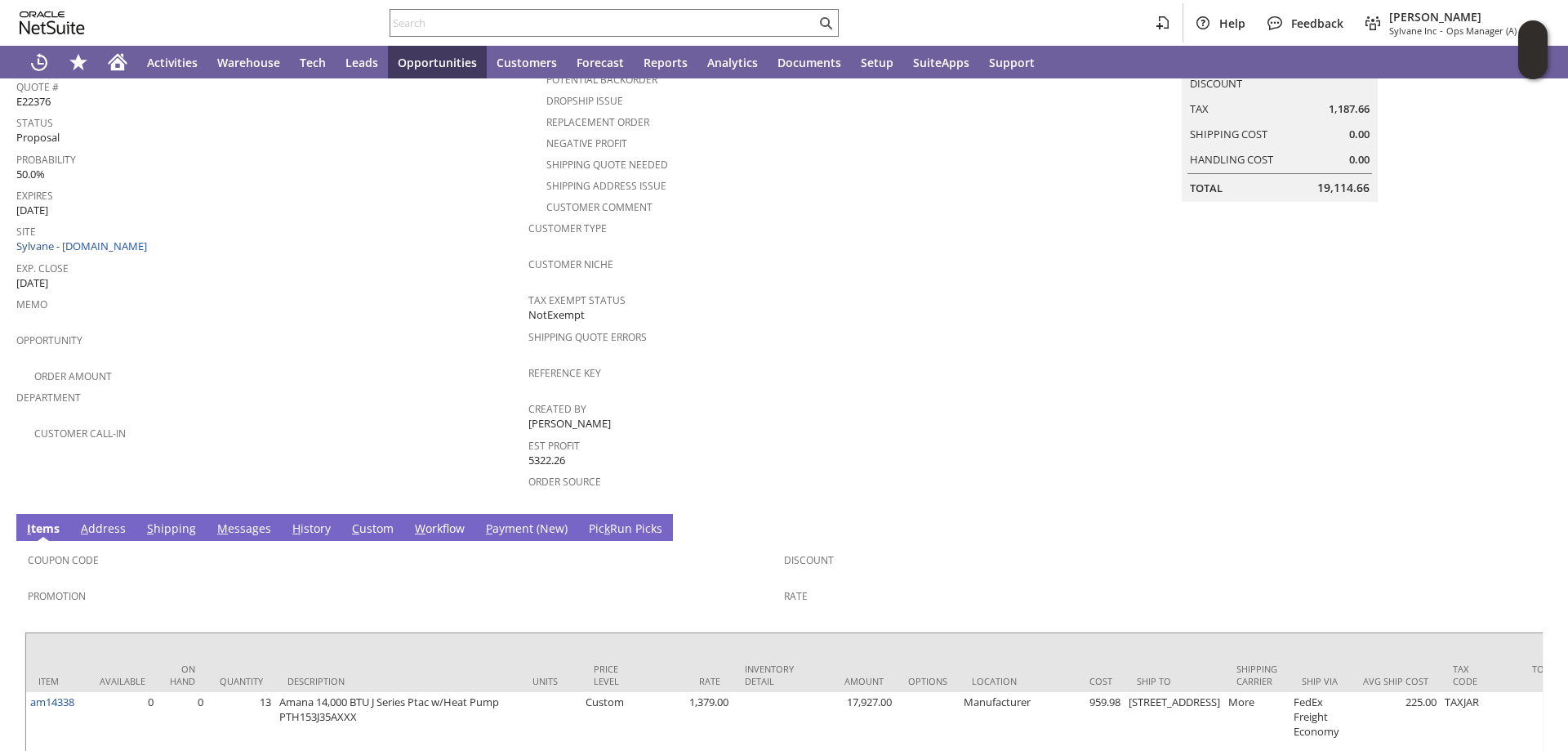
scroll to position [290, 0]
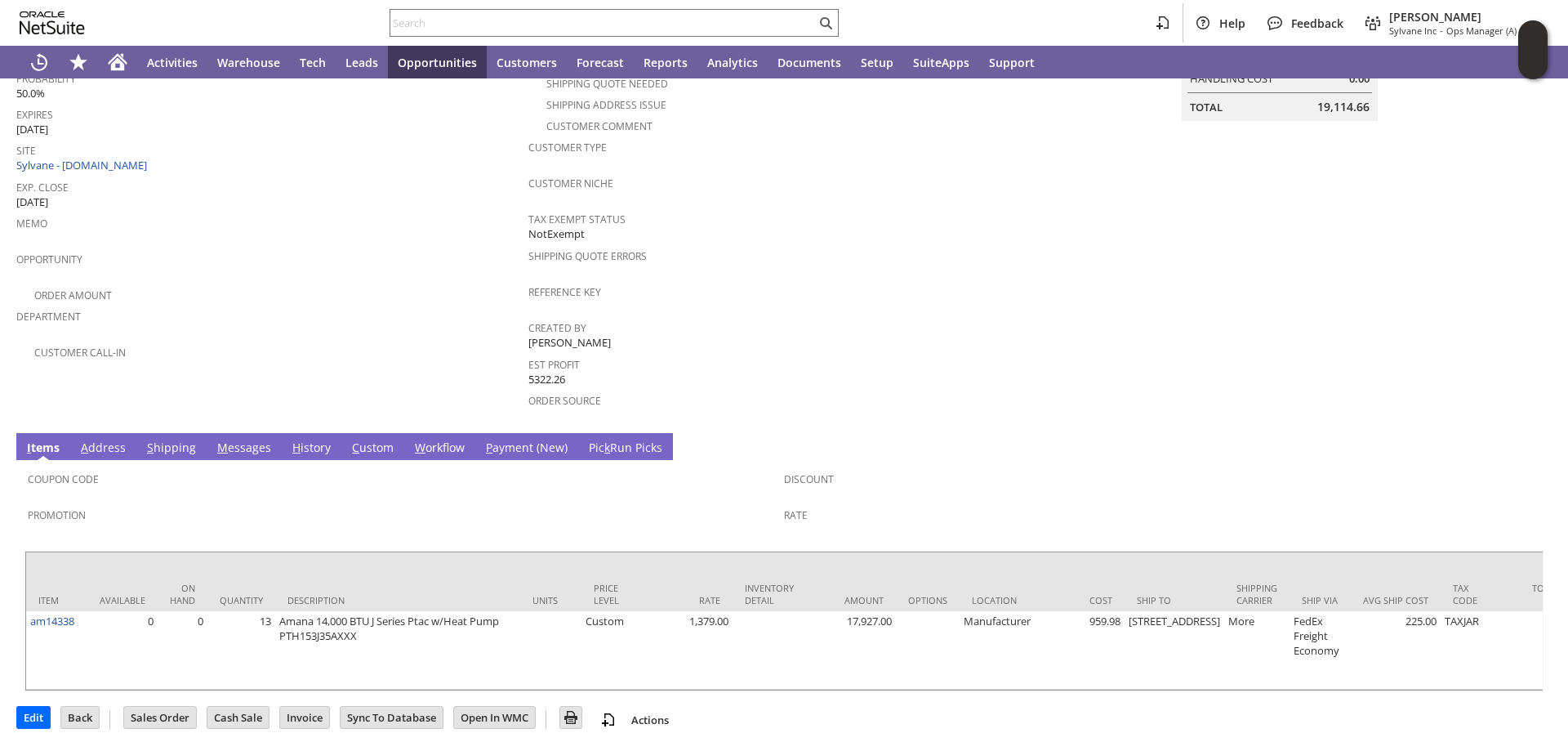
click at [229, 440] on link "M essages" at bounding box center [244, 448] width 62 height 18
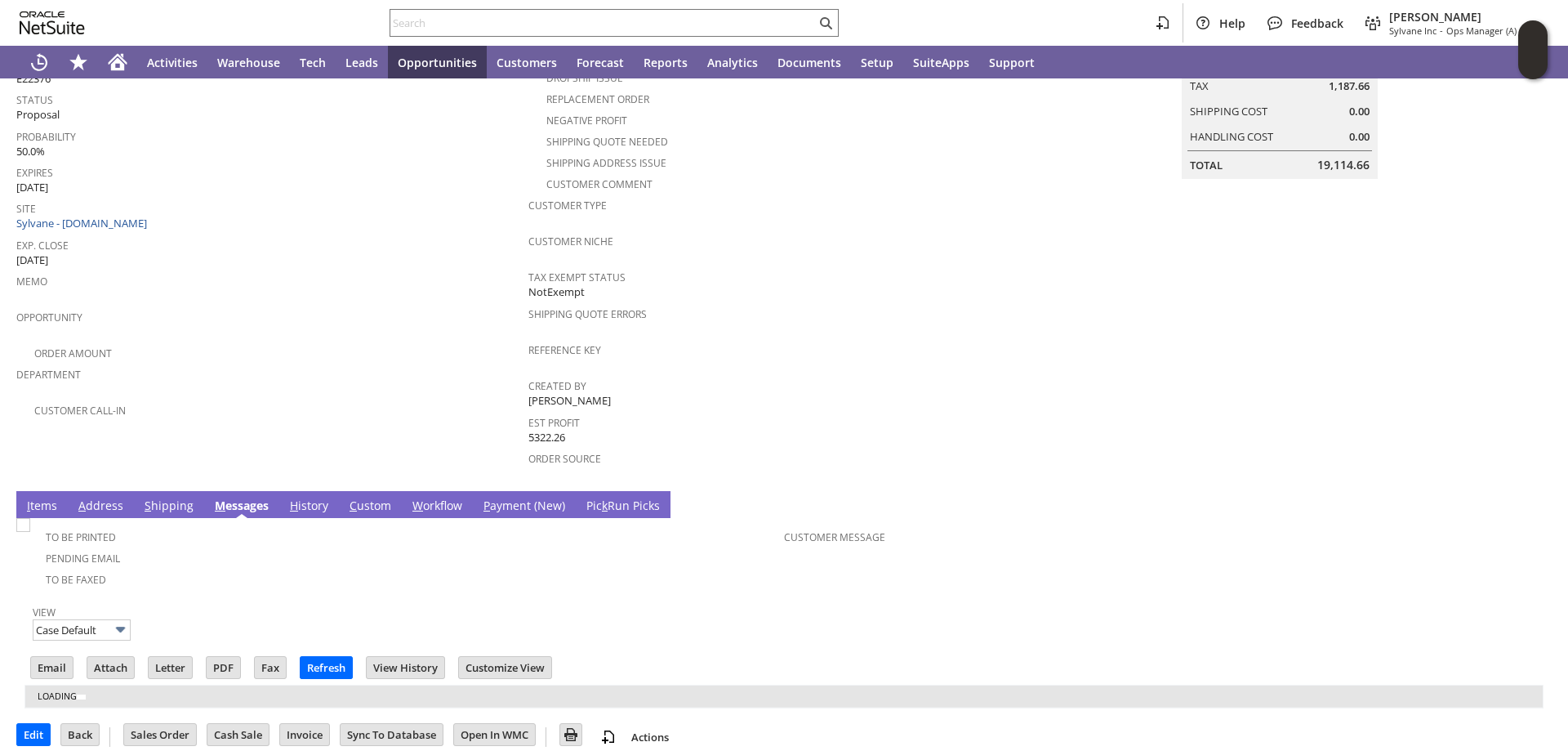
scroll to position [245, 0]
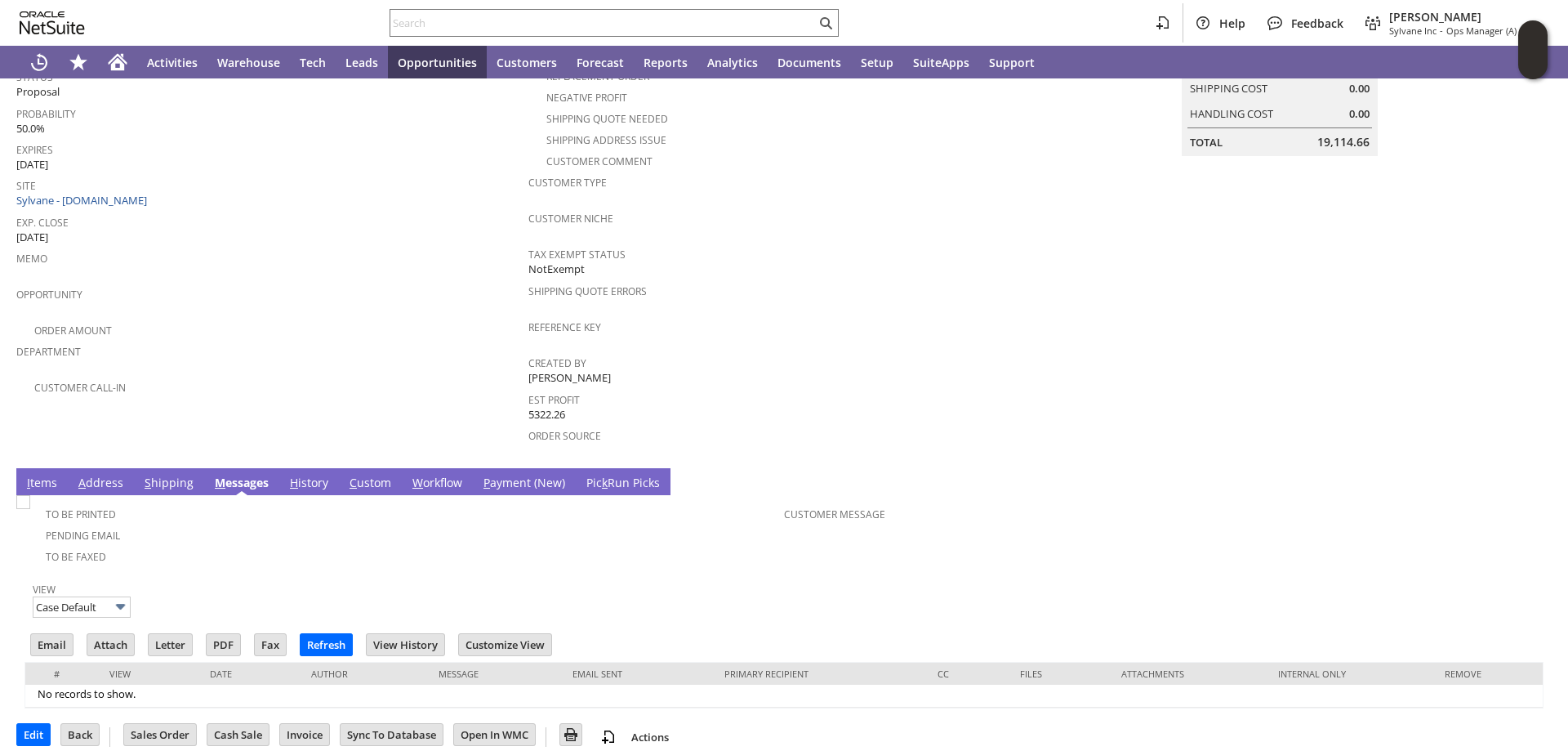
click at [36, 475] on link "I tems" at bounding box center [41, 483] width 38 height 18
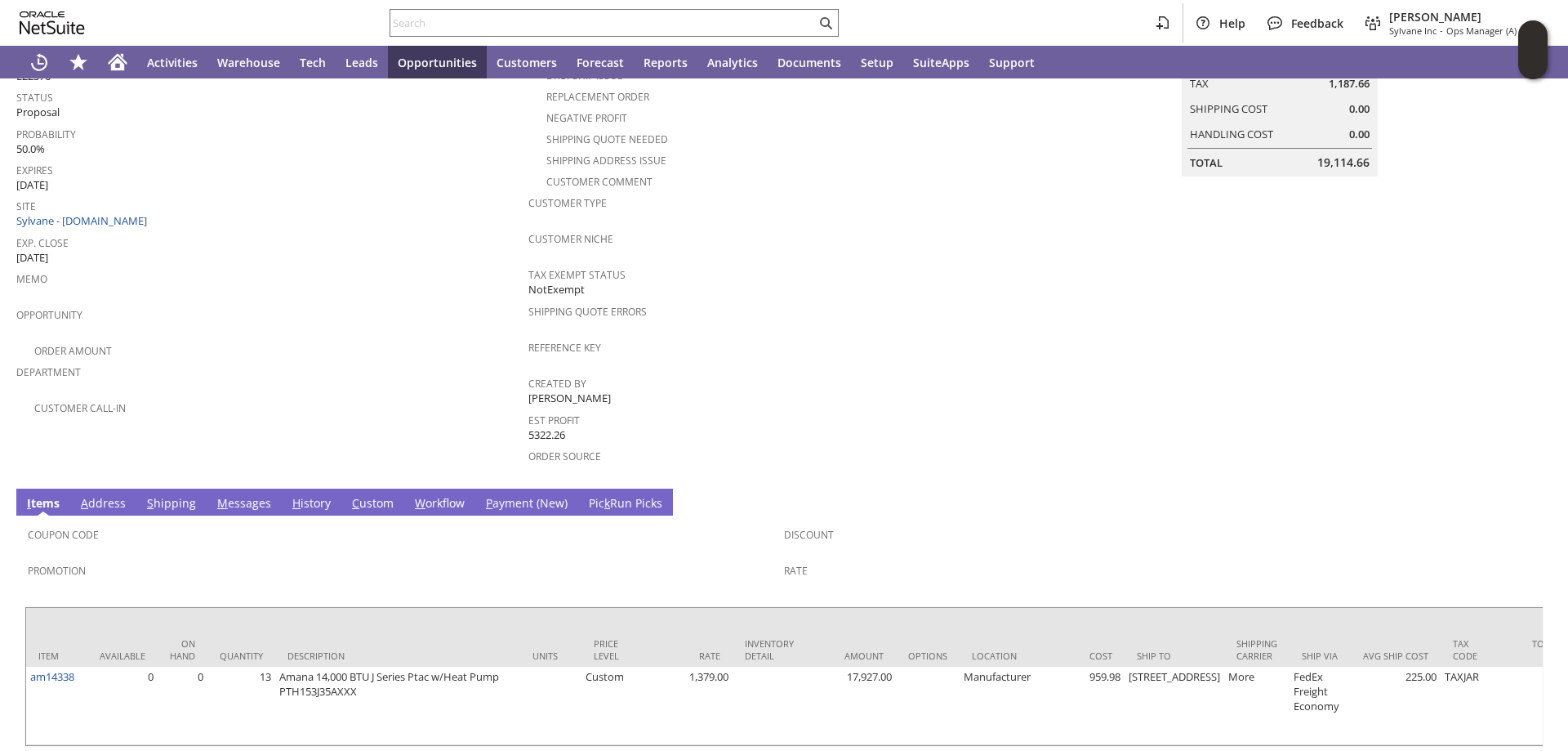
scroll to position [290, 0]
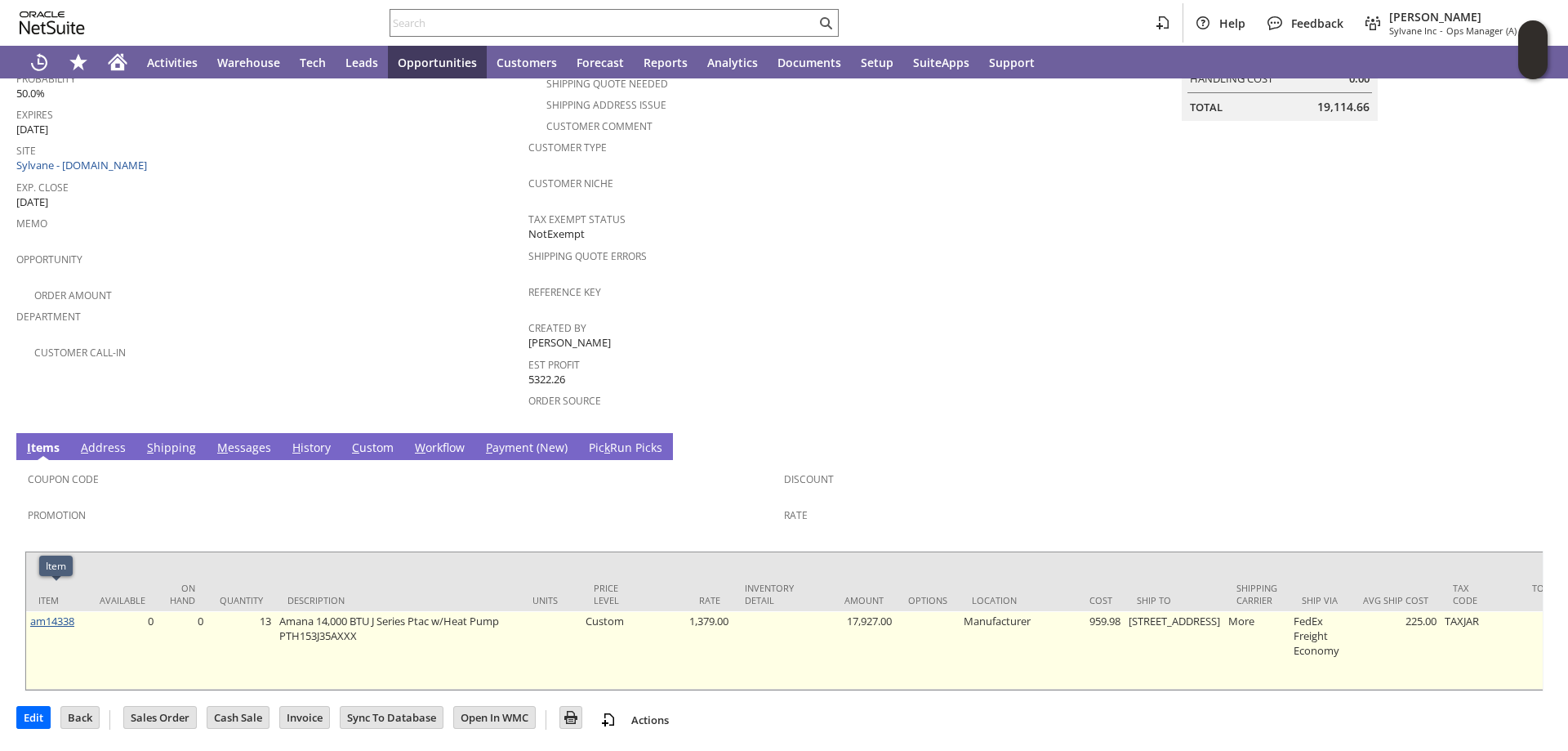
drag, startPoint x: 48, startPoint y: 596, endPoint x: 57, endPoint y: 588, distance: 12.0
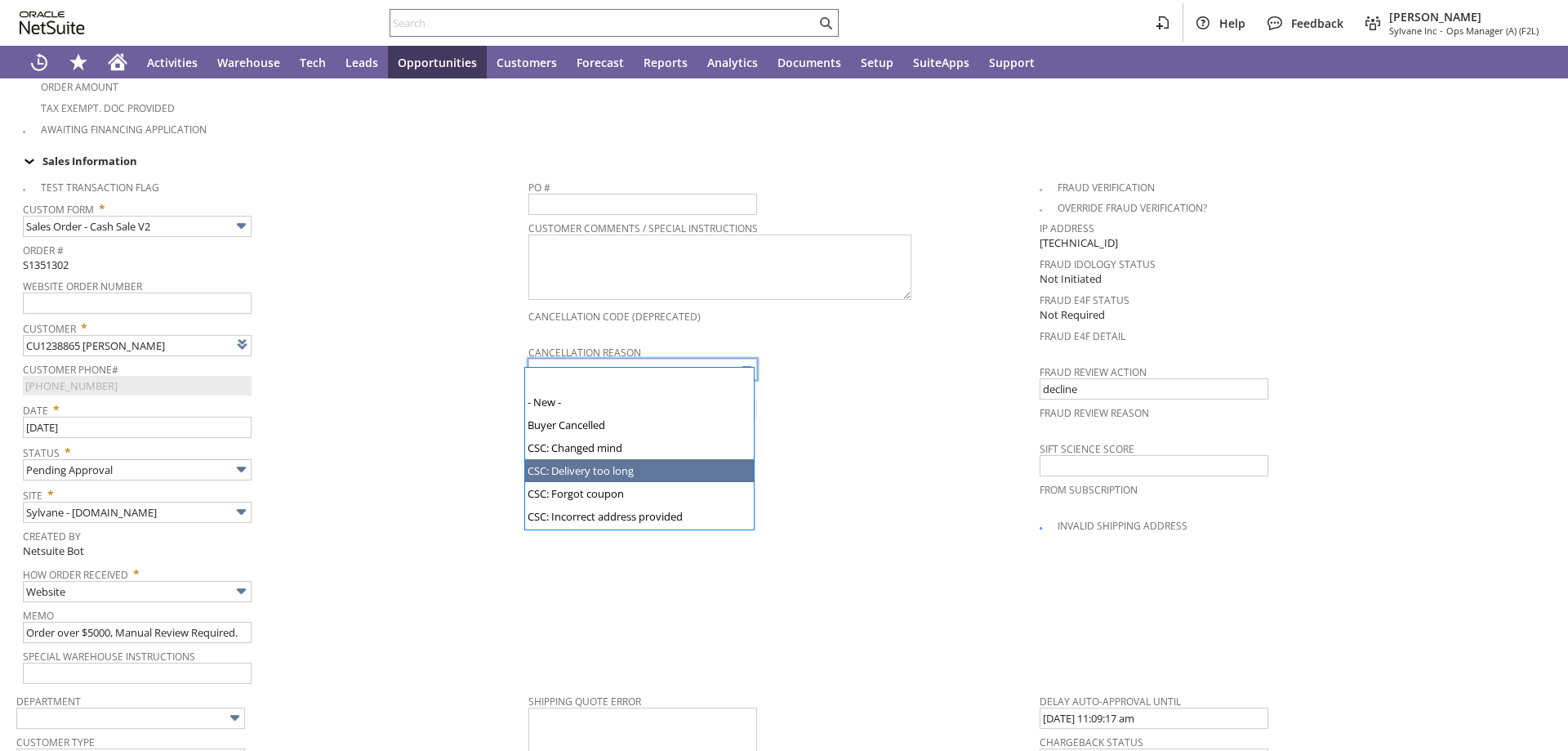
scroll to position [181, 0]
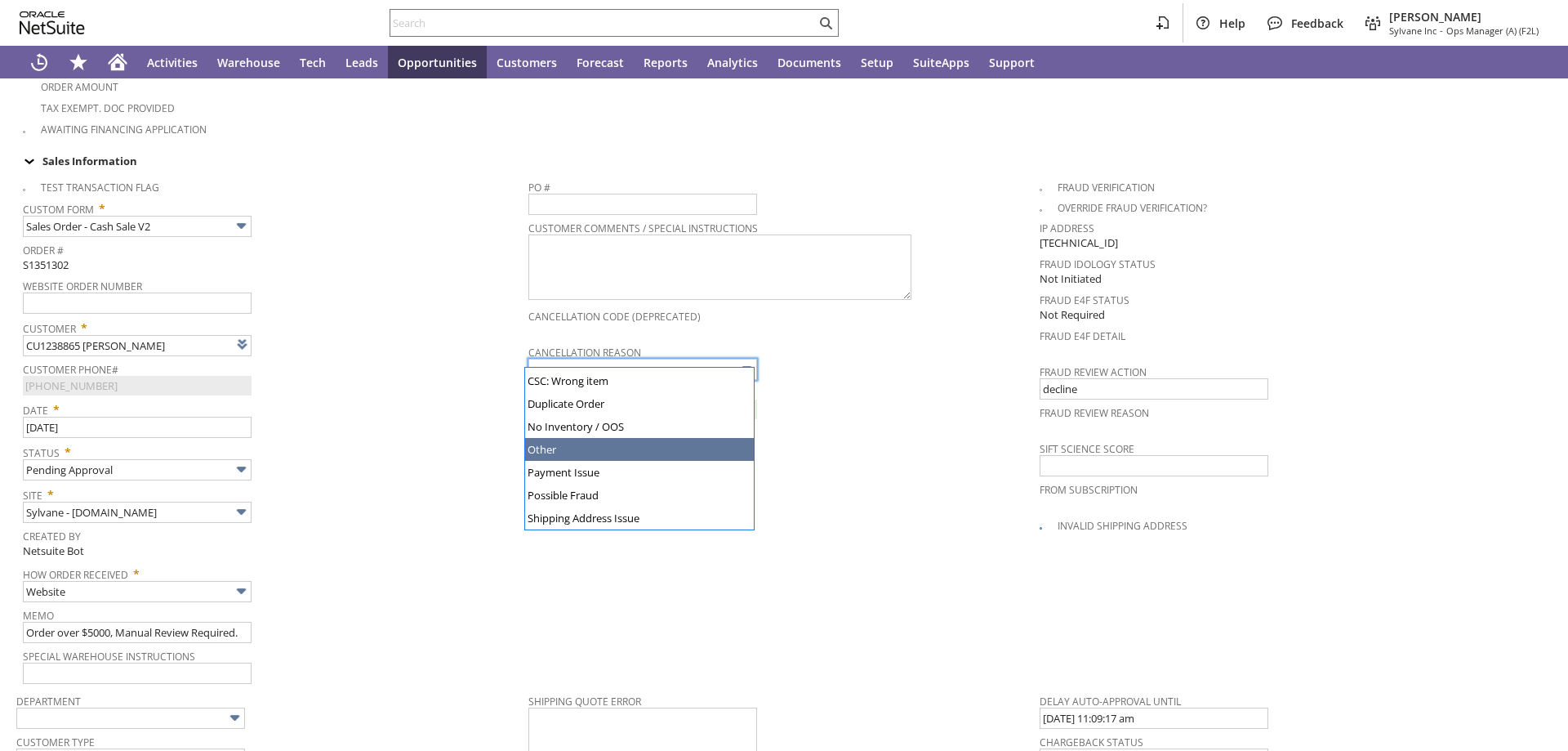
click at [416, 414] on div "Date * 9/2/2025" at bounding box center [271, 418] width 498 height 41
type input "Other"
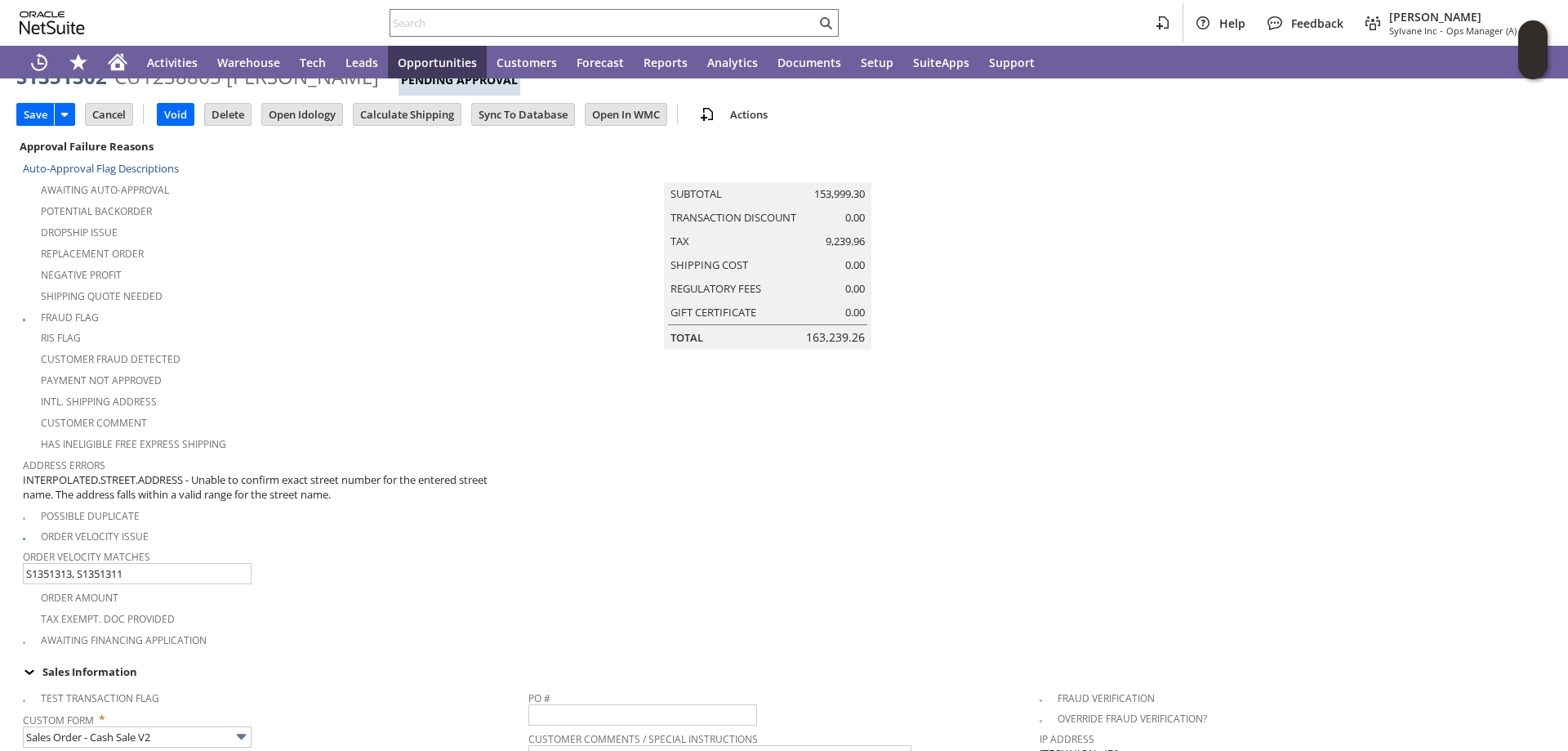
scroll to position [0, 0]
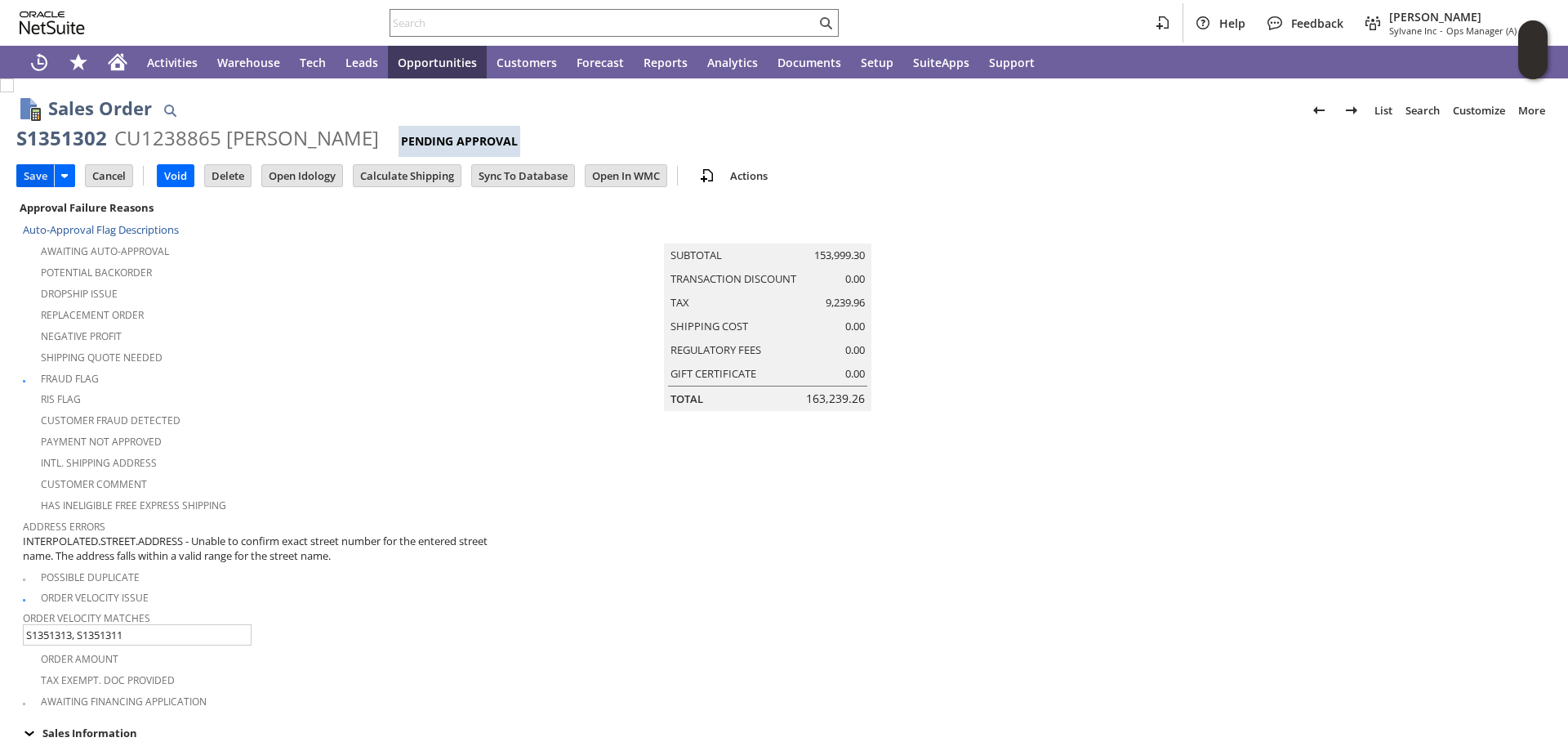
click at [31, 173] on input "Save" at bounding box center [35, 176] width 36 height 21
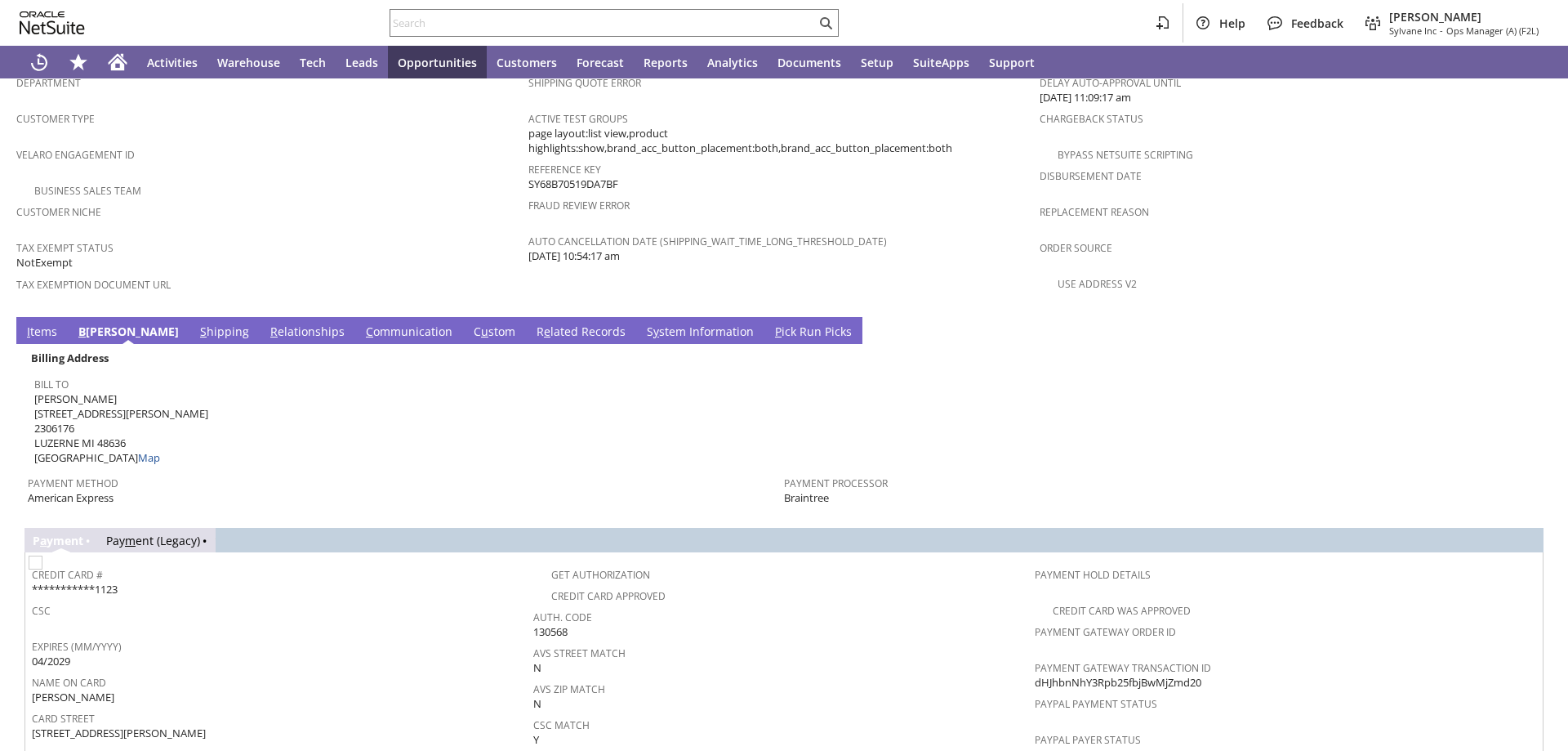
scroll to position [1127, 0]
drag, startPoint x: 1151, startPoint y: 642, endPoint x: 1026, endPoint y: 640, distance: 125.0
click at [1035, 655] on div "Payment Gateway Transaction ID dHJhbnNhY3Rpb25fbjBwMjZmd20" at bounding box center [1281, 672] width 493 height 35
copy span "dHJhbnNhY3Rpb25fbjBwMjZmd20"
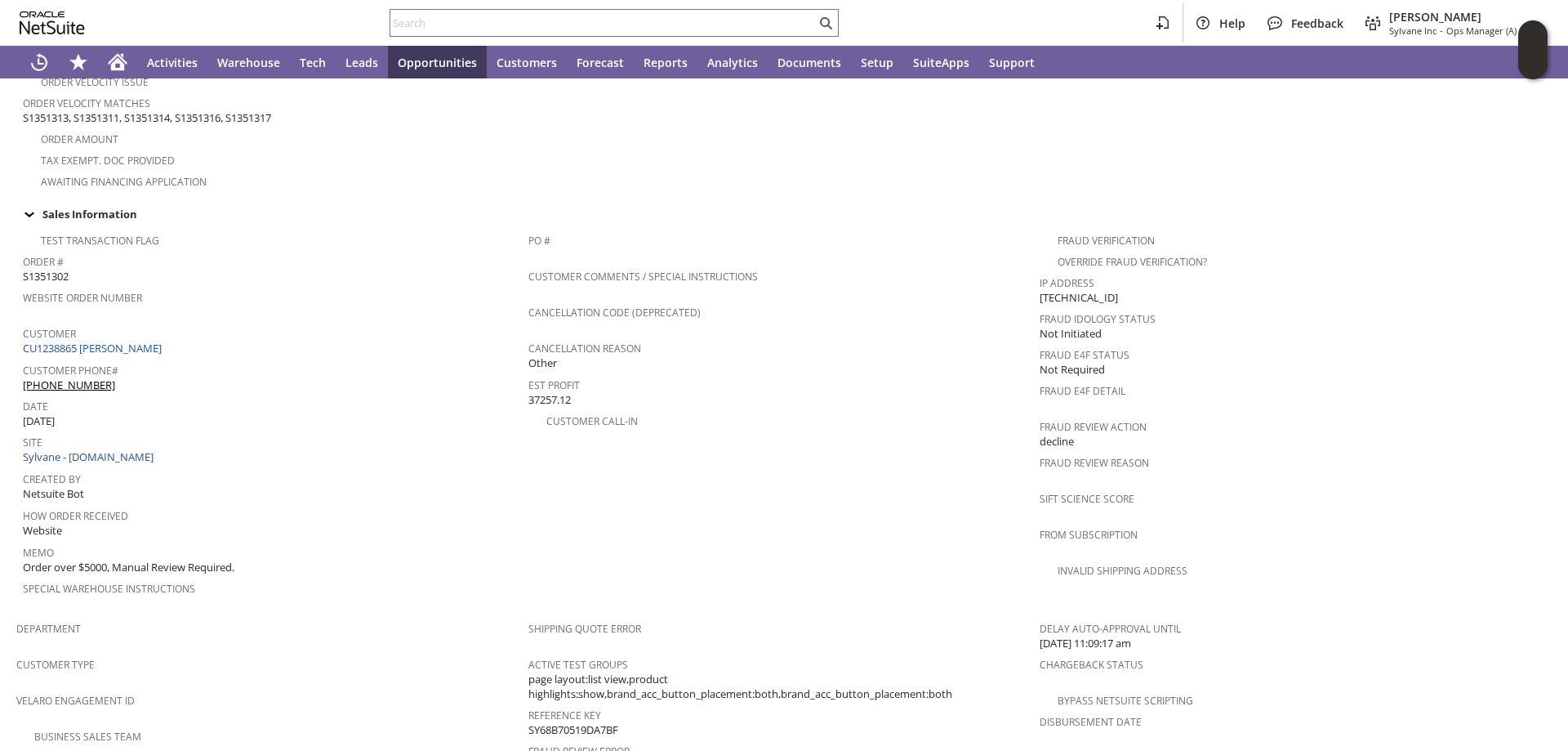
scroll to position [719, 0]
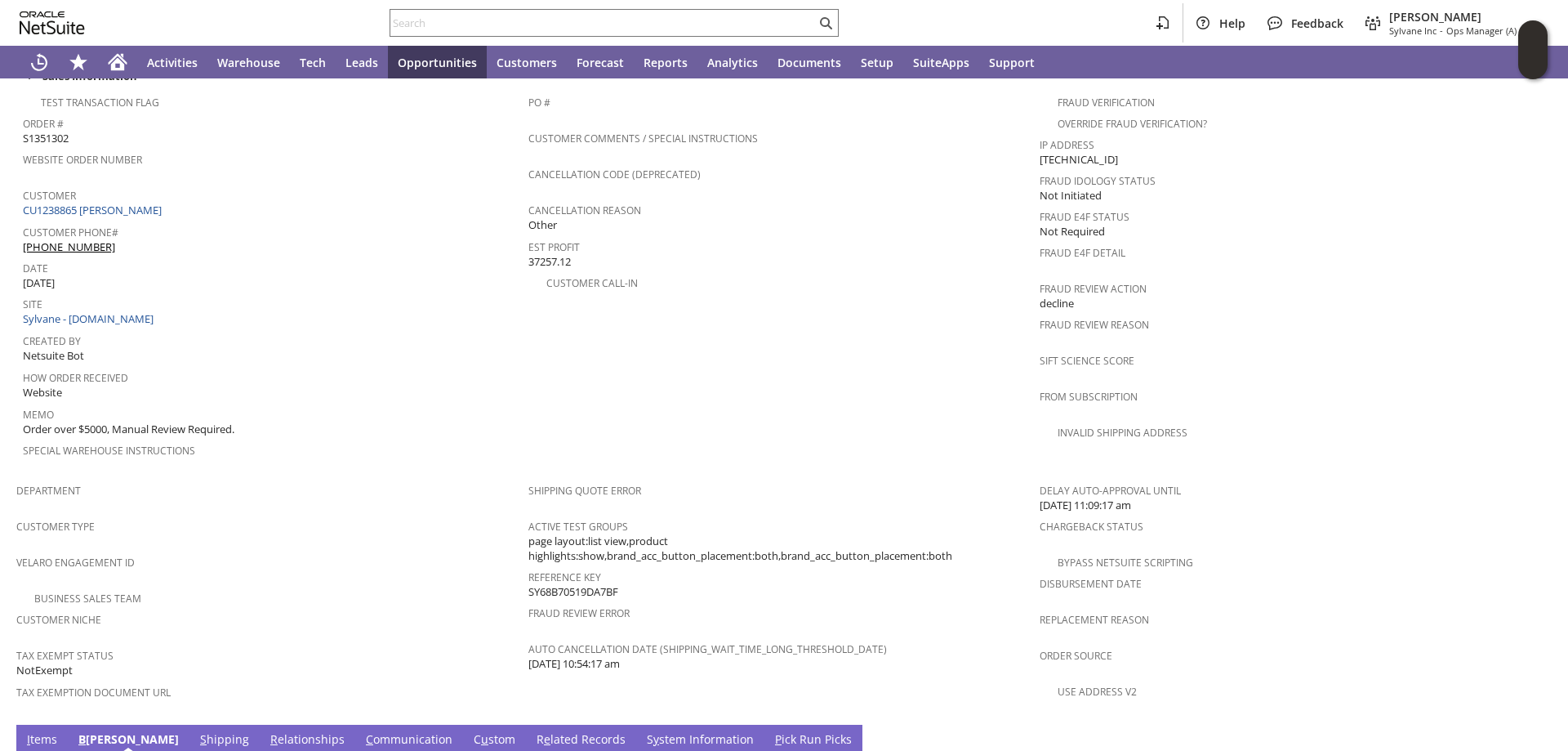
click at [58, 131] on span "S1351302" at bounding box center [45, 138] width 46 height 16
copy span "S1351302"
click at [857, 372] on td "PO # Customer Comments / Special Instructions Cancellation Code (deprecated) Ca…" at bounding box center [784, 280] width 512 height 388
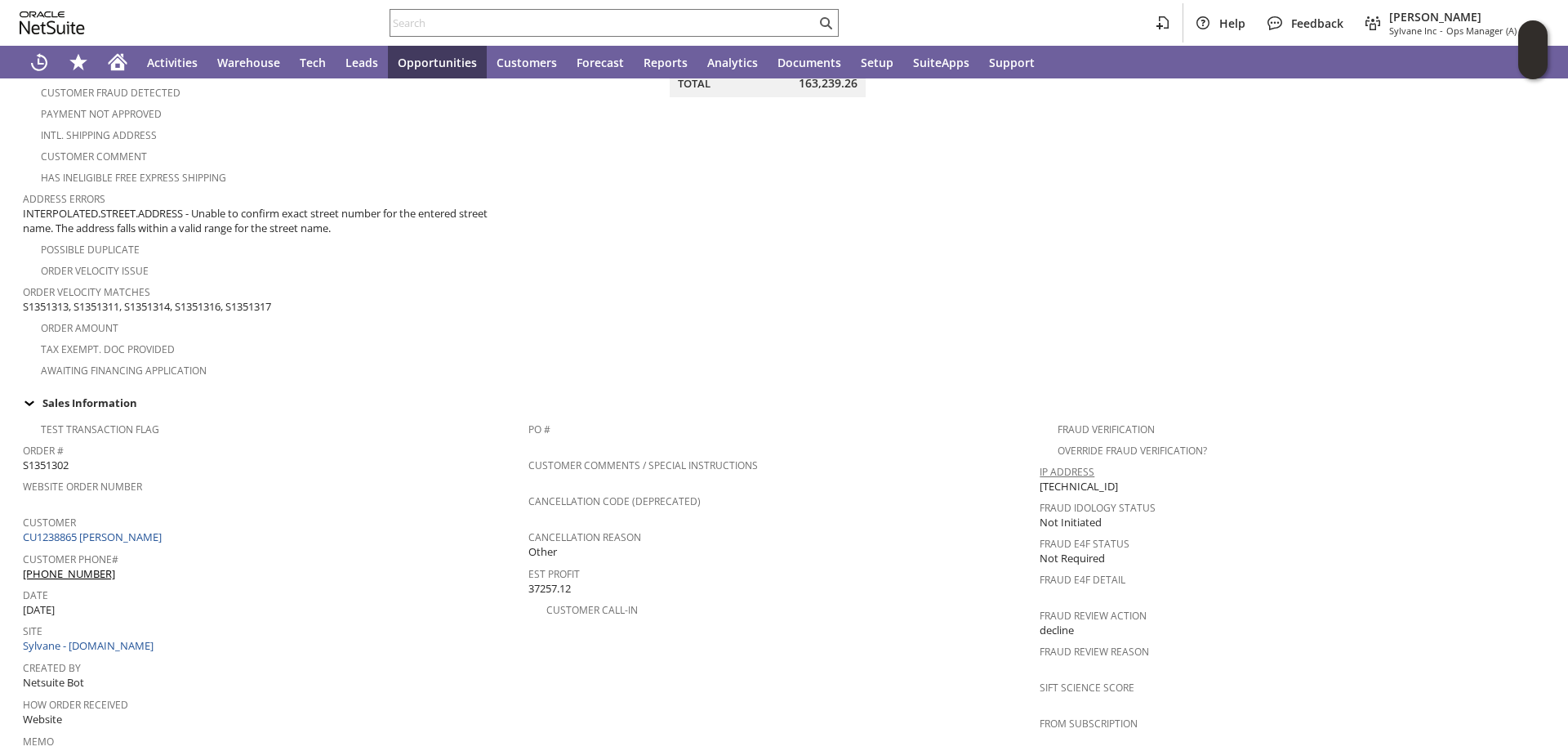
scroll to position [65, 0]
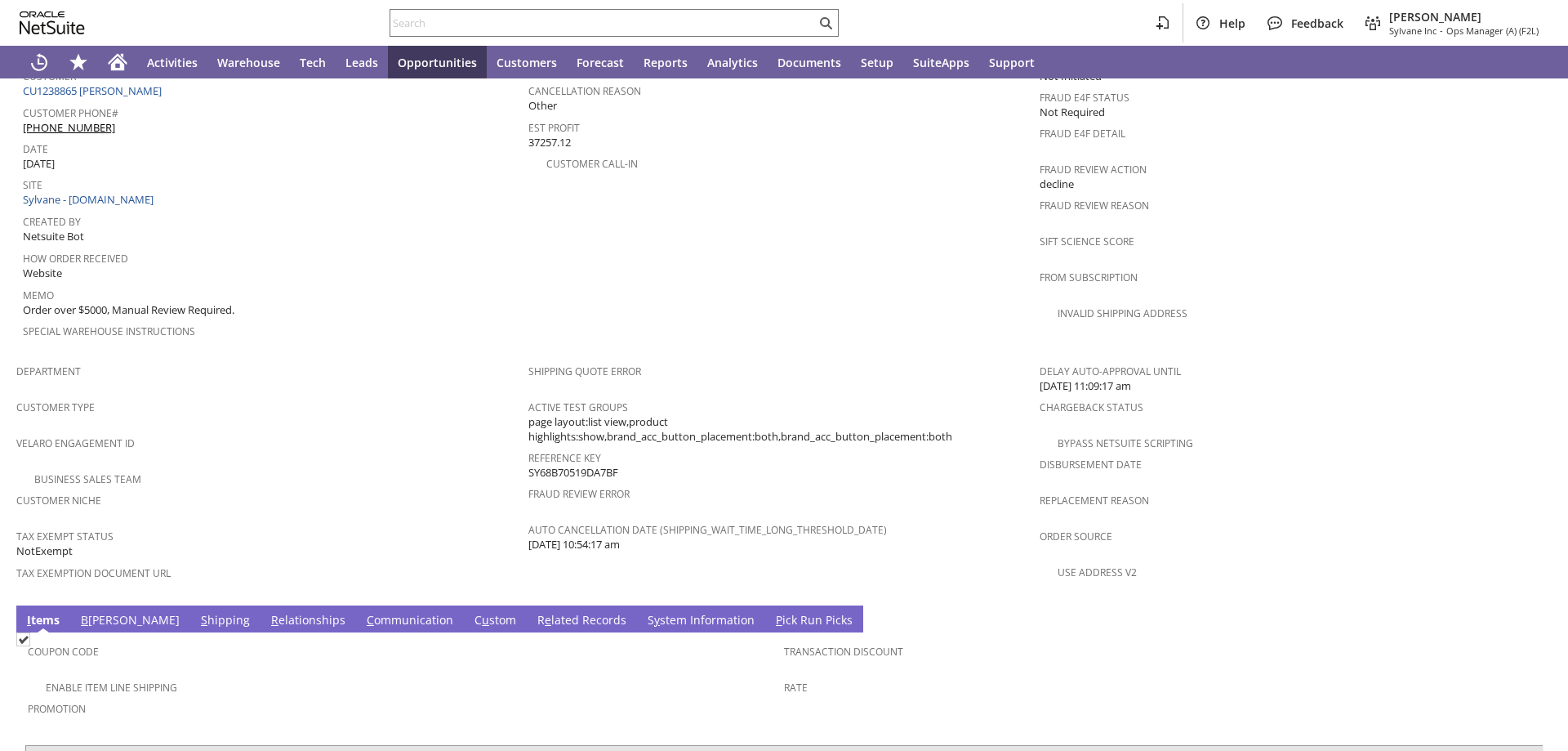
scroll to position [928, 0]
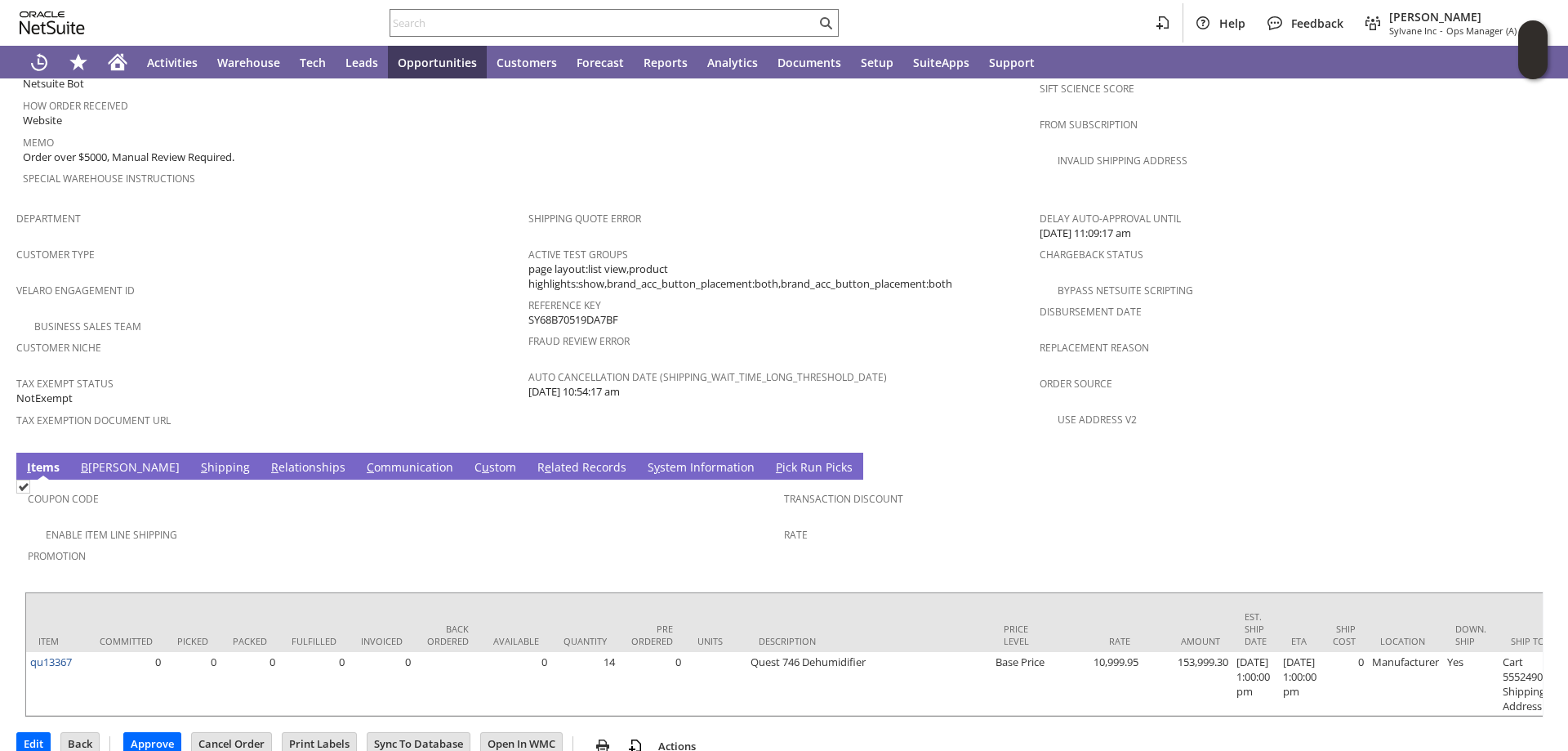
click at [94, 460] on link "B [PERSON_NAME]" at bounding box center [130, 468] width 107 height 18
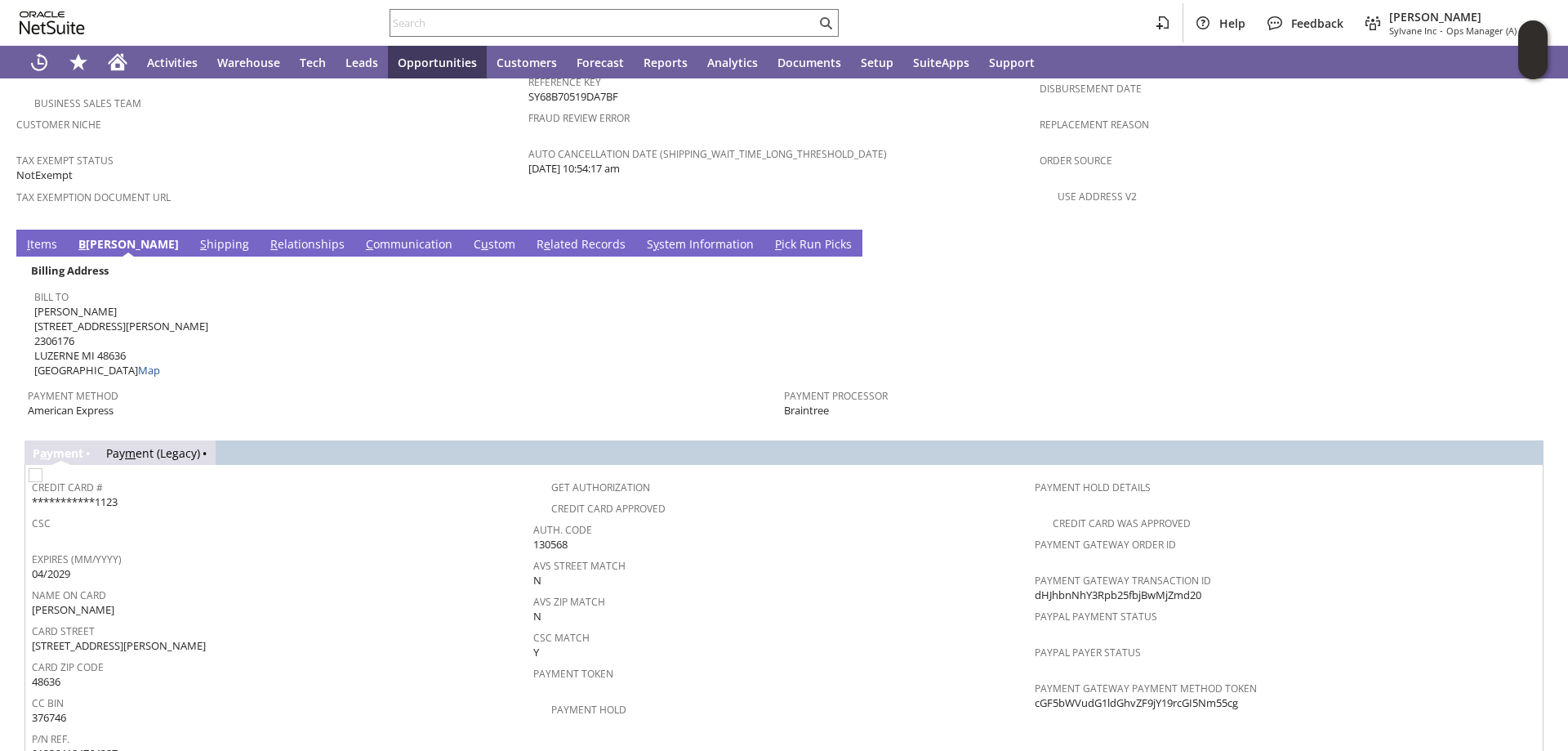
scroll to position [1172, 0]
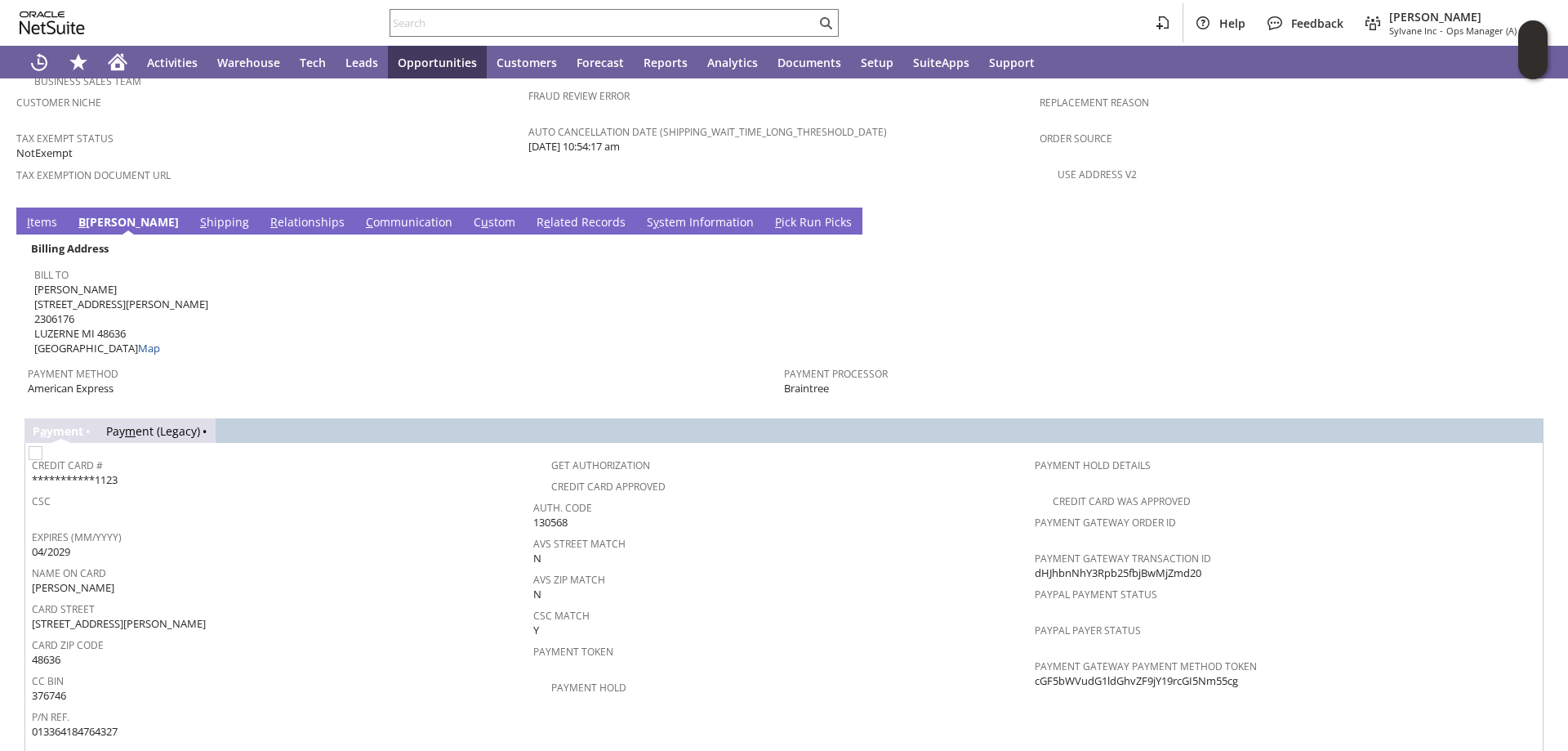
click at [196, 214] on link "S hipping" at bounding box center [224, 222] width 57 height 18
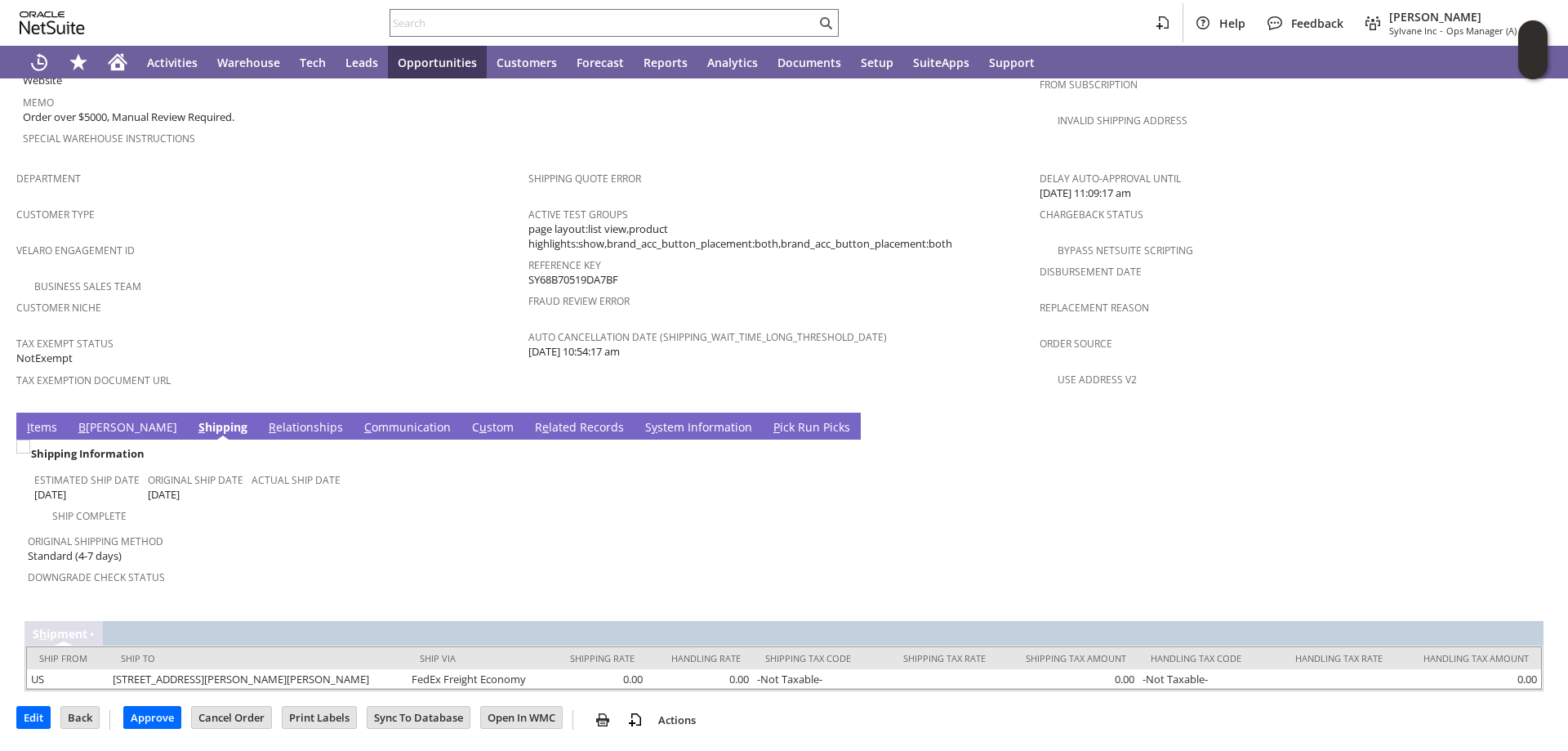
scroll to position [928, 0]
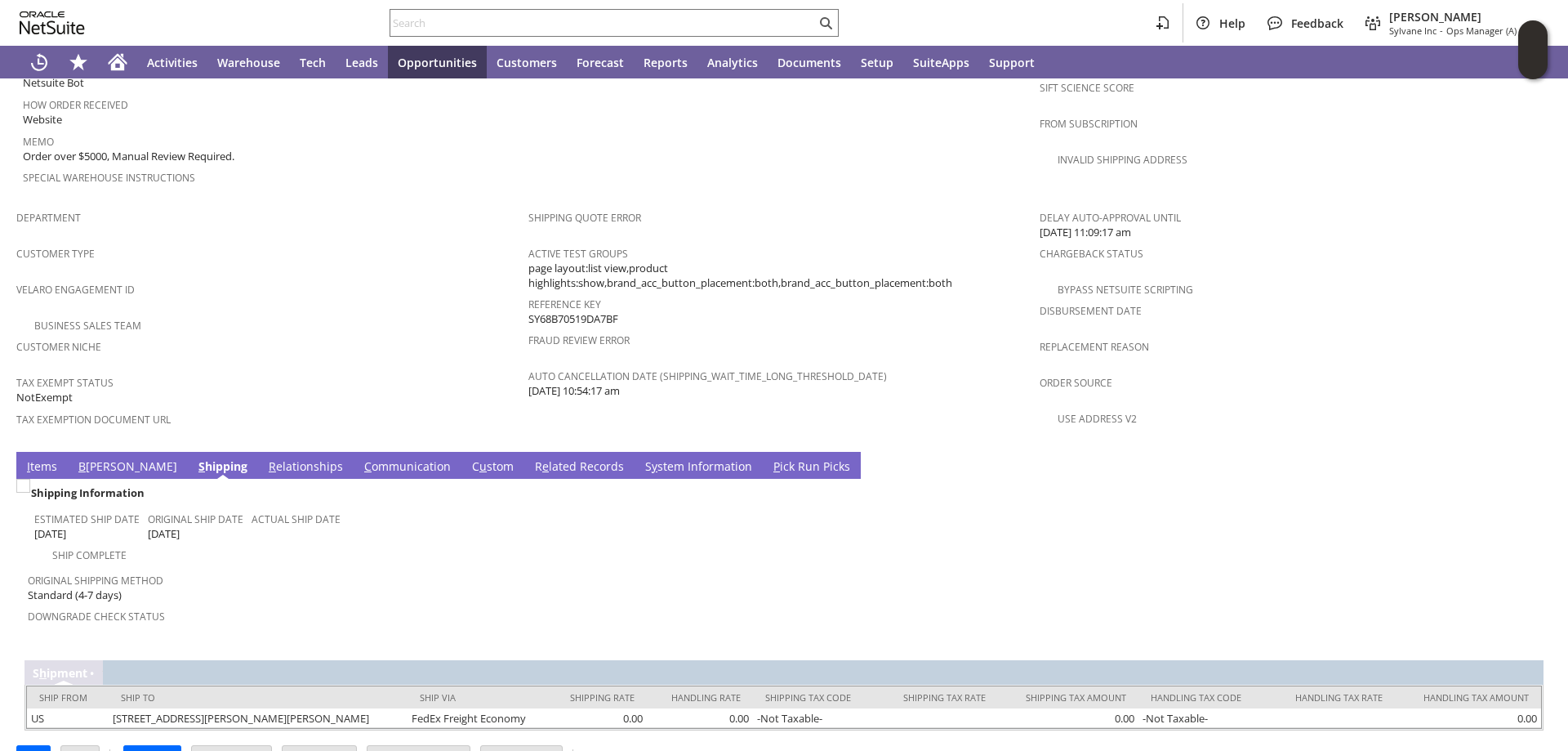
click at [39, 459] on link "I tems" at bounding box center [41, 467] width 38 height 18
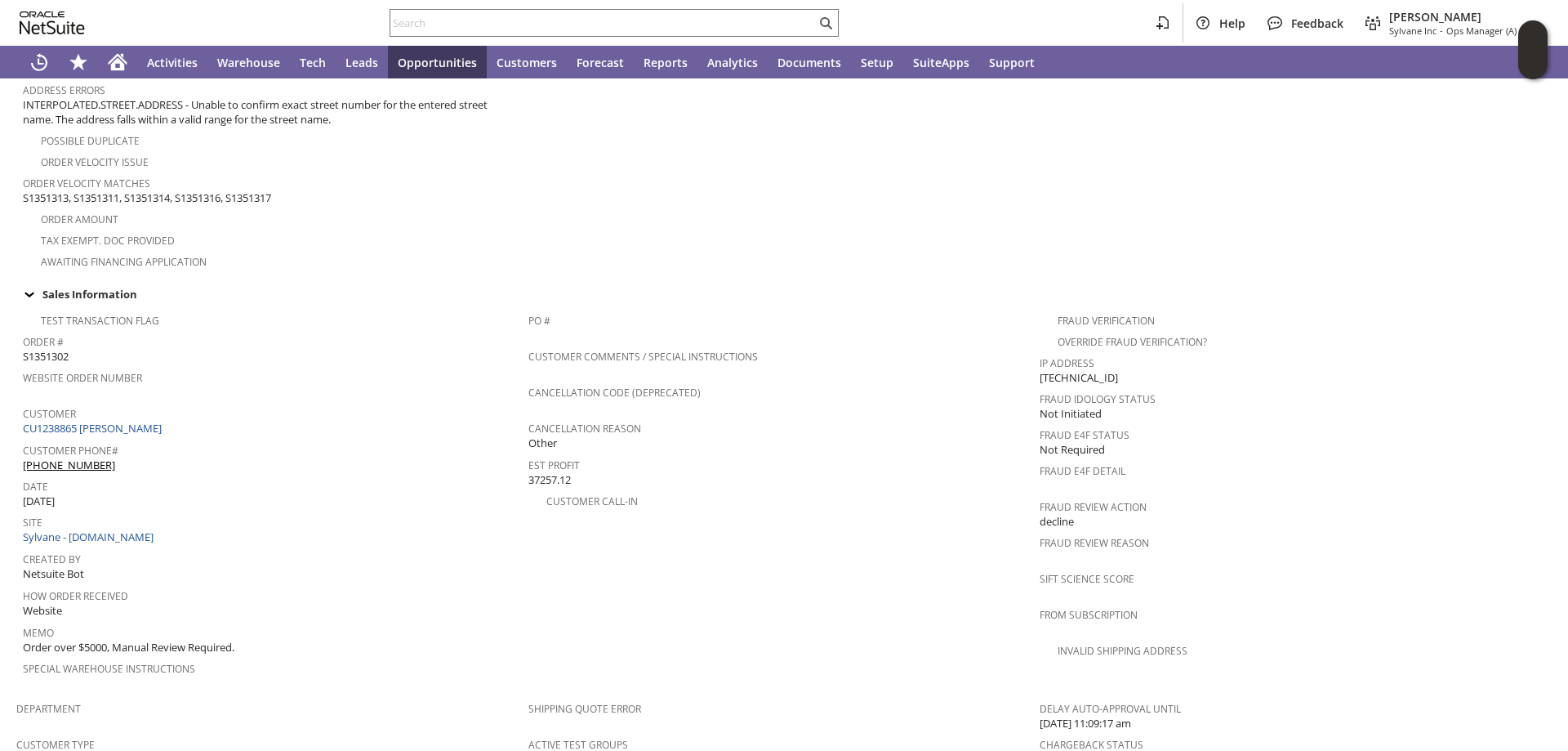
scroll to position [764, 0]
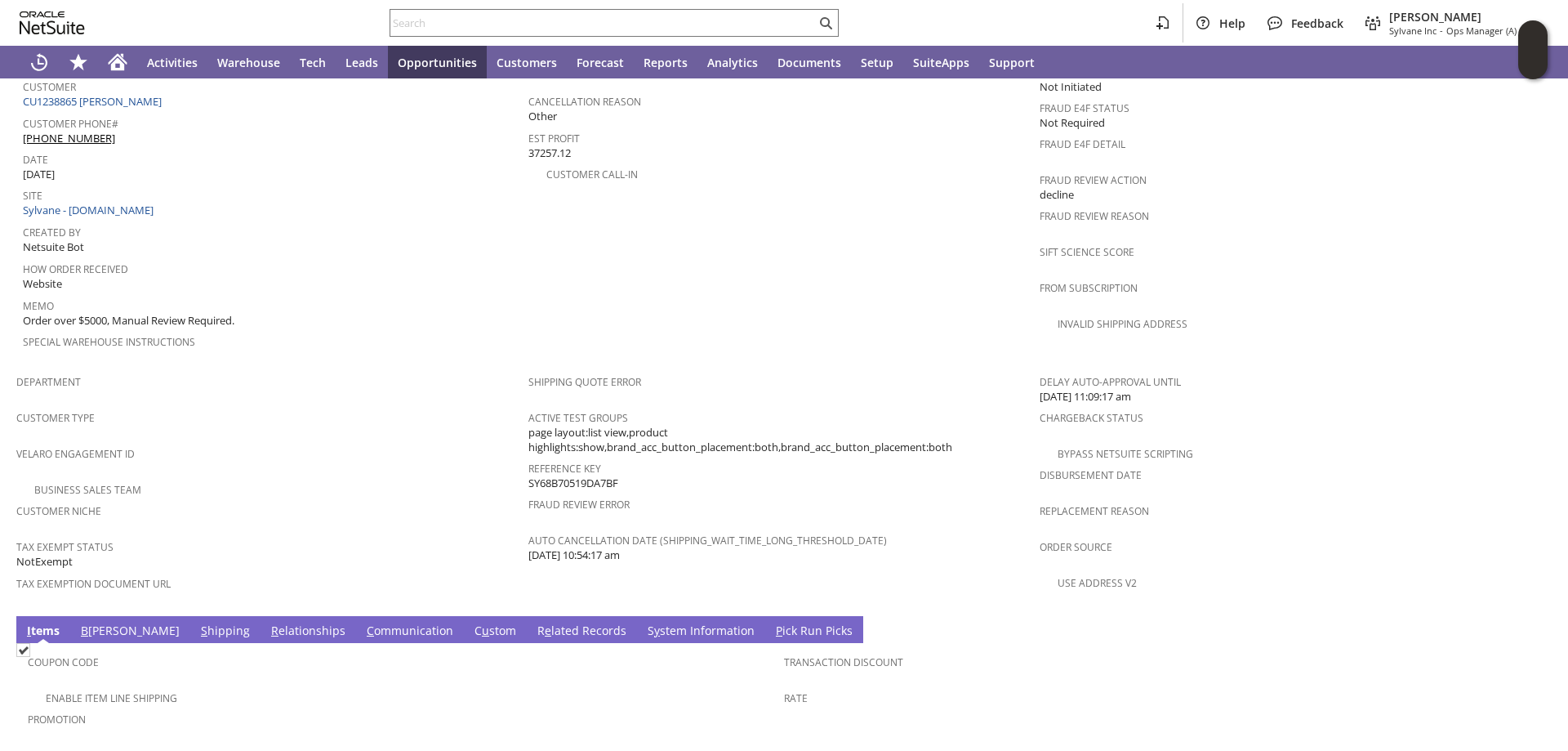
click at [643, 622] on link "S y stem Information" at bounding box center [700, 631] width 115 height 18
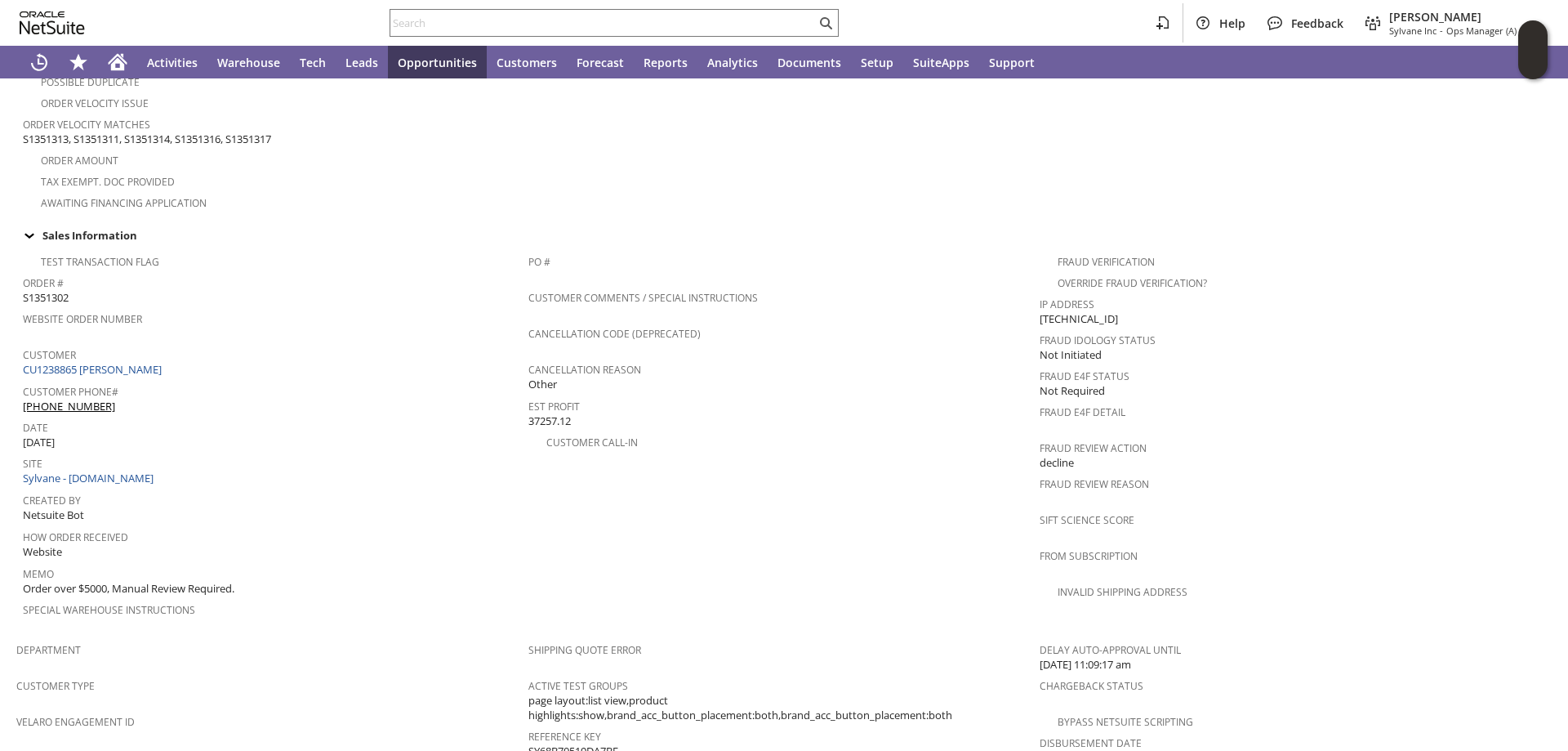
scroll to position [495, 0]
type input "1 to 25 of 102"
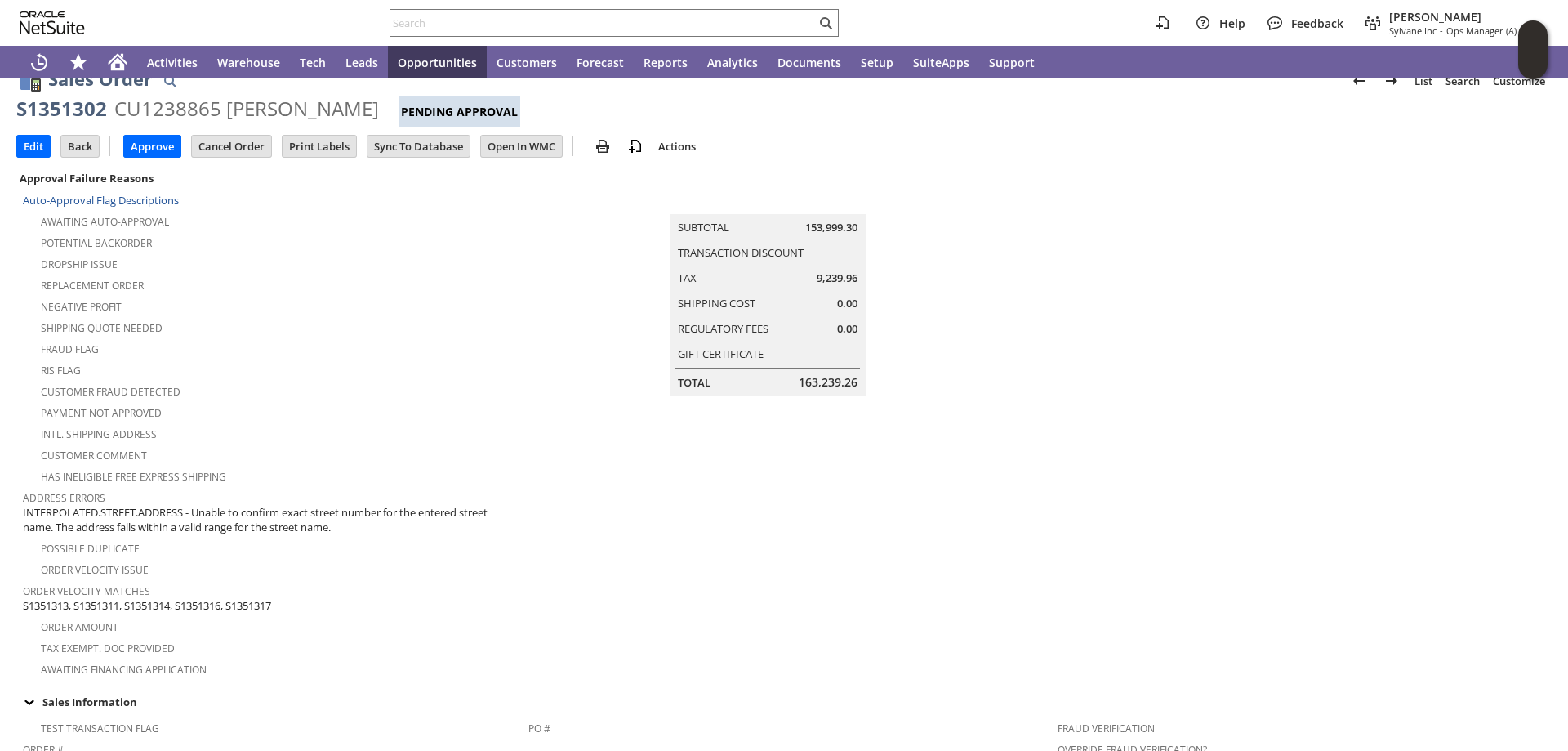
scroll to position [0, 0]
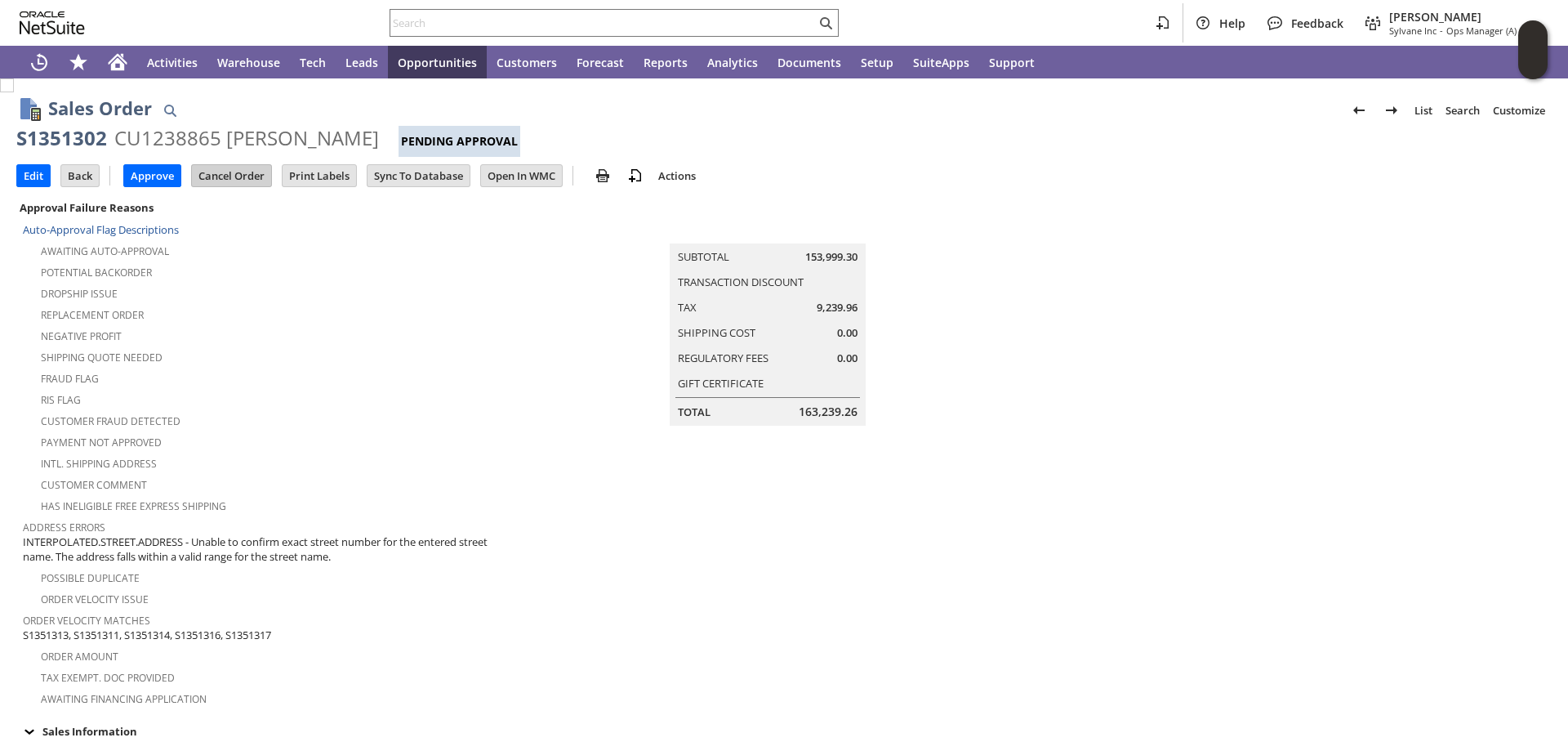
click at [227, 173] on input "Cancel Order" at bounding box center [232, 176] width 79 height 21
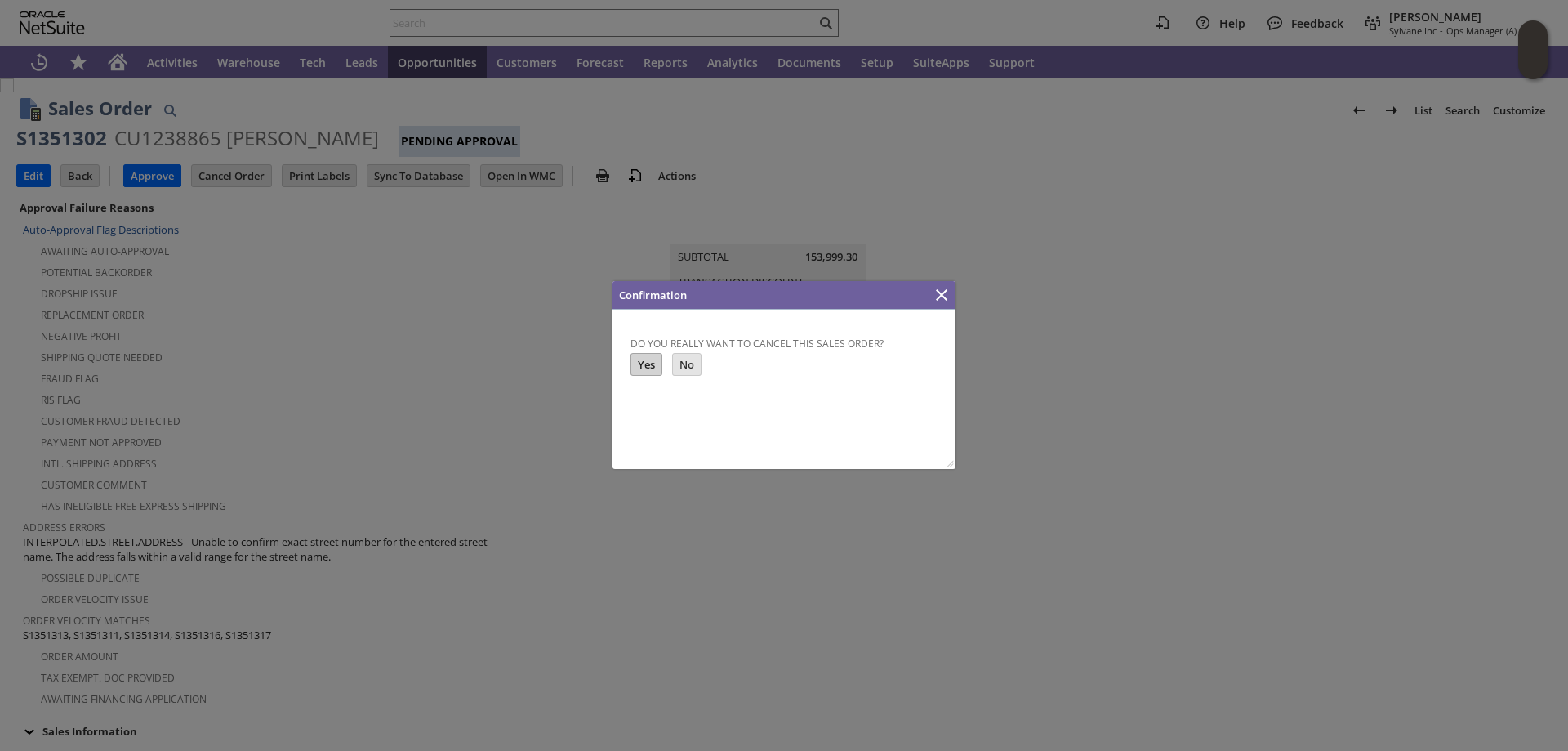
click at [646, 364] on input "Yes" at bounding box center [646, 364] width 30 height 21
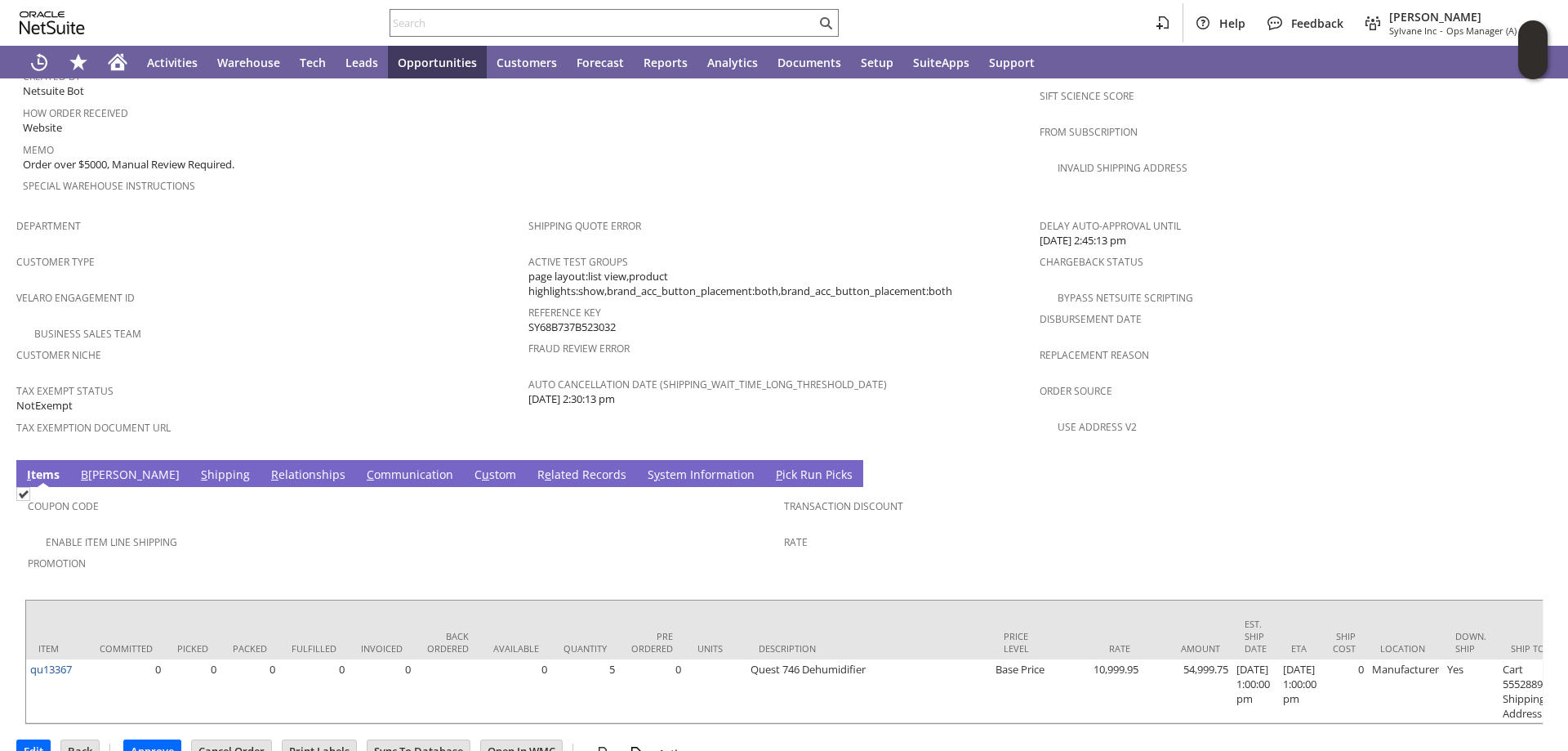
scroll to position [928, 0]
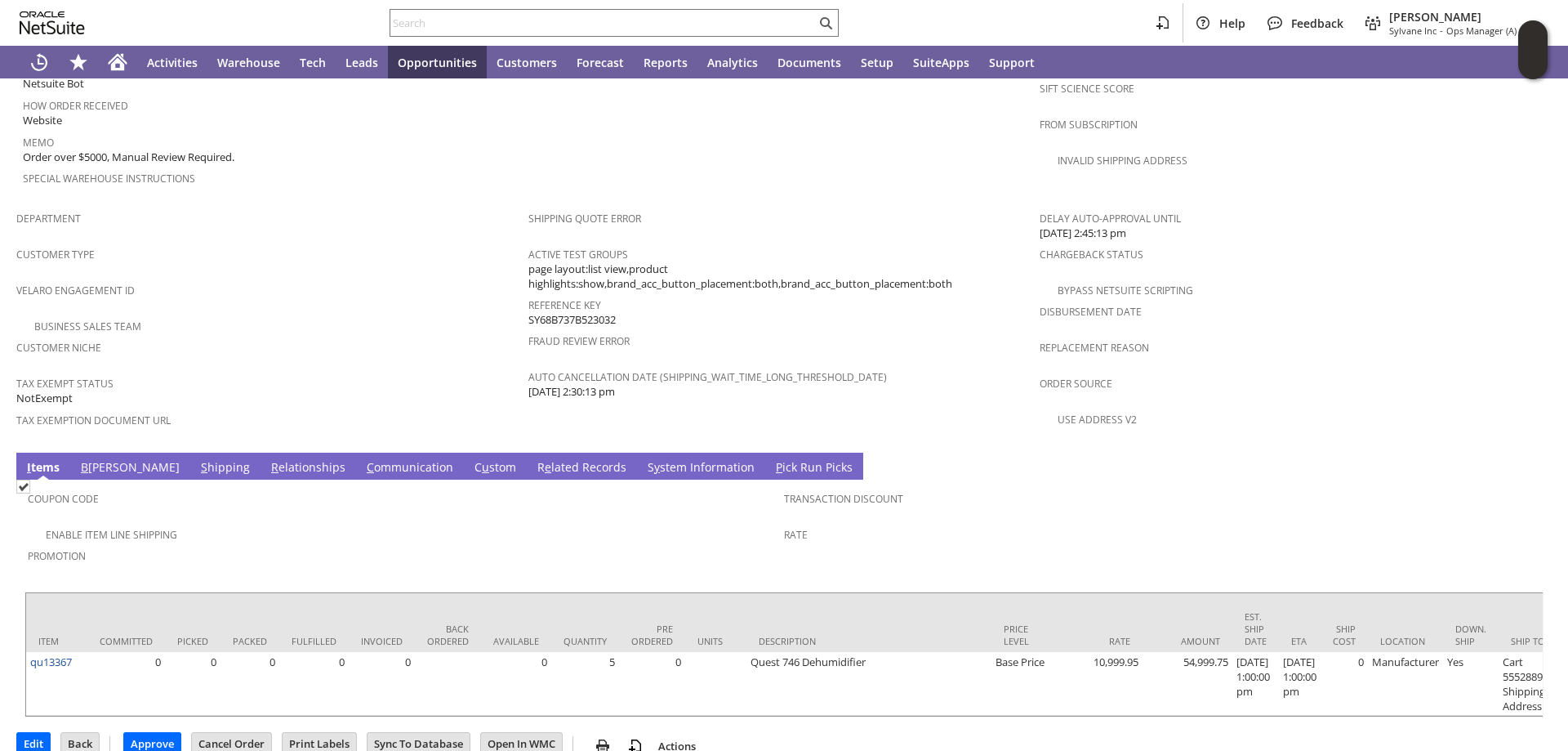
click at [88, 460] on span "B" at bounding box center [85, 467] width 7 height 16
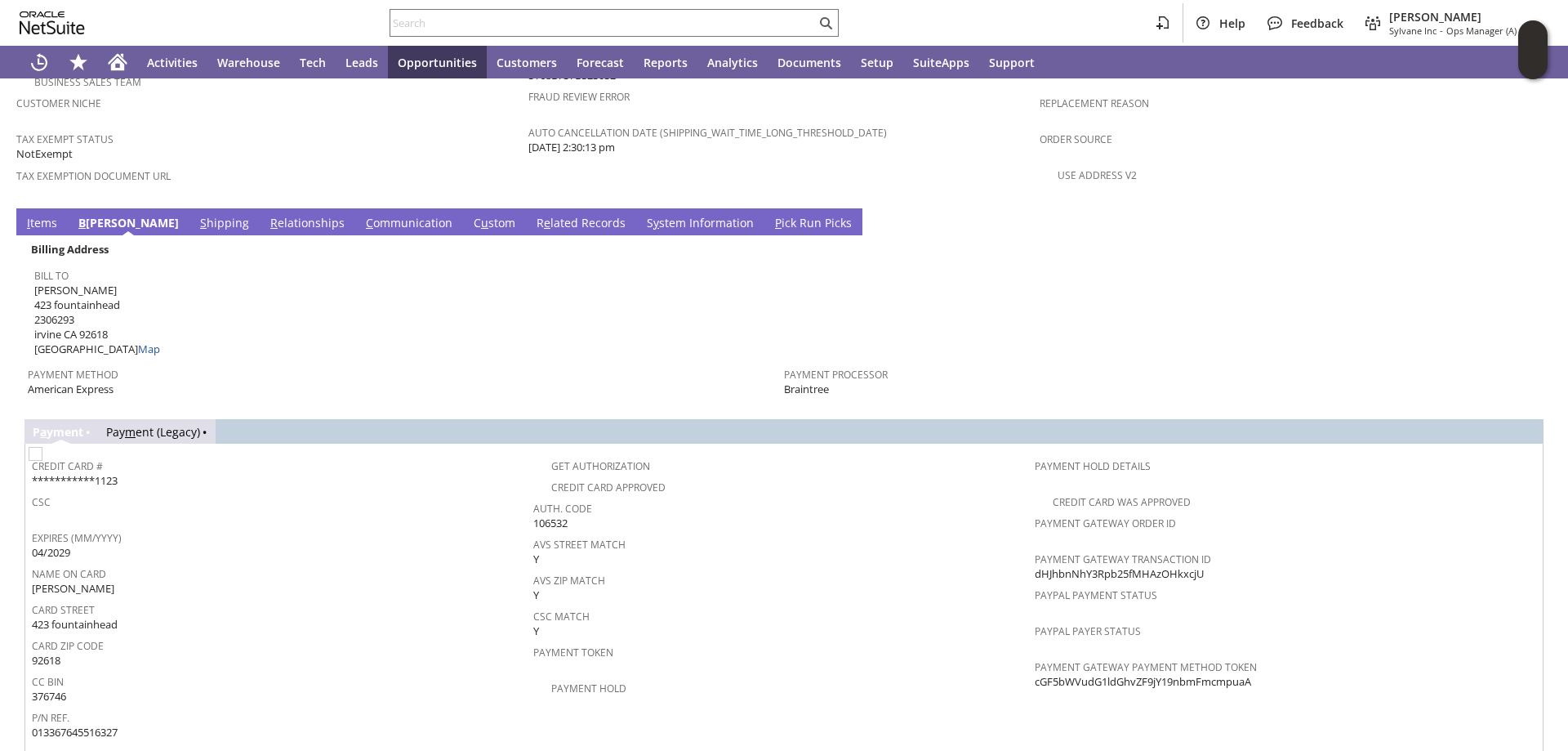
scroll to position [1172, 0]
click at [138, 341] on link "Map" at bounding box center [149, 348] width 22 height 15
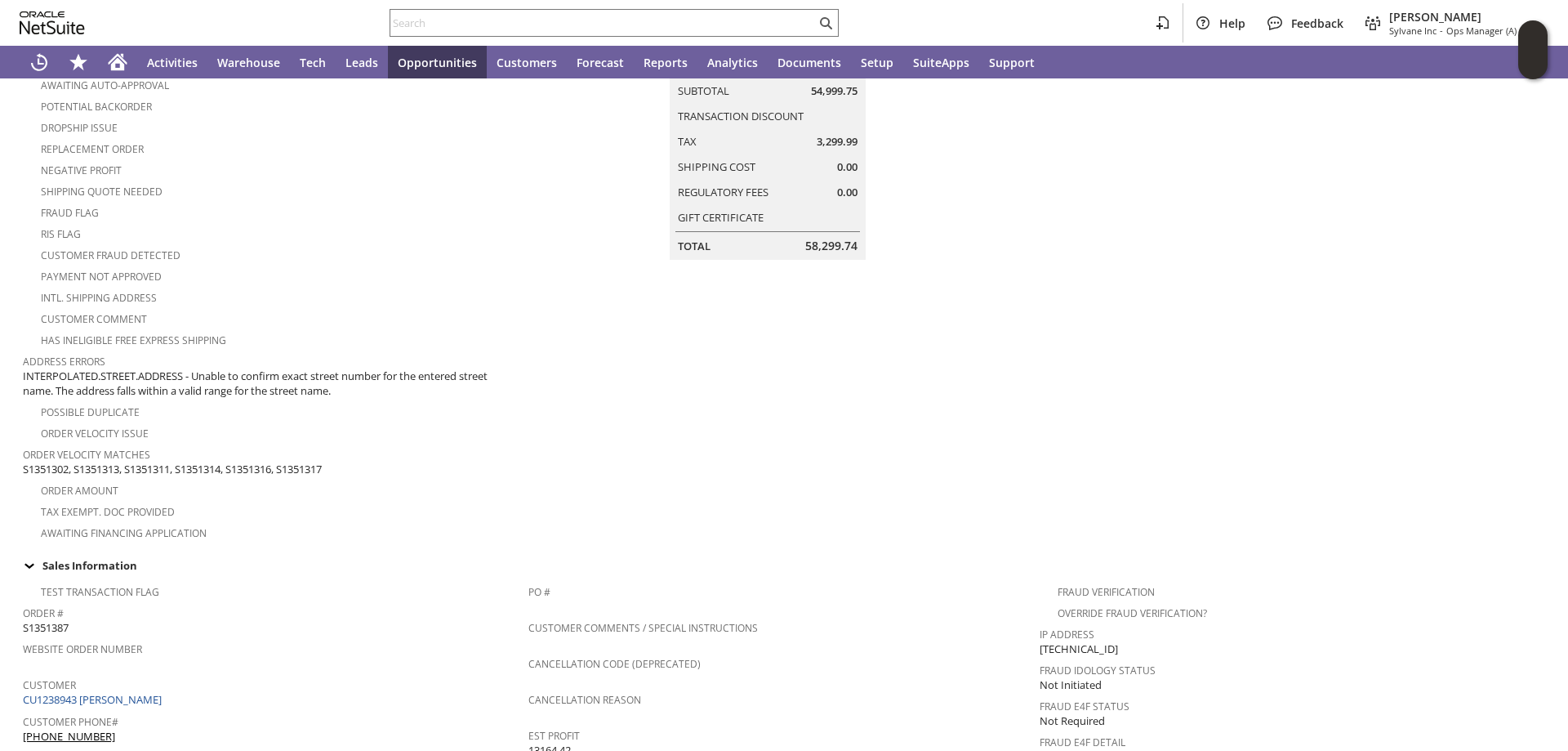
scroll to position [110, 0]
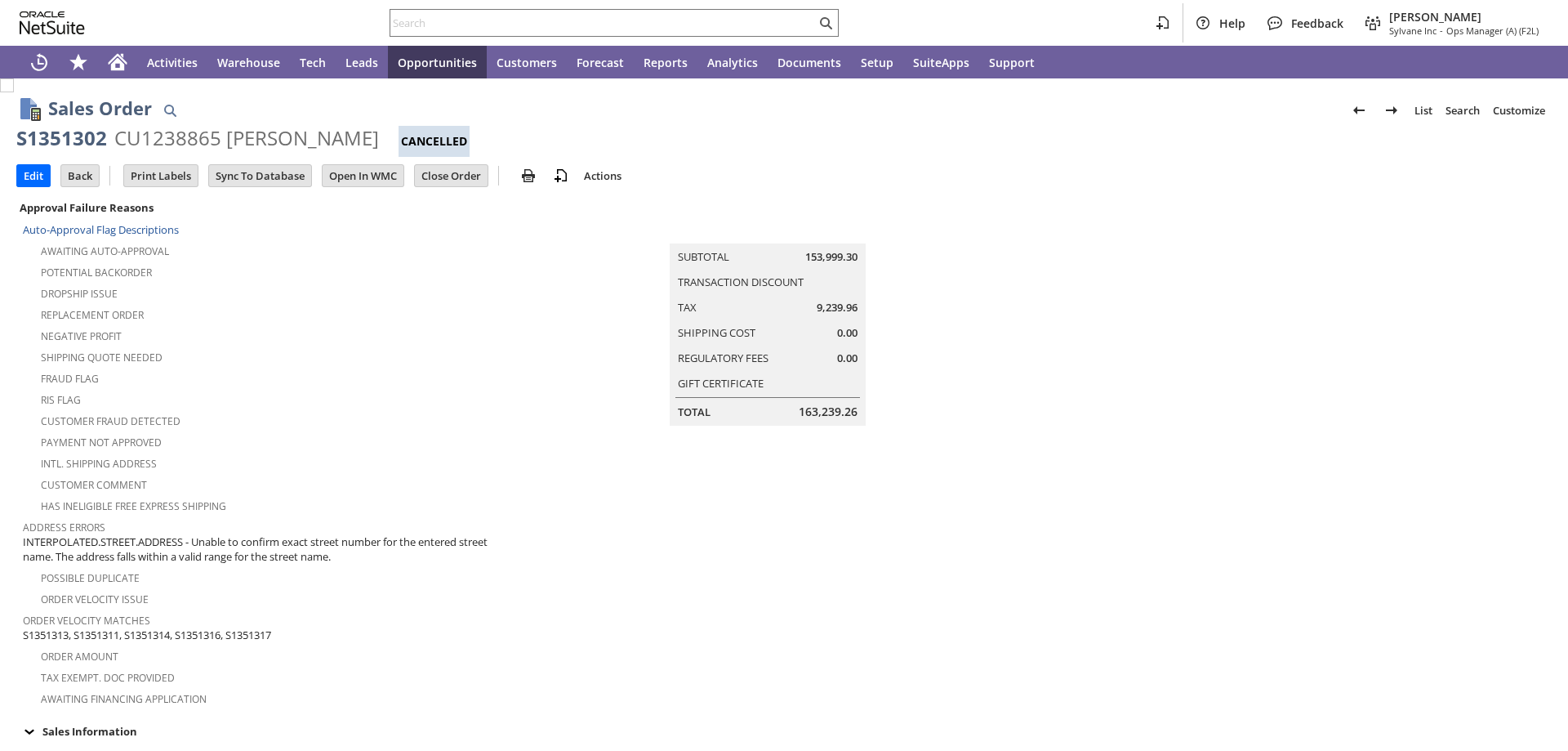
scroll to position [884, 0]
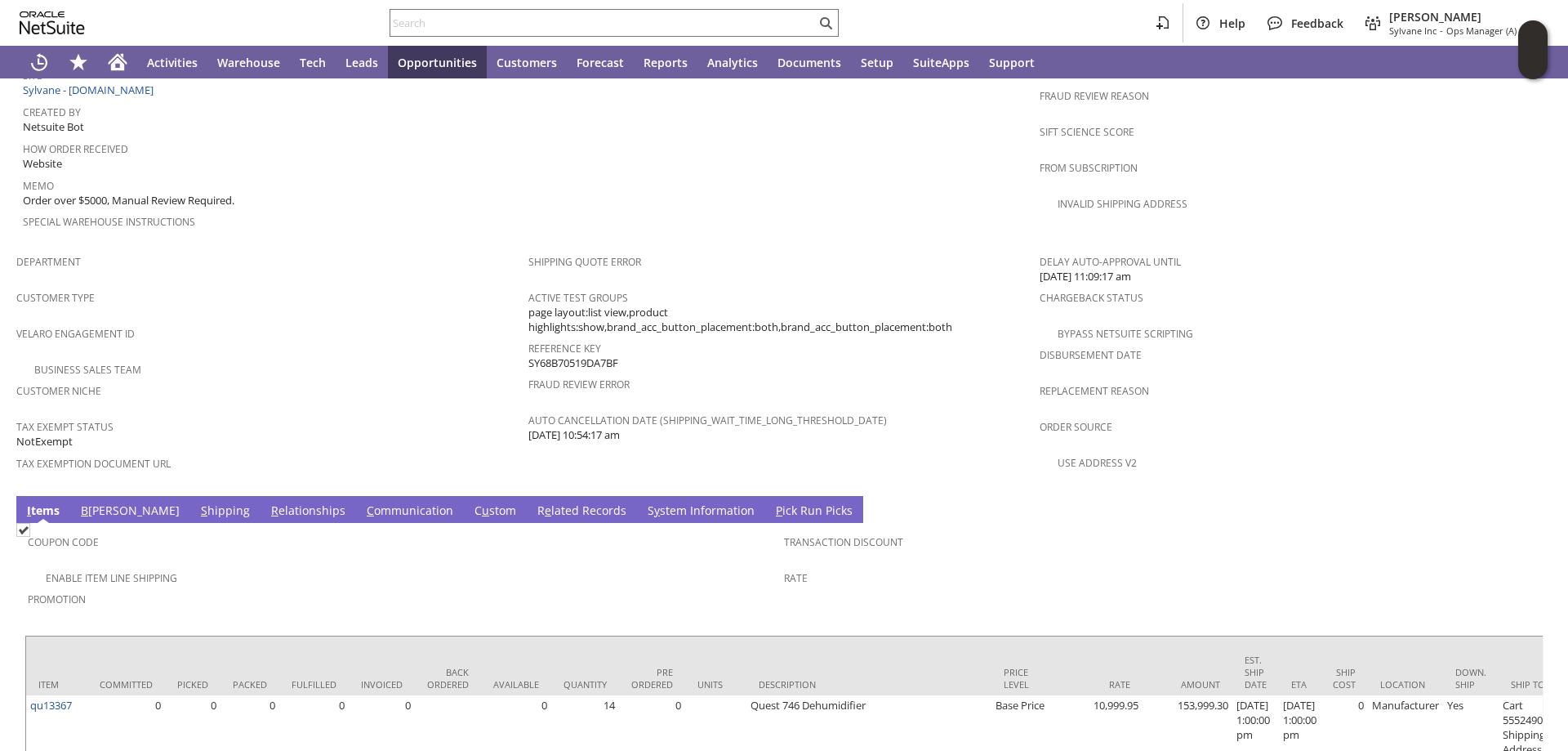
click at [197, 503] on link "S hipping" at bounding box center [225, 511] width 57 height 18
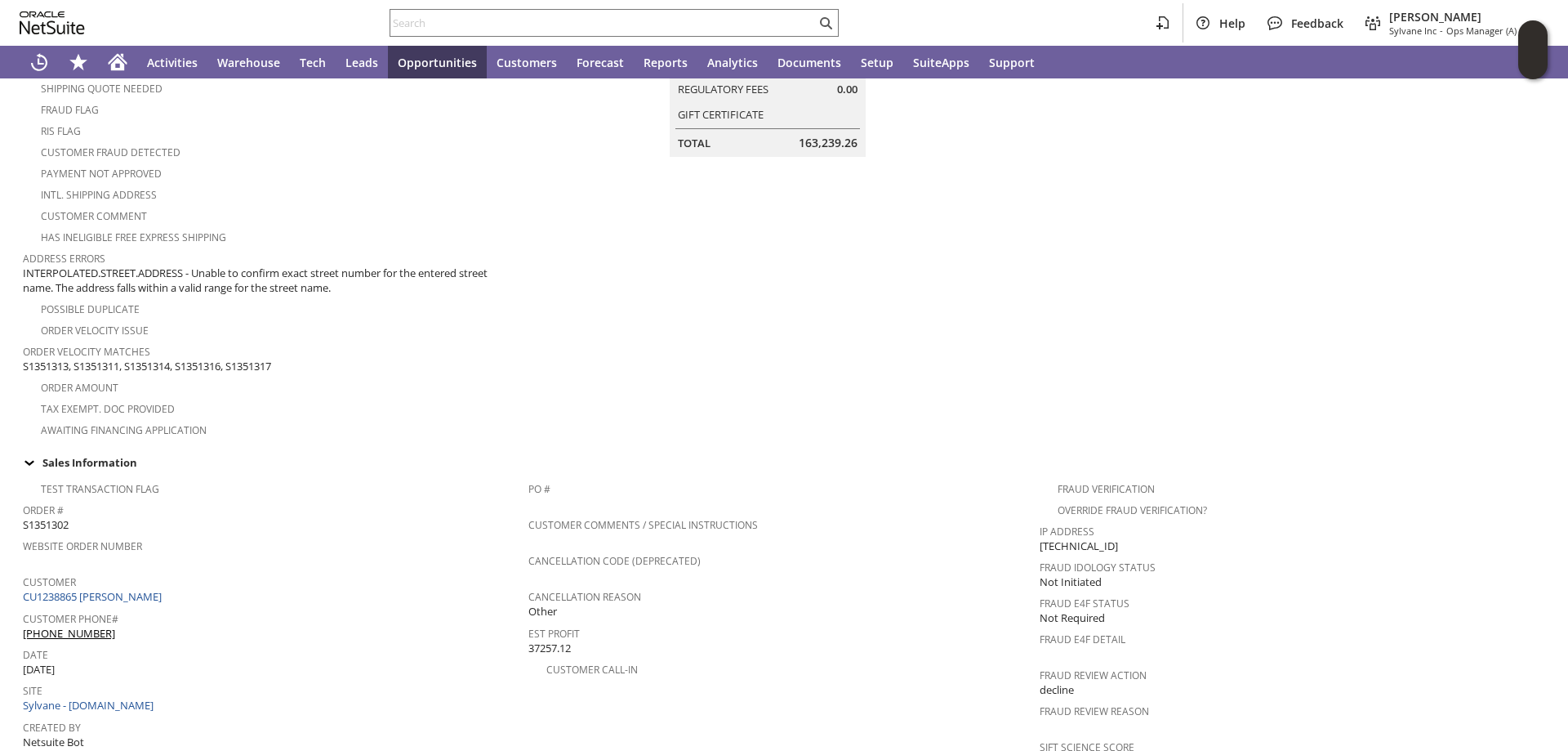
scroll to position [408, 0]
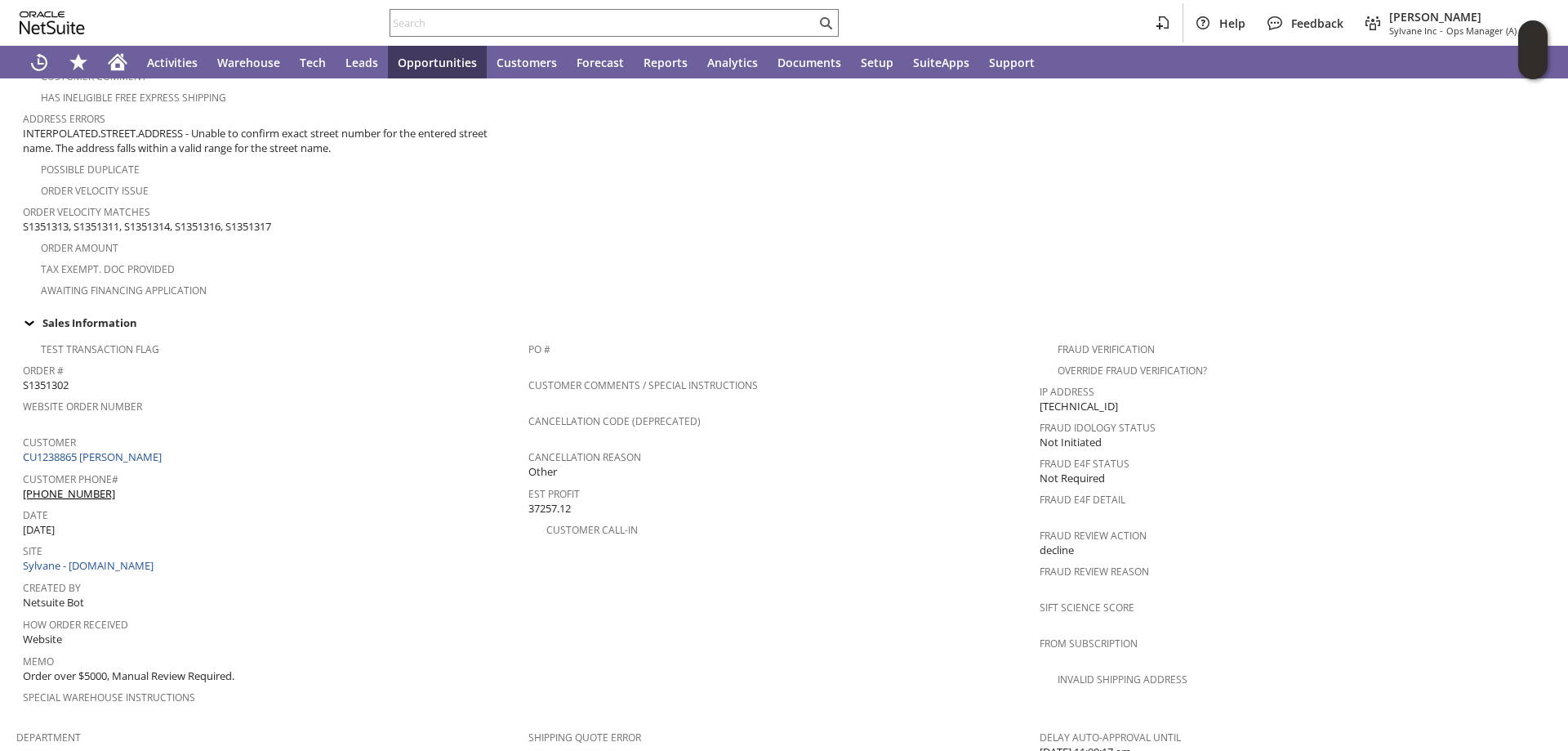
drag, startPoint x: 71, startPoint y: 365, endPoint x: 25, endPoint y: 365, distance: 46.0
click at [25, 377] on span "S1351302" at bounding box center [45, 385] width 46 height 16
copy span "S1351302"
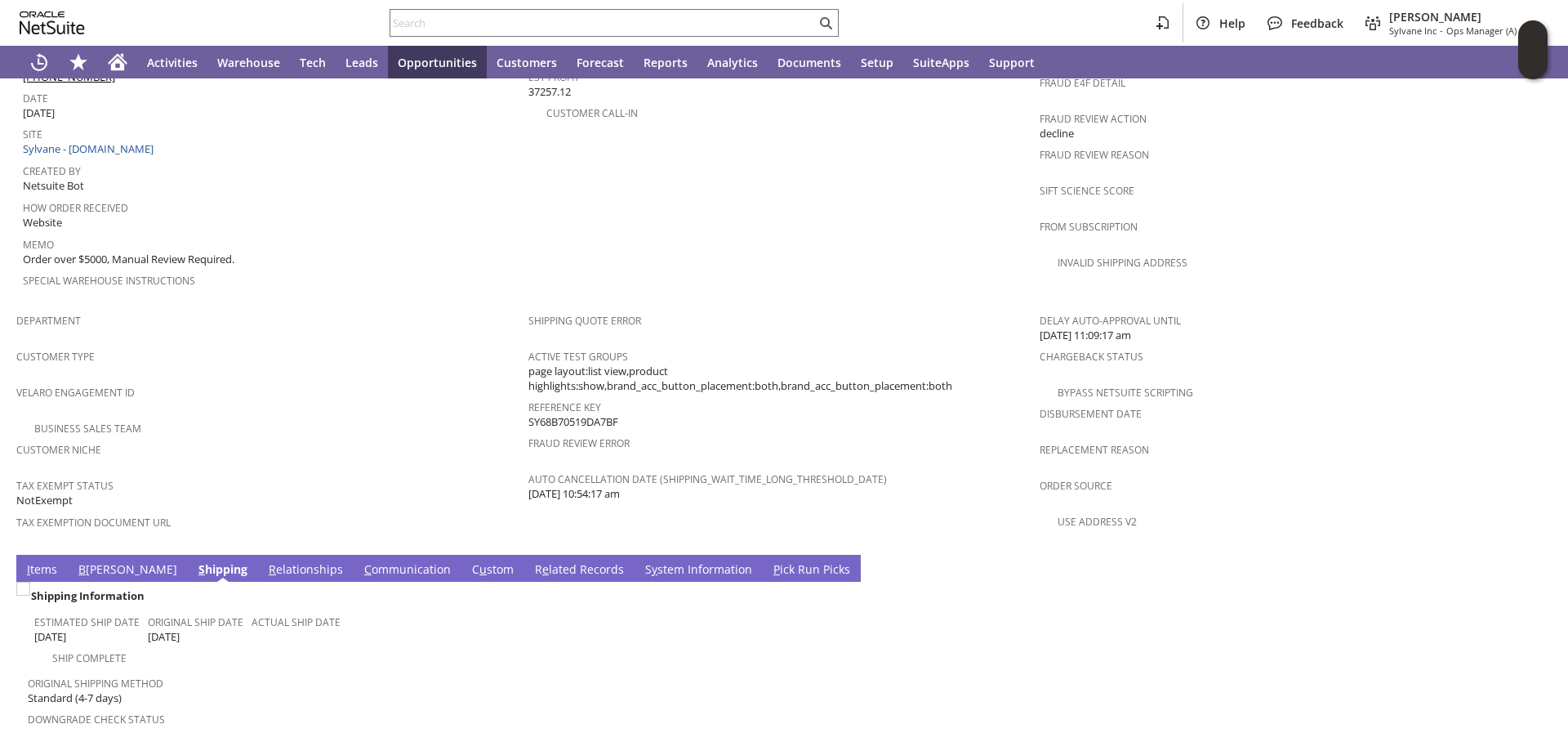
scroll to position [928, 0]
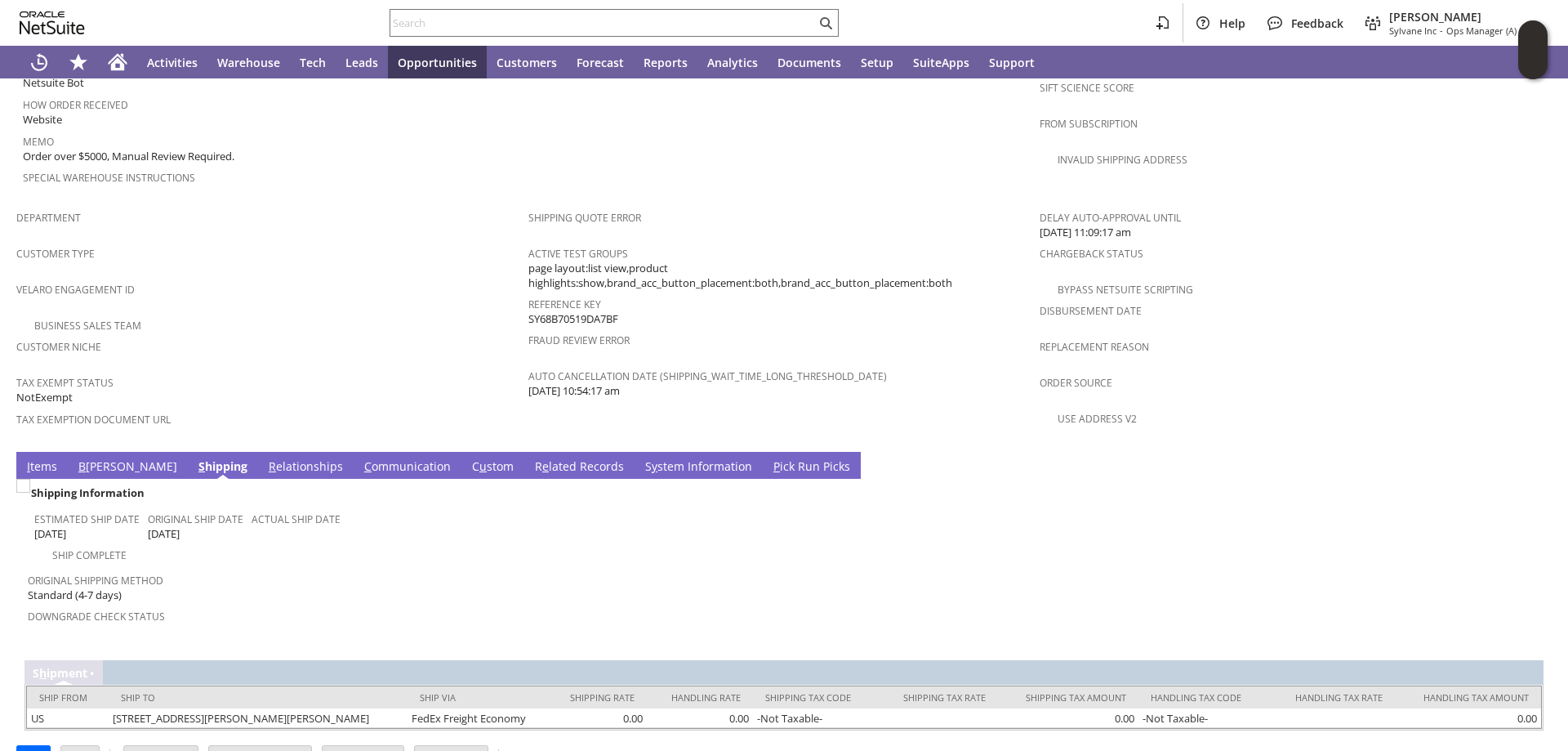
drag, startPoint x: 28, startPoint y: 424, endPoint x: 241, endPoint y: 409, distance: 213.5
click at [30, 459] on link "I tems" at bounding box center [41, 467] width 38 height 18
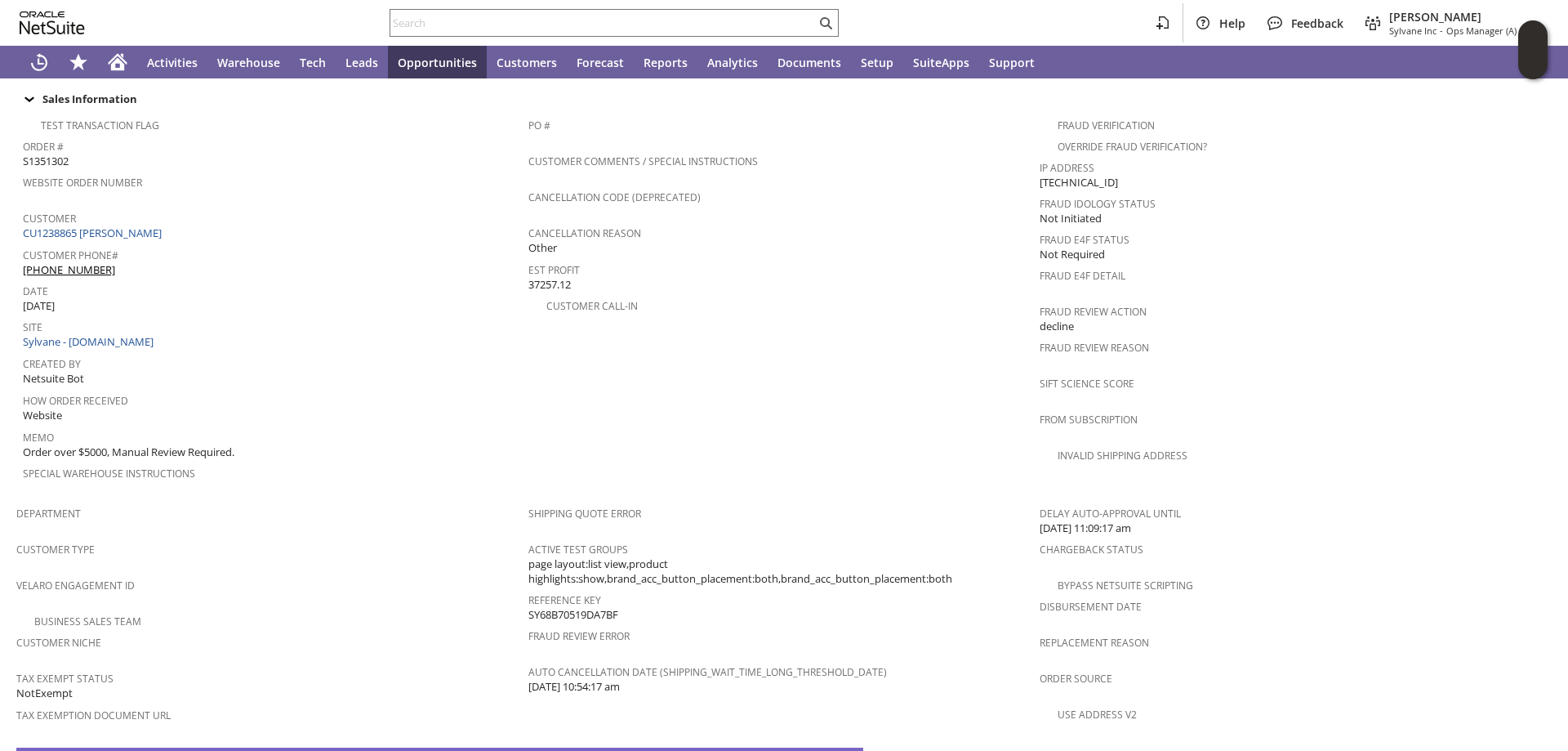
scroll to position [928, 0]
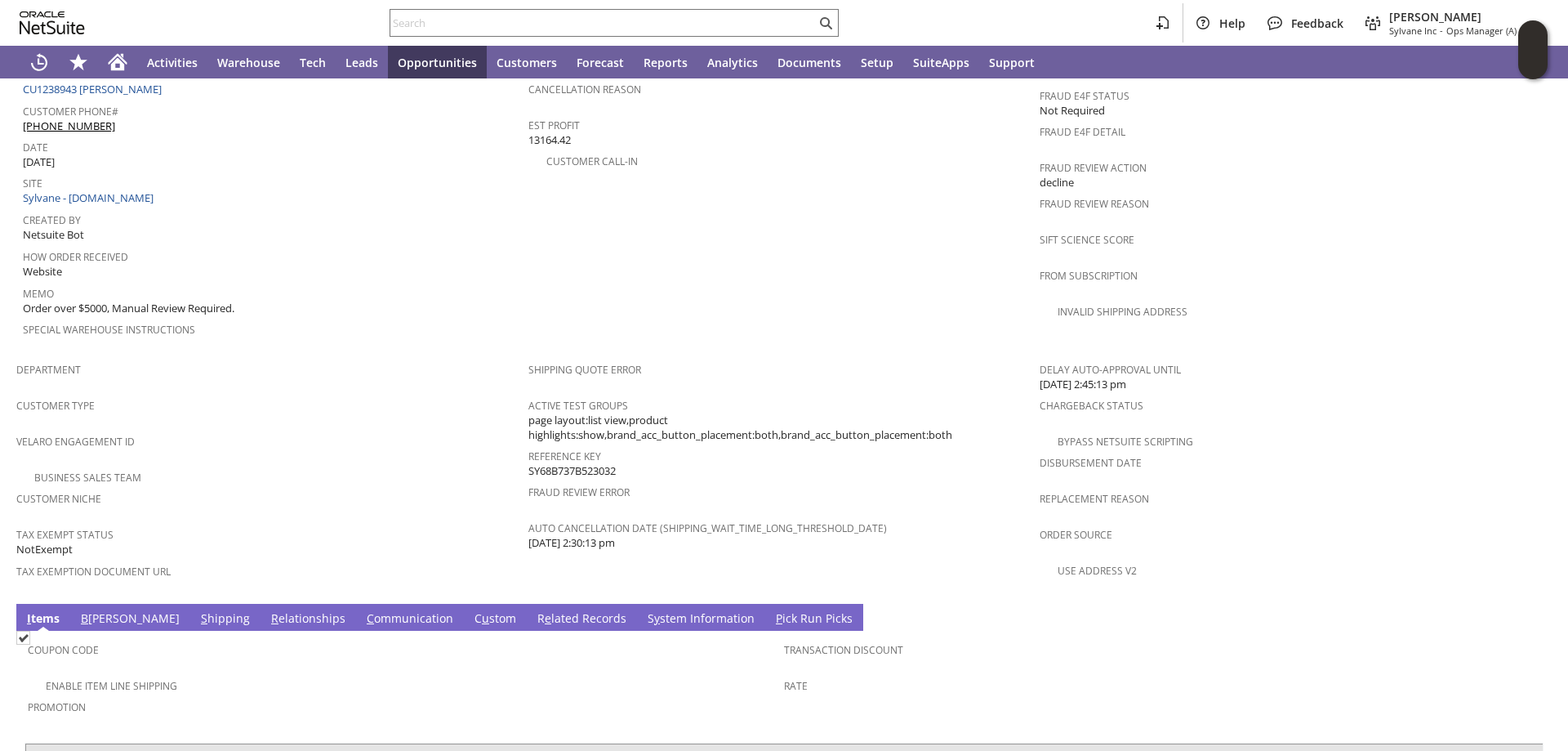
scroll to position [817, 0]
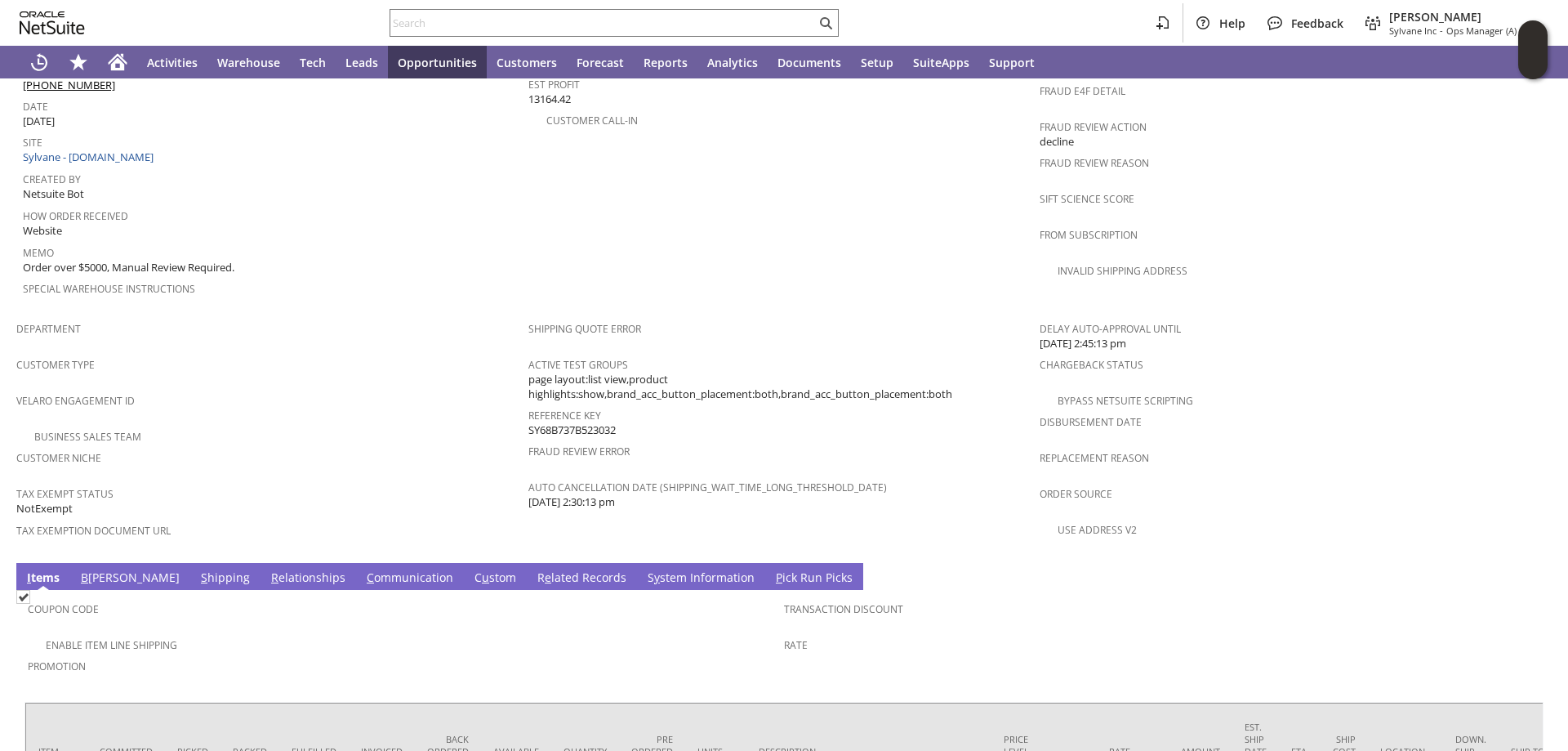
click at [197, 570] on link "S hipping" at bounding box center [225, 578] width 57 height 18
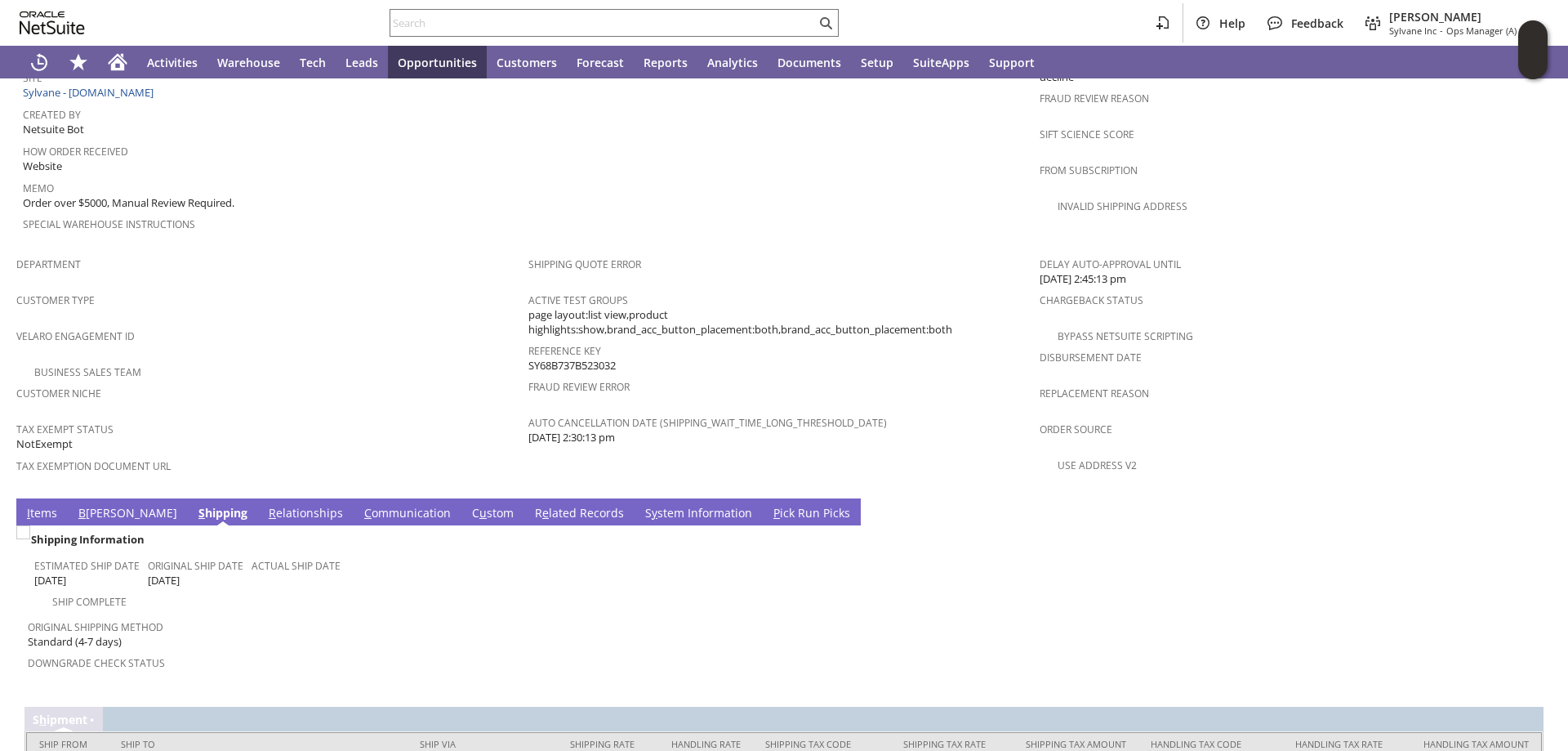
scroll to position [928, 0]
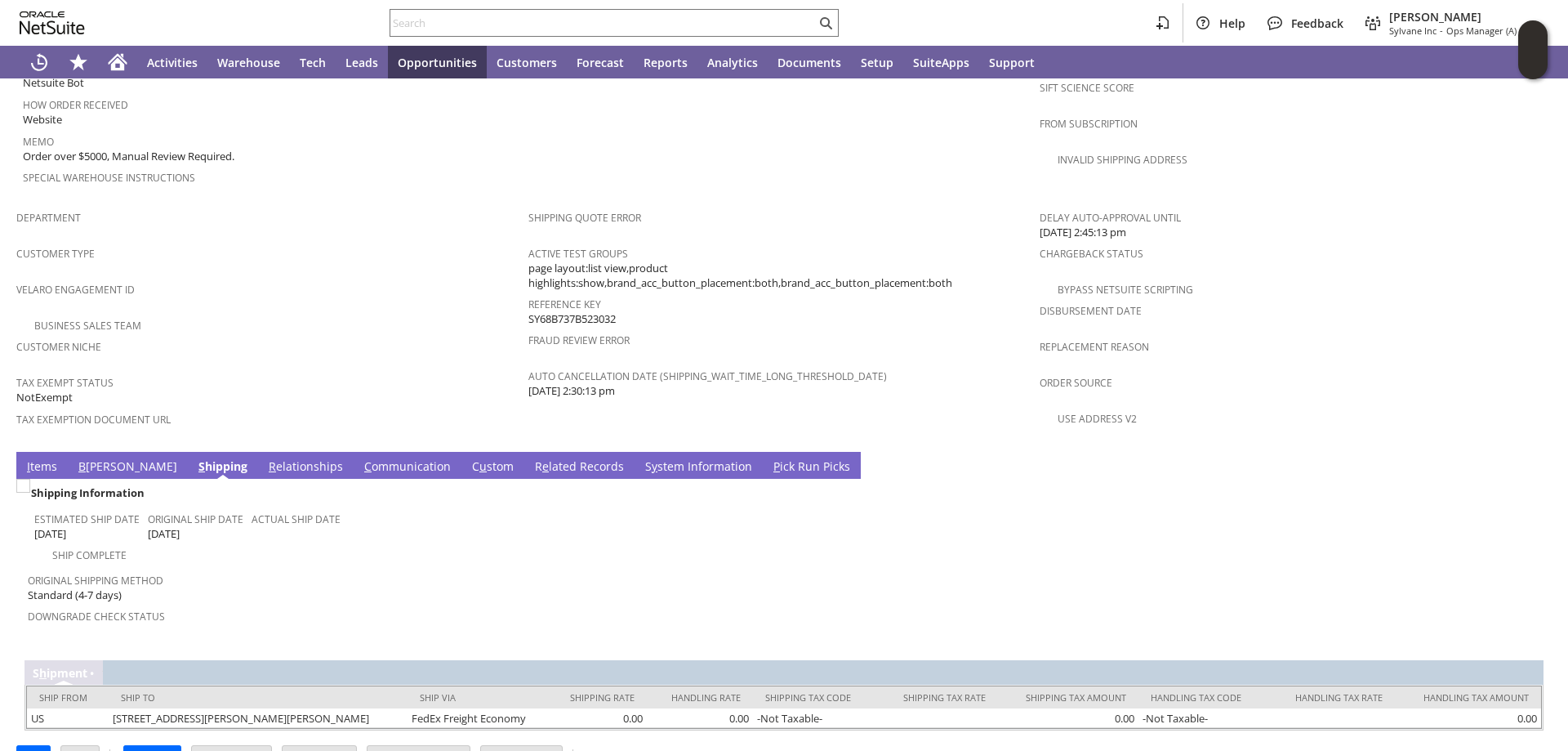
click at [88, 459] on link "B [PERSON_NAME]" at bounding box center [128, 467] width 107 height 18
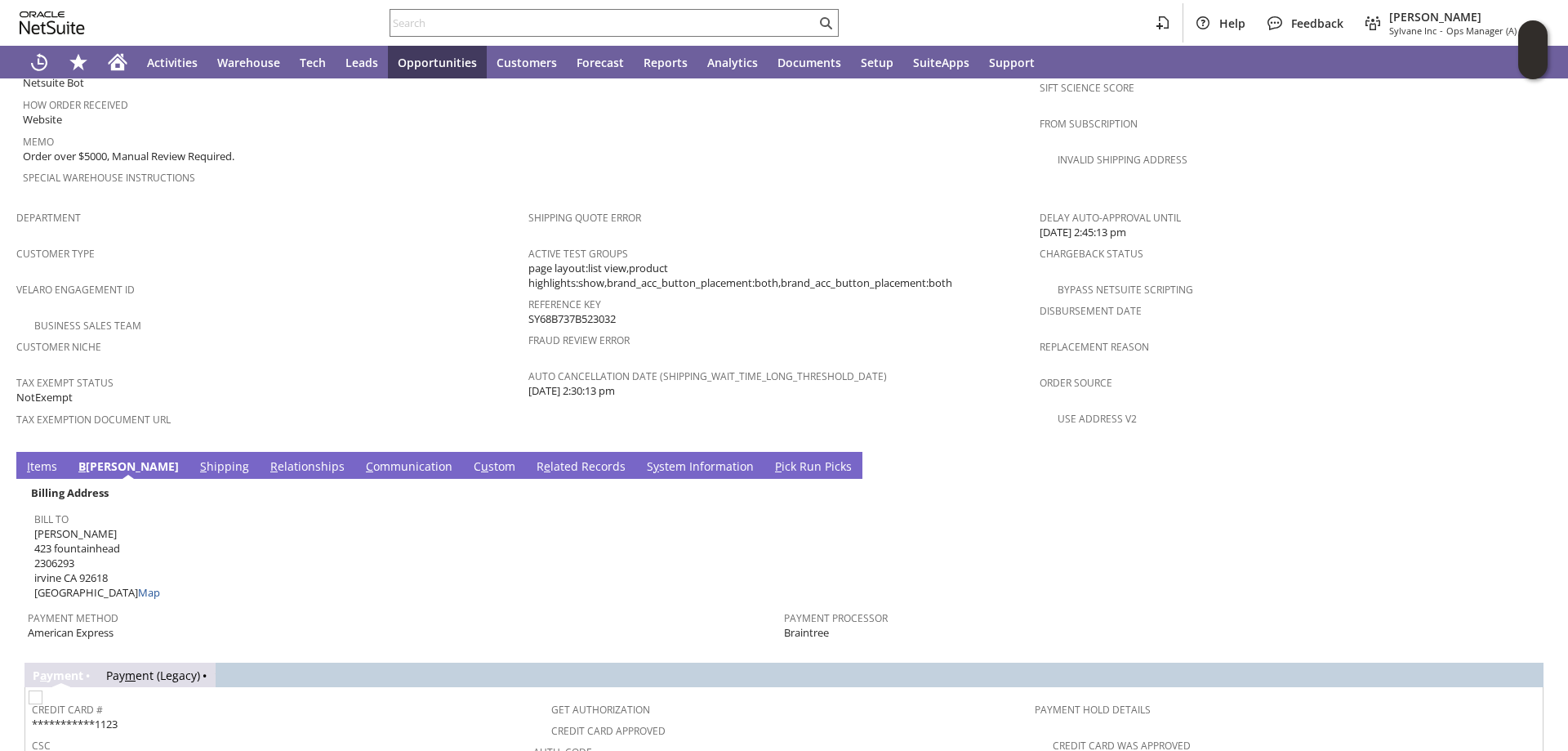
scroll to position [1173, 0]
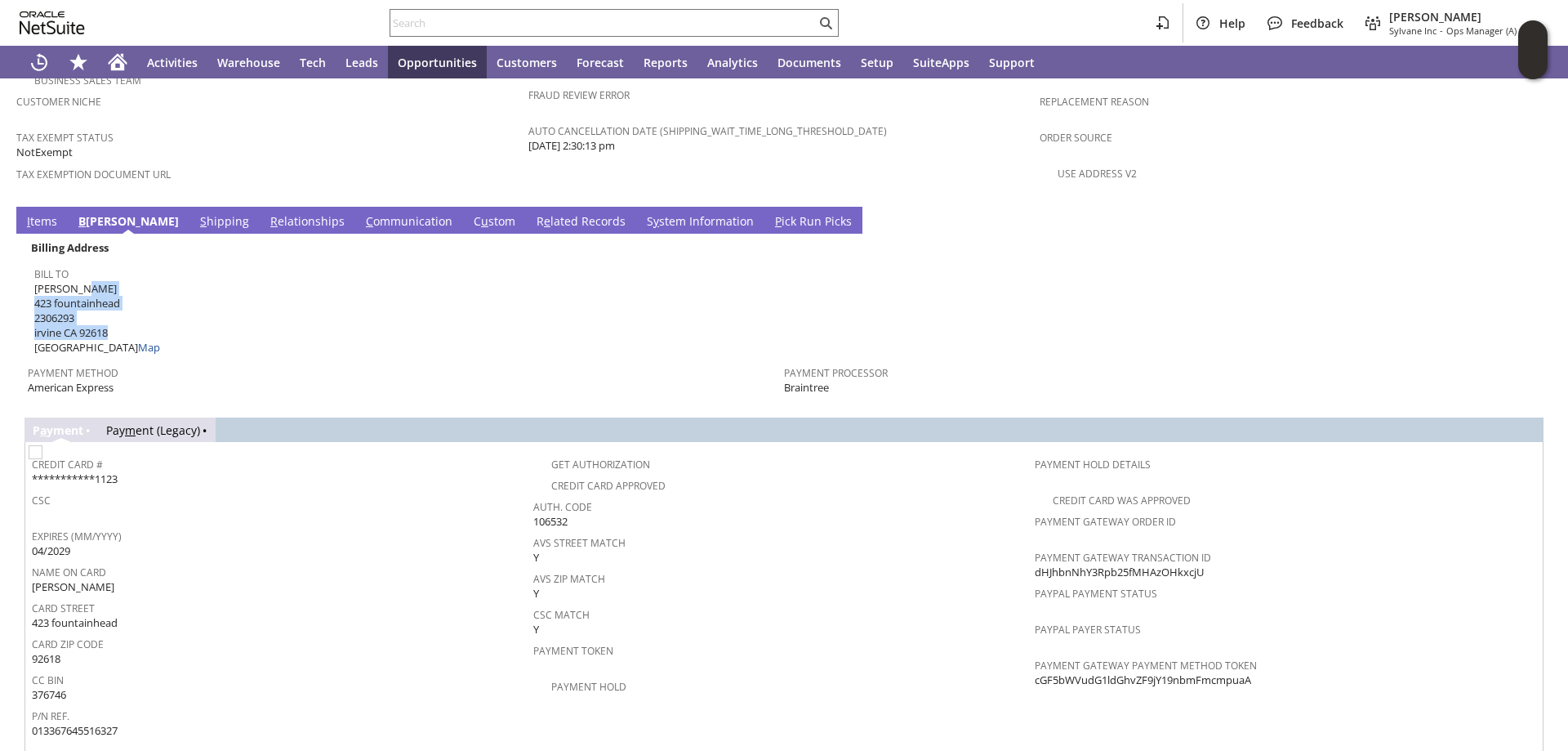
drag, startPoint x: 35, startPoint y: 250, endPoint x: 120, endPoint y: 293, distance: 95.3
click at [120, 293] on span "Charles Friese 423 fountainhead 2306293 irvine CA 92618 United States Map" at bounding box center [97, 319] width 126 height 75
copy span "Charles Friese 423 fountainhead 2306293 irvine CA 92618"
click at [236, 597] on div "Card Street 423 fountainhead" at bounding box center [278, 614] width 493 height 35
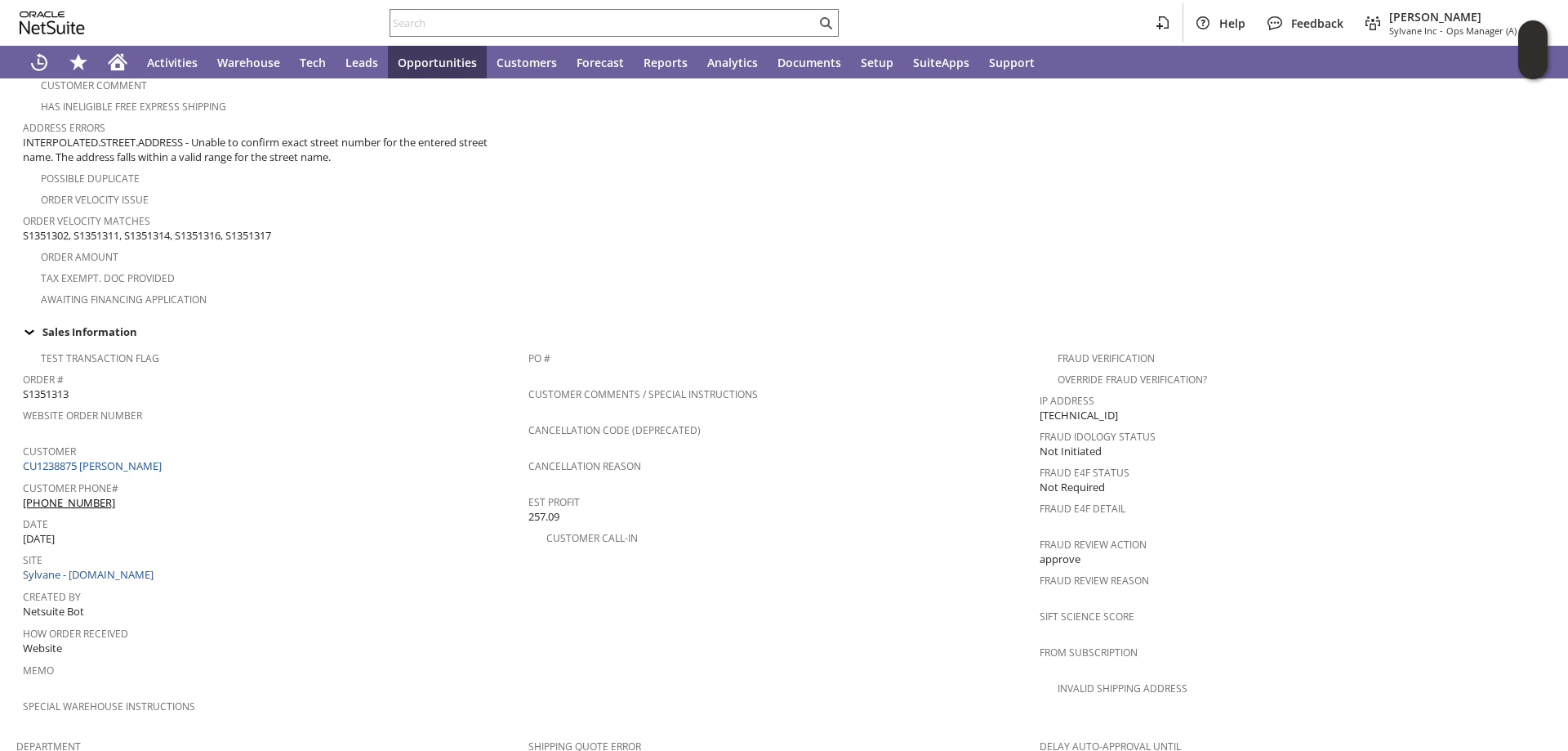
scroll to position [490, 0]
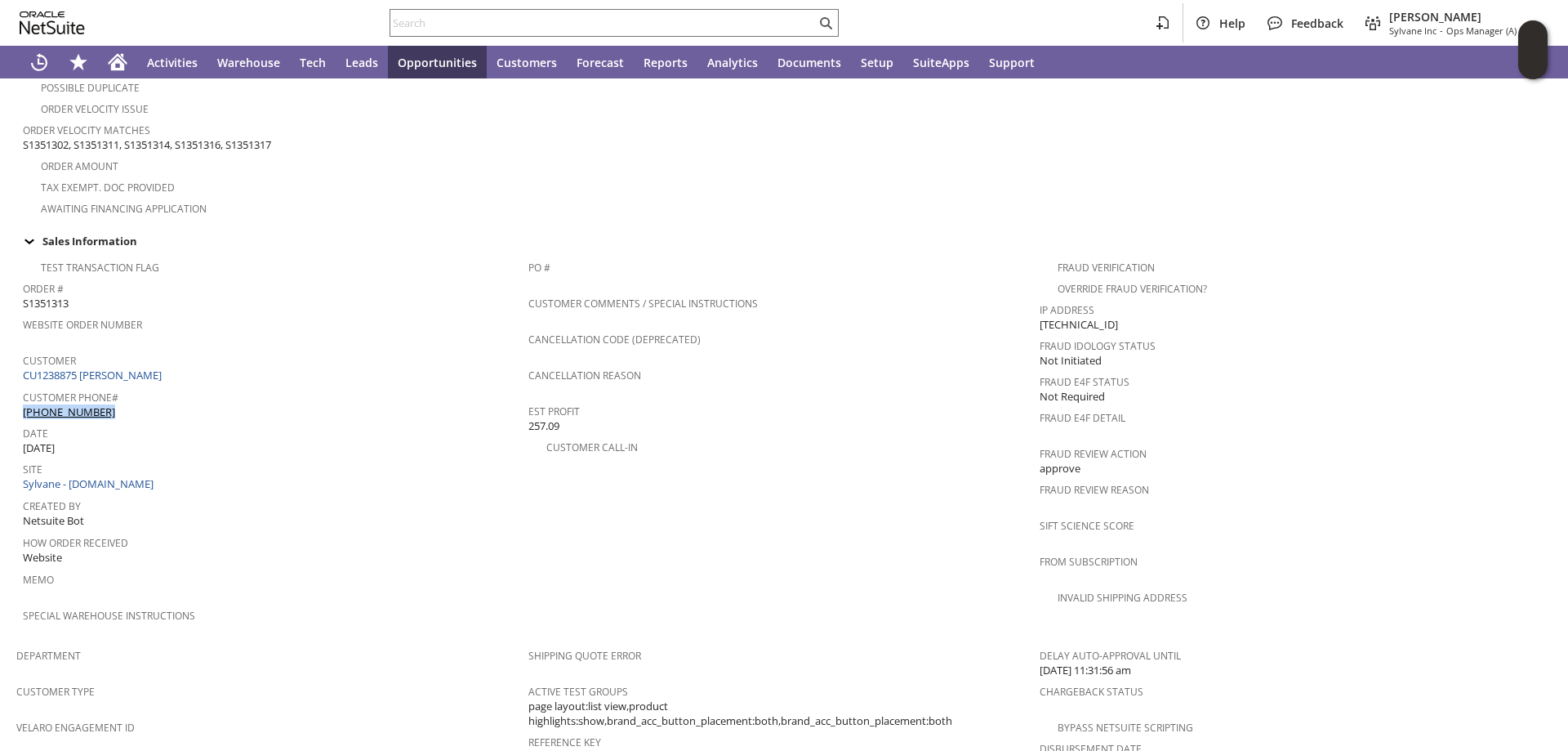
drag, startPoint x: 105, startPoint y: 390, endPoint x: 23, endPoint y: 391, distance: 82.0
click at [23, 391] on div "Customer Phone# (989) 390-0905" at bounding box center [271, 403] width 498 height 35
copy link "[PHONE_NUMBER]"
drag, startPoint x: 230, startPoint y: 430, endPoint x: 235, endPoint y: 442, distance: 13.0
click at [230, 431] on div "Date 9/2/2025" at bounding box center [271, 438] width 498 height 35
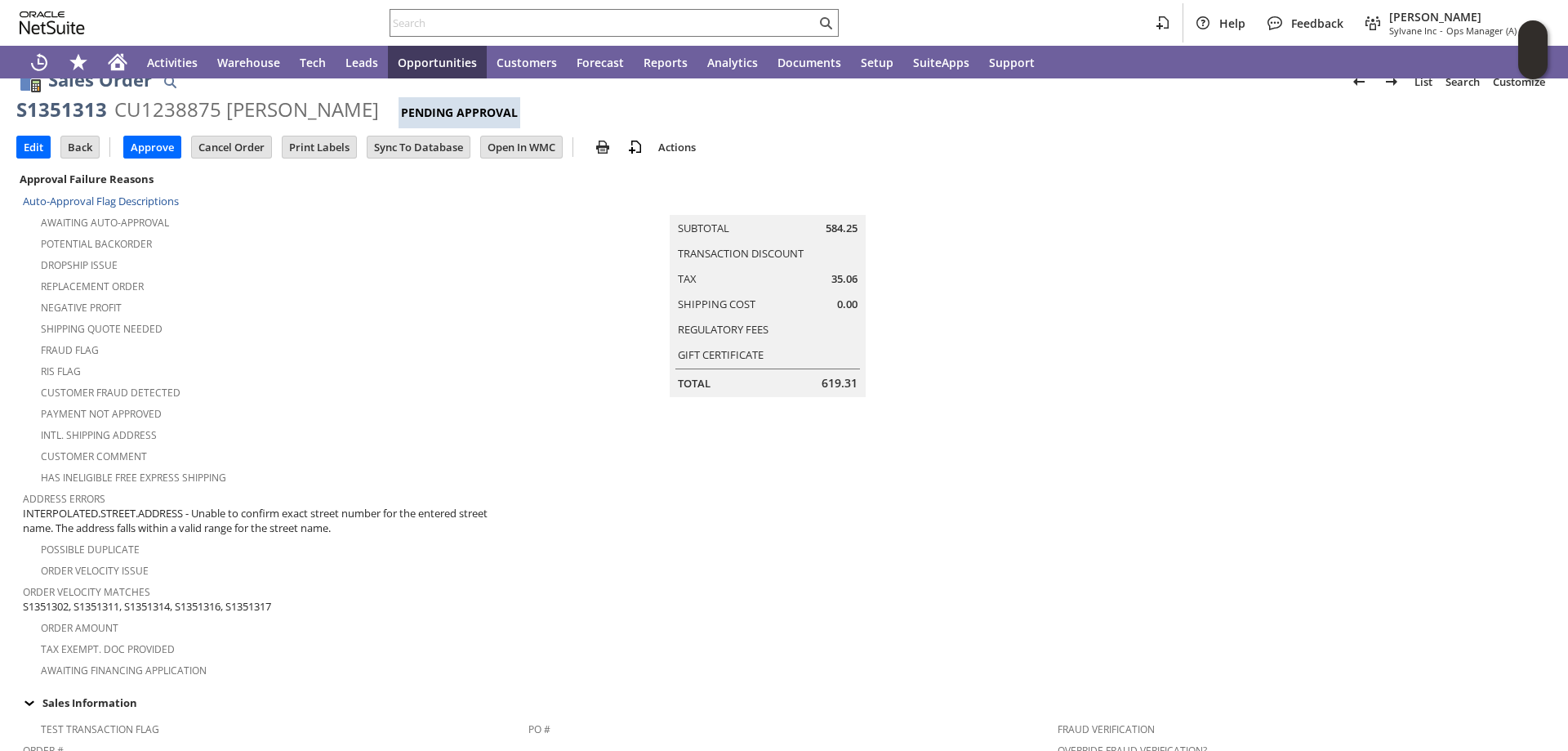
scroll to position [0, 0]
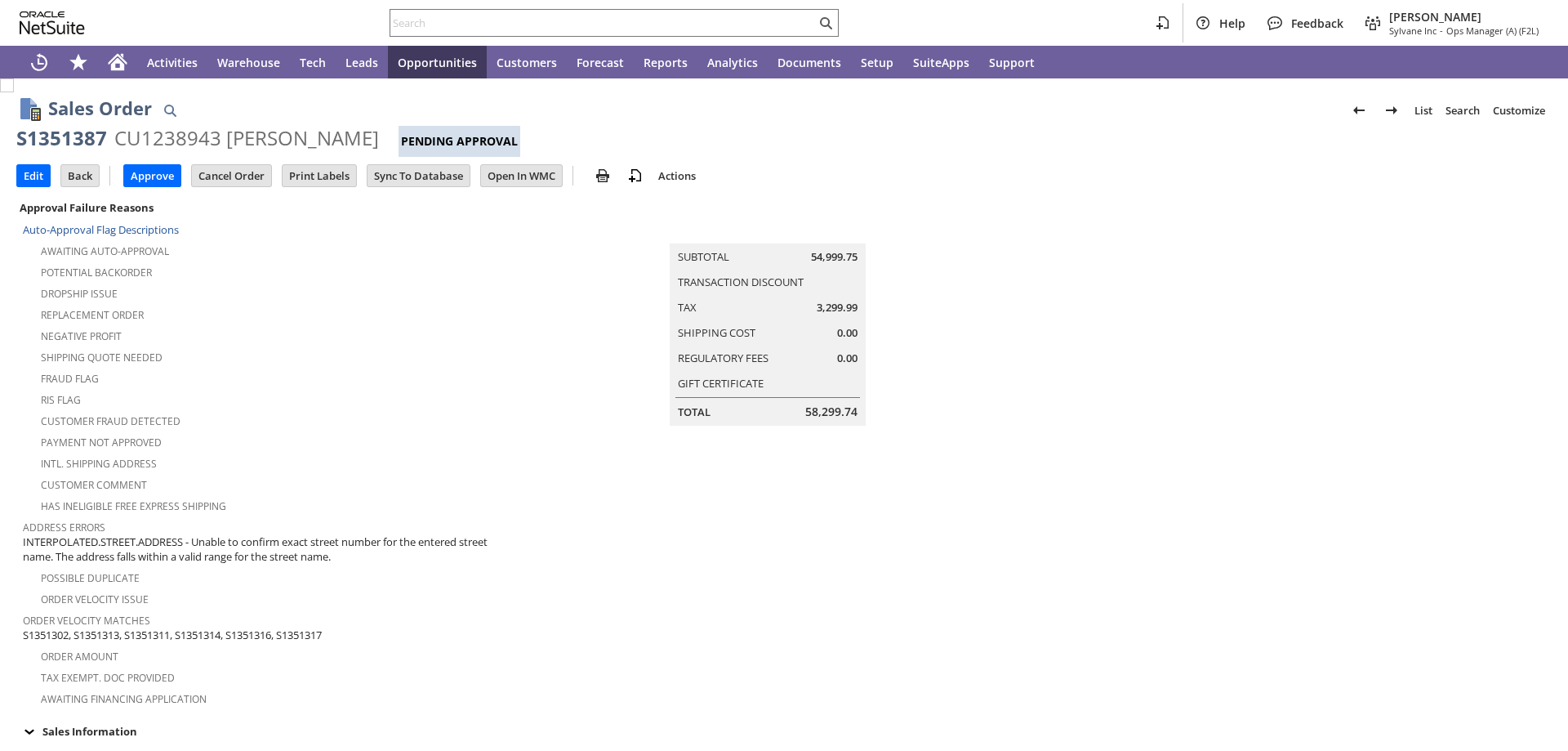
scroll to position [327, 0]
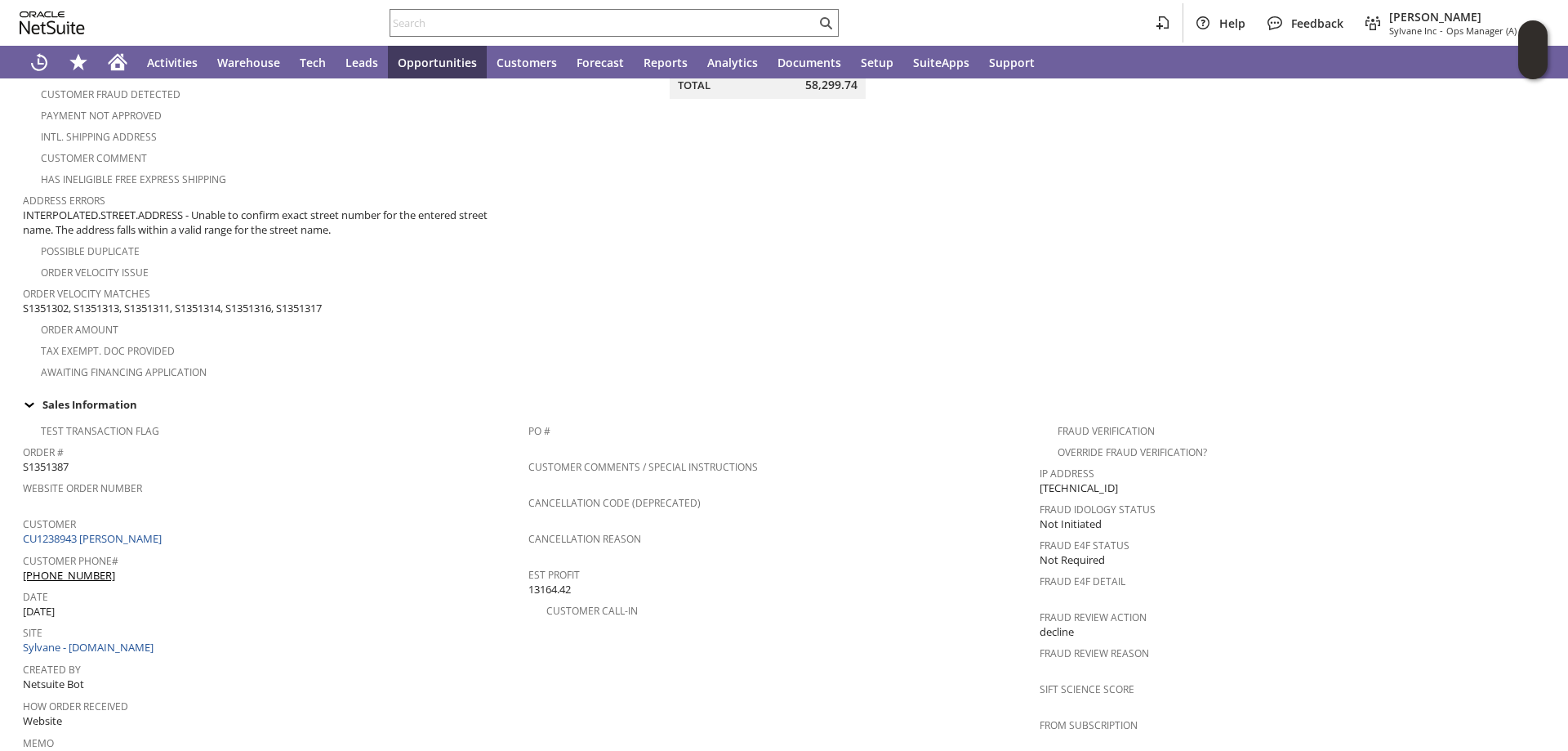
drag, startPoint x: 70, startPoint y: 447, endPoint x: 23, endPoint y: 451, distance: 47.2
click at [23, 460] on span "S1351387" at bounding box center [45, 467] width 46 height 16
copy span "S1351387"
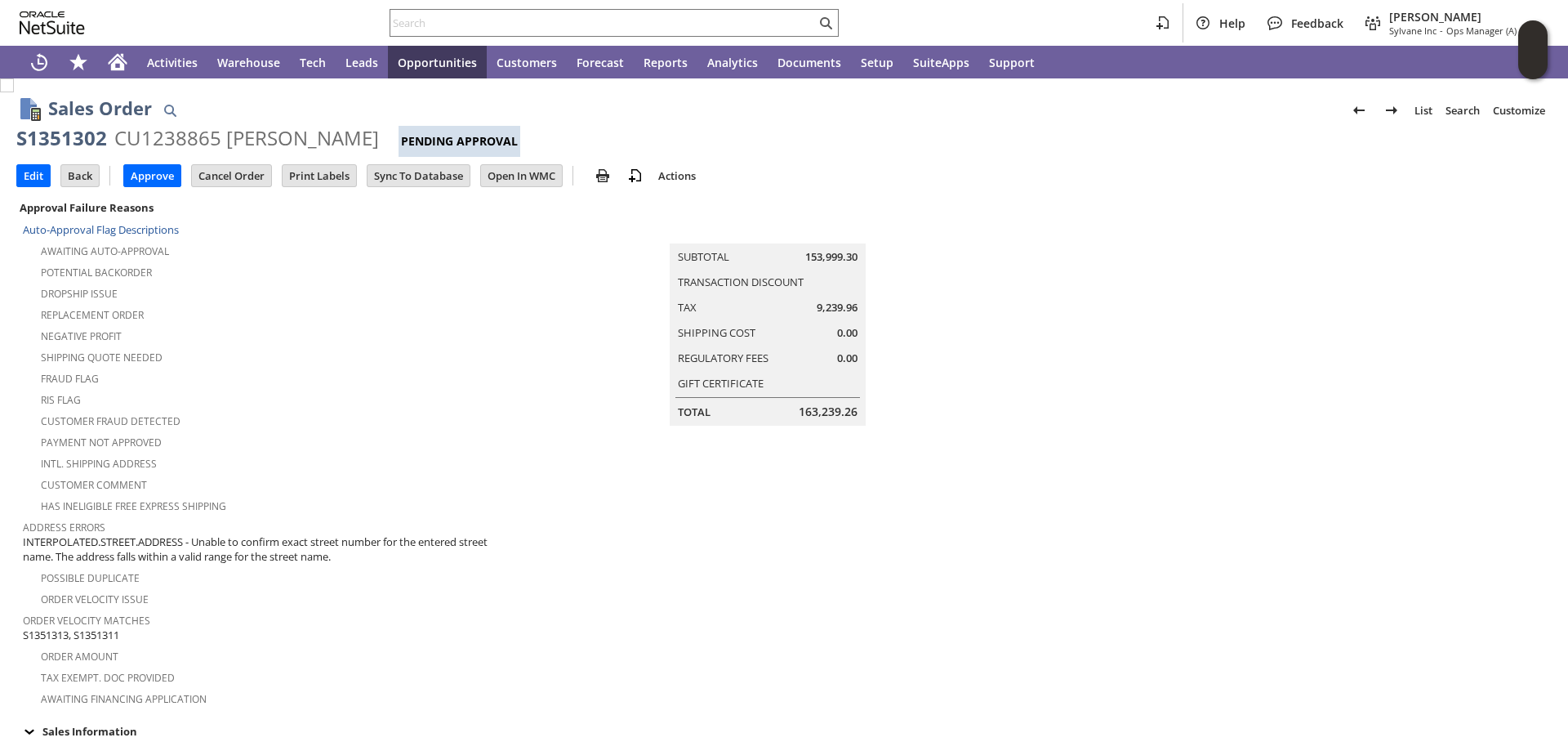
click at [1105, 290] on td at bounding box center [1295, 453] width 512 height 512
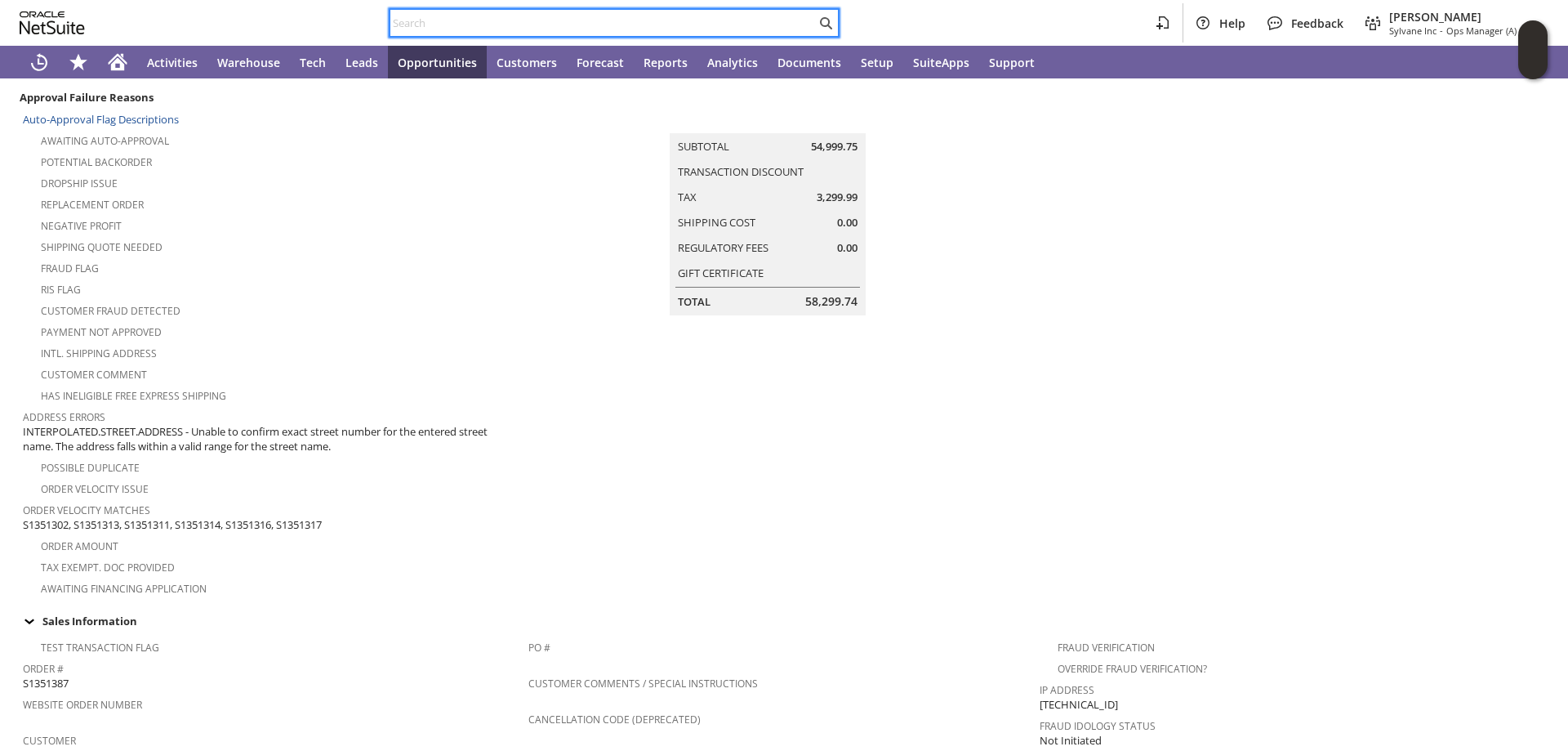
click at [432, 21] on input "text" at bounding box center [603, 22] width 426 height 20
